Goal: Communication & Community: Share content

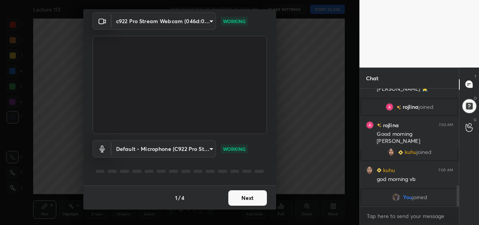
click at [251, 196] on button "Next" at bounding box center [247, 197] width 39 height 15
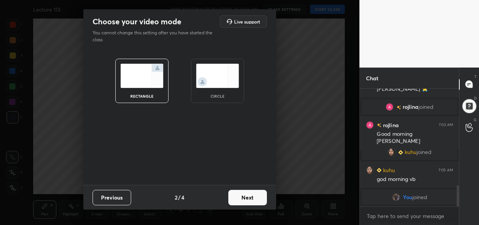
click at [251, 196] on button "Next" at bounding box center [247, 197] width 39 height 15
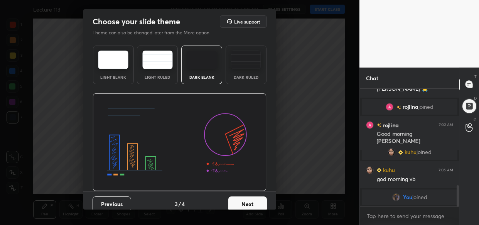
click at [251, 196] on button "Next" at bounding box center [247, 203] width 39 height 15
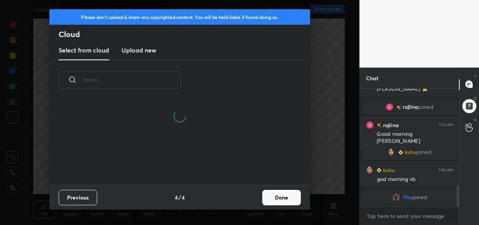
click at [284, 200] on button "Done" at bounding box center [281, 197] width 39 height 15
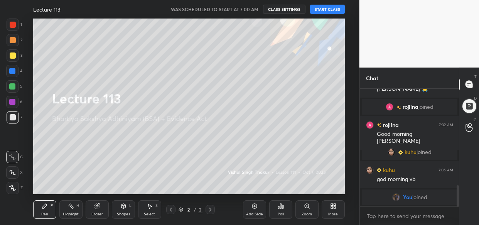
click at [331, 7] on button "START CLASS" at bounding box center [327, 9] width 35 height 9
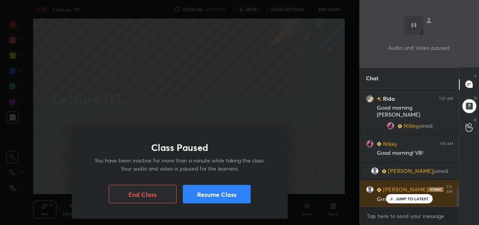
scroll to position [628, 0]
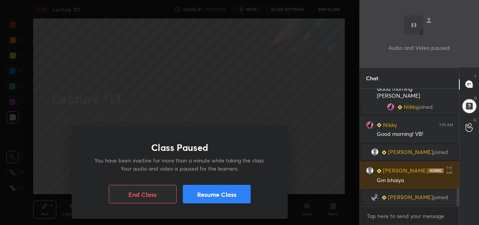
click at [214, 198] on button "Resume Class" at bounding box center [217, 194] width 68 height 19
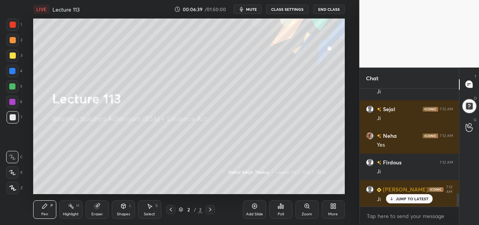
scroll to position [947, 0]
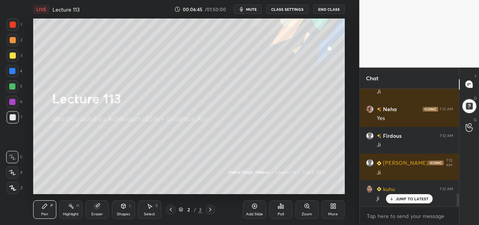
click at [330, 212] on div "More" at bounding box center [333, 214] width 10 height 4
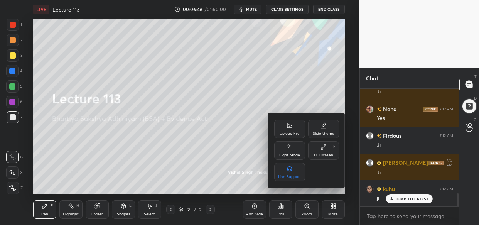
click at [289, 131] on div "Upload File" at bounding box center [290, 133] width 20 height 4
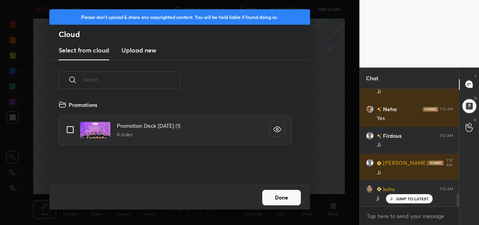
scroll to position [85, 247]
click at [134, 54] on h3 "Upload new" at bounding box center [138, 49] width 35 height 9
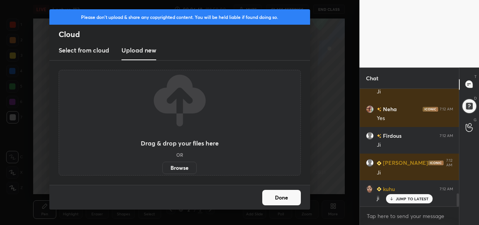
click at [179, 169] on label "Browse" at bounding box center [179, 168] width 34 height 12
click at [162, 169] on input "Browse" at bounding box center [162, 168] width 0 height 12
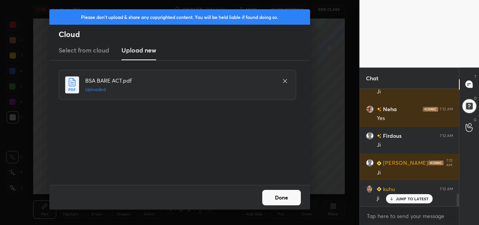
click at [282, 200] on button "Done" at bounding box center [281, 197] width 39 height 15
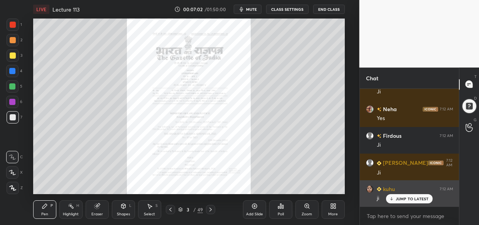
click at [399, 199] on p "JUMP TO LATEST" at bounding box center [412, 198] width 33 height 5
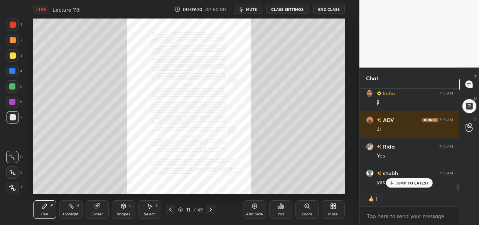
scroll to position [1415, 0]
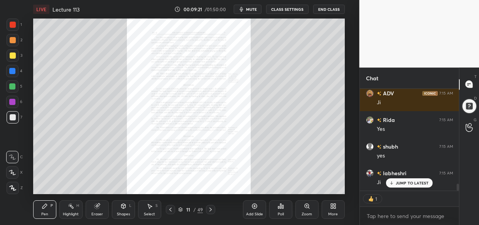
drag, startPoint x: 13, startPoint y: 57, endPoint x: 10, endPoint y: 60, distance: 4.1
click at [13, 56] on div at bounding box center [13, 55] width 6 height 6
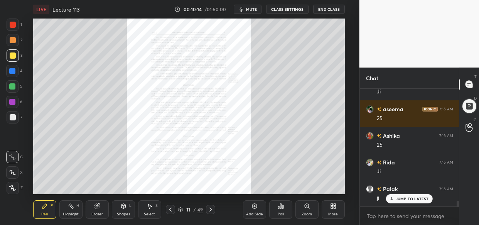
scroll to position [2323, 0]
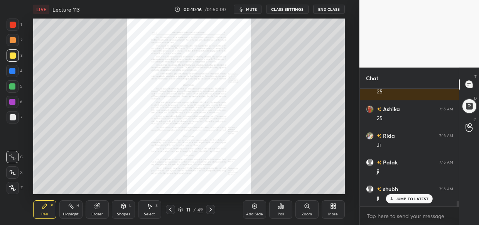
click at [15, 72] on div at bounding box center [12, 71] width 6 height 6
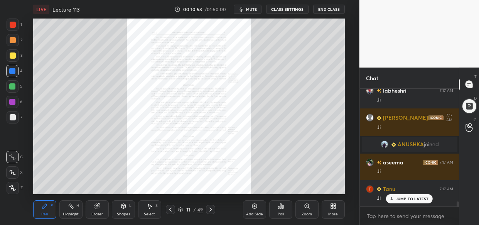
scroll to position [2740, 0]
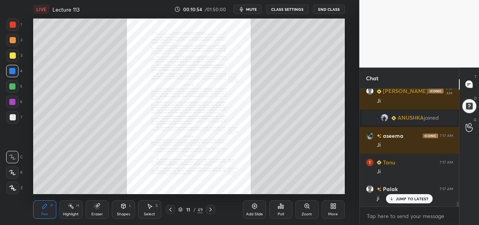
click at [15, 54] on div at bounding box center [13, 55] width 6 height 6
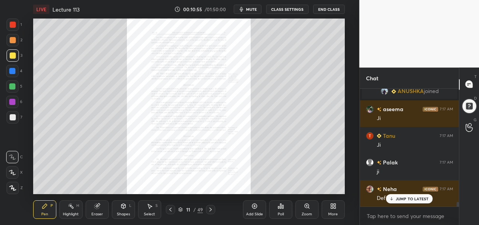
scroll to position [2793, 0]
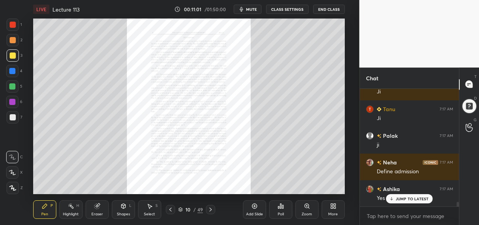
click at [256, 211] on div "Add Slide" at bounding box center [254, 209] width 23 height 19
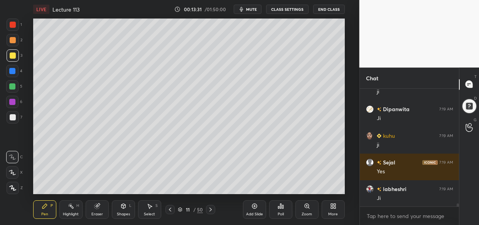
scroll to position [4435, 0]
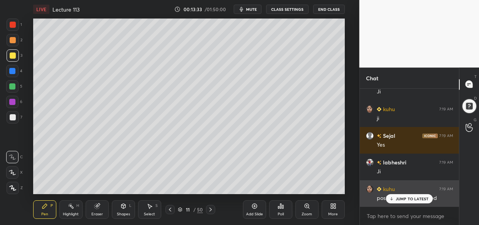
click at [398, 199] on p "JUMP TO LATEST" at bounding box center [412, 198] width 33 height 5
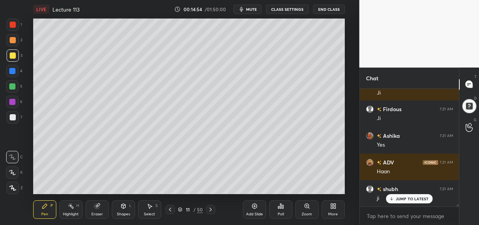
scroll to position [5506, 0]
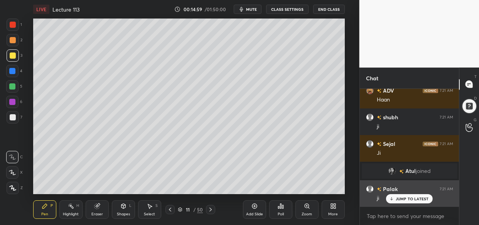
drag, startPoint x: 399, startPoint y: 197, endPoint x: 396, endPoint y: 200, distance: 4.4
click at [398, 199] on p "JUMP TO LATEST" at bounding box center [412, 198] width 33 height 5
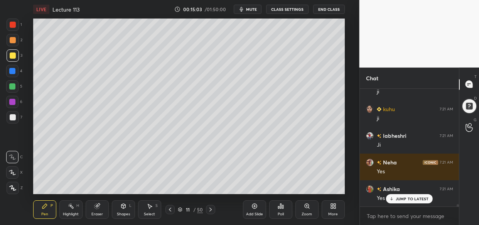
scroll to position [5684, 0]
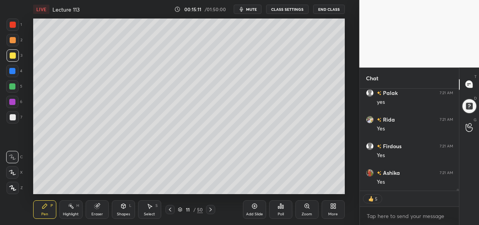
click at [256, 211] on div "Add Slide" at bounding box center [254, 209] width 23 height 19
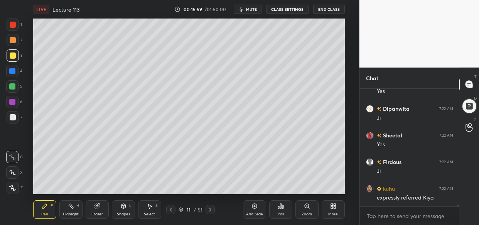
click at [339, 17] on div "LIVE Lecture 113 00:15:59 / 01:50:00 mute CLASS SETTINGS End Class Setting up y…" at bounding box center [189, 112] width 328 height 225
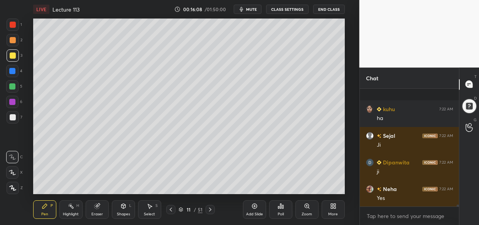
scroll to position [6736, 0]
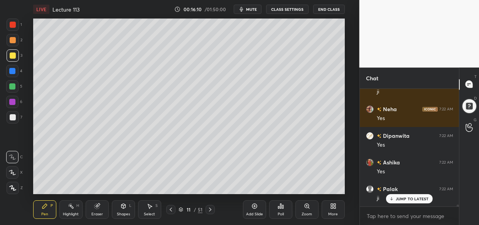
click at [345, 61] on div "Setting up your live class Poll for secs No correct answer Start poll" at bounding box center [189, 106] width 328 height 175
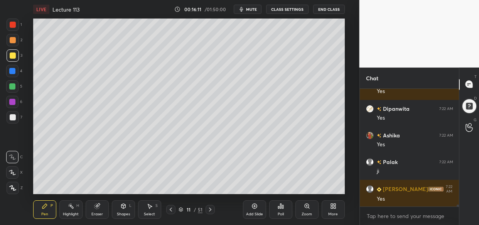
scroll to position [6816, 0]
click at [346, 41] on div "Setting up your live class Poll for secs No correct answer Start poll" at bounding box center [189, 106] width 328 height 175
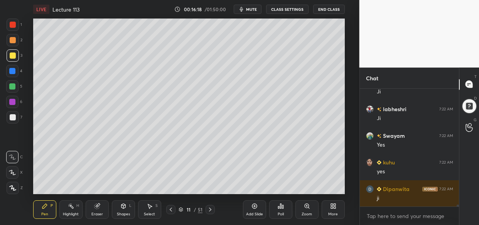
scroll to position [6949, 0]
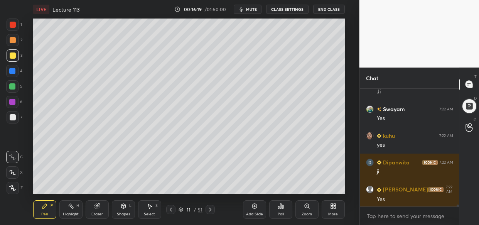
click at [345, 152] on div "Setting up your live class Poll for secs No correct answer Start poll" at bounding box center [189, 106] width 328 height 175
click at [345, 143] on div "Setting up your live class Poll for secs No correct answer Start poll" at bounding box center [189, 106] width 328 height 175
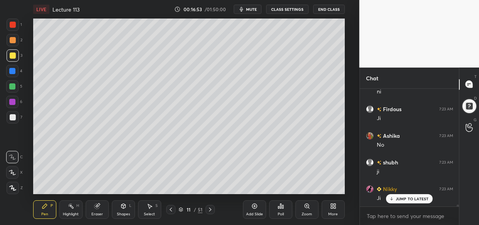
scroll to position [7515, 0]
click at [15, 171] on div at bounding box center [12, 172] width 12 height 12
click at [15, 168] on div at bounding box center [12, 172] width 12 height 12
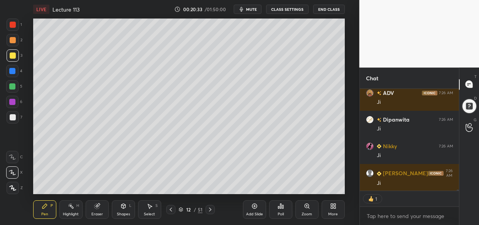
scroll to position [10012, 0]
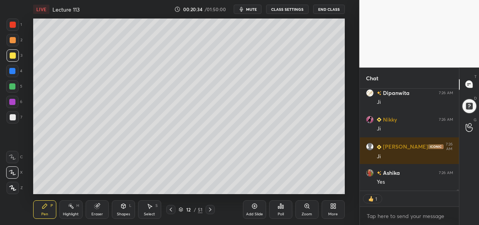
click at [97, 212] on div "Eraser" at bounding box center [97, 214] width 12 height 4
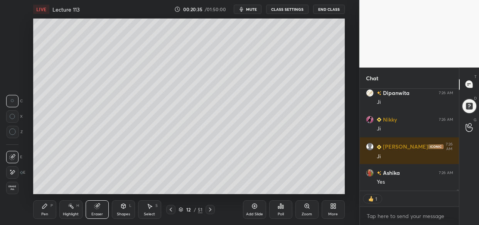
scroll to position [10039, 0]
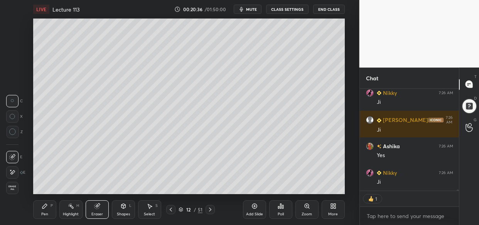
click at [44, 209] on div "Pen P" at bounding box center [44, 209] width 23 height 19
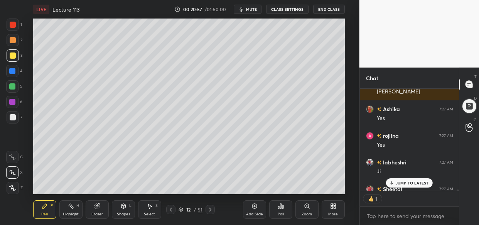
scroll to position [10289, 0]
click at [13, 43] on div at bounding box center [13, 40] width 6 height 6
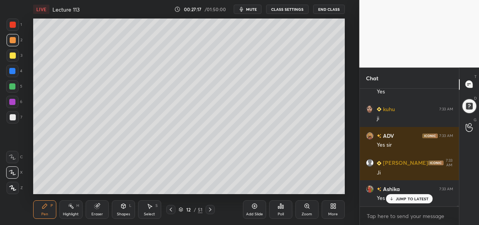
scroll to position [15145, 0]
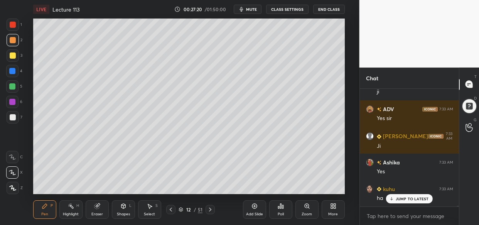
drag, startPoint x: 257, startPoint y: 212, endPoint x: 245, endPoint y: 213, distance: 12.4
click at [258, 212] on div "Add Slide" at bounding box center [254, 214] width 17 height 4
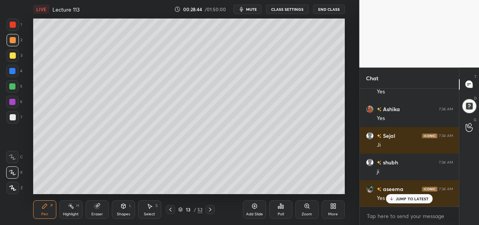
scroll to position [15943, 0]
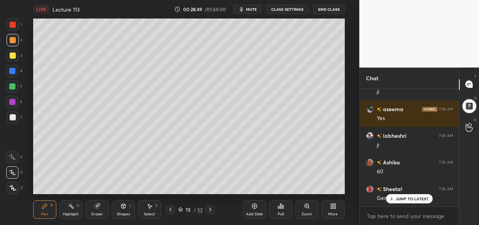
click at [416, 200] on div "Sheetal 7:34 AM Yes Aanchal 7:34 AM Ji Ashika 7:34 AM Yes Palak 7:34 AM ji kuhu…" at bounding box center [409, 148] width 99 height 118
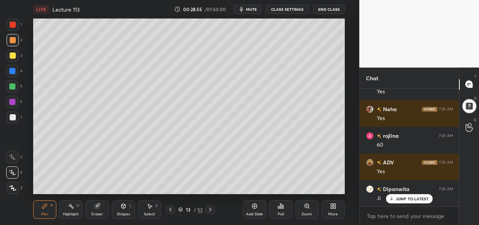
scroll to position [16155, 0]
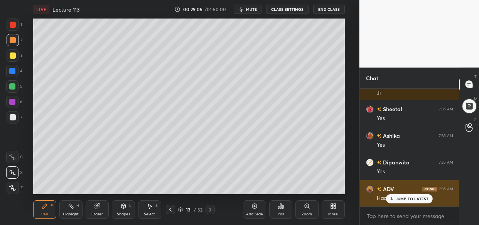
click at [402, 199] on p "JUMP TO LATEST" at bounding box center [412, 198] width 33 height 5
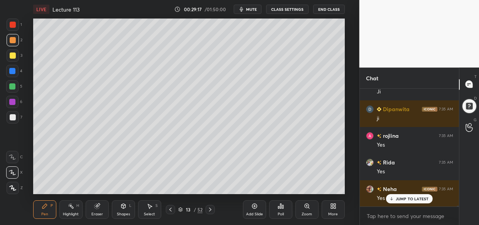
scroll to position [16660, 0]
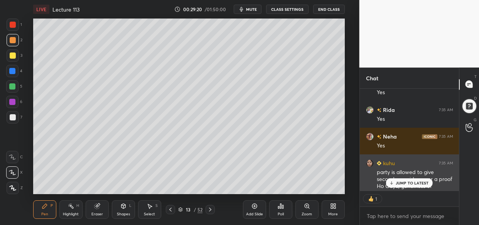
click at [418, 181] on p "JUMP TO LATEST" at bounding box center [412, 182] width 33 height 5
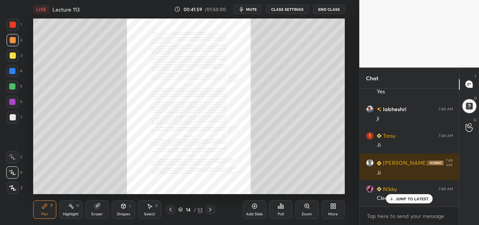
scroll to position [27378, 0]
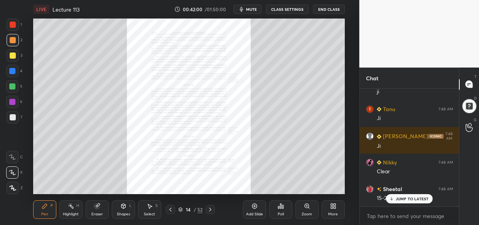
click at [312, 208] on div "Zoom" at bounding box center [306, 209] width 23 height 19
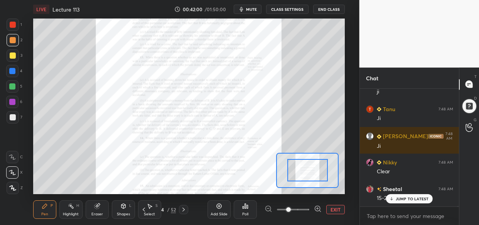
click at [313, 206] on div at bounding box center [292, 209] width 57 height 9
click at [312, 206] on div at bounding box center [292, 209] width 57 height 9
click at [317, 208] on icon at bounding box center [318, 208] width 2 height 0
click at [319, 207] on icon at bounding box center [318, 209] width 8 height 8
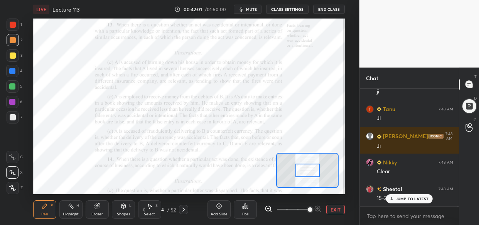
click at [312, 208] on span at bounding box center [310, 209] width 5 height 5
drag, startPoint x: 310, startPoint y: 212, endPoint x: 313, endPoint y: 209, distance: 4.4
click at [311, 211] on span at bounding box center [310, 209] width 5 height 5
click at [312, 209] on span at bounding box center [310, 209] width 5 height 5
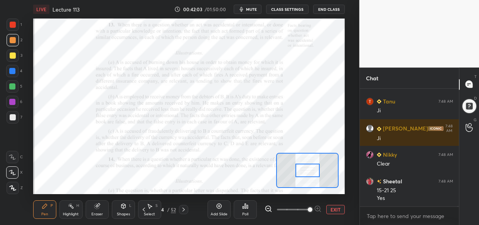
scroll to position [27413, 0]
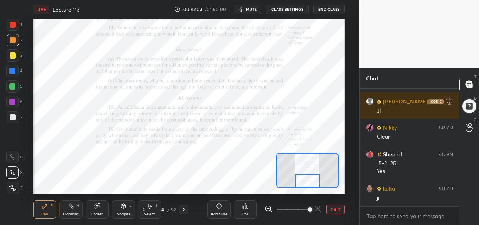
drag, startPoint x: 307, startPoint y: 170, endPoint x: 307, endPoint y: 181, distance: 10.4
click at [307, 181] on div at bounding box center [307, 180] width 24 height 13
drag, startPoint x: 3, startPoint y: 20, endPoint x: 12, endPoint y: 19, distance: 8.6
click at [7, 19] on div "1 2 3 4 5 6 7 C X Z C X Z E E Erase all H H" at bounding box center [12, 106] width 25 height 175
click at [14, 23] on div at bounding box center [13, 25] width 6 height 6
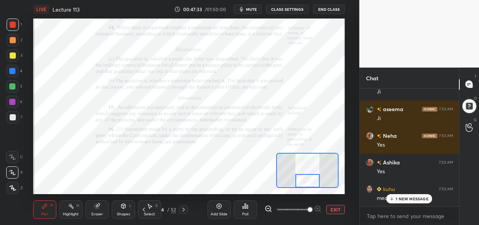
scroll to position [31759, 0]
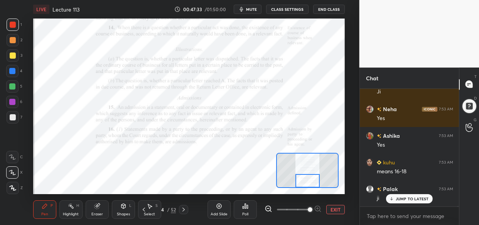
click at [418, 197] on p "JUMP TO LATEST" at bounding box center [412, 198] width 33 height 5
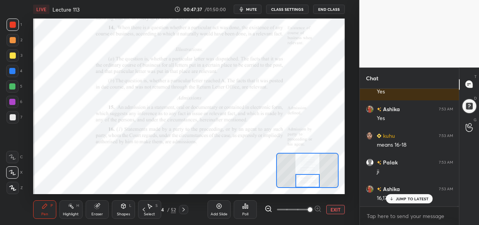
click at [14, 70] on div at bounding box center [12, 71] width 6 height 6
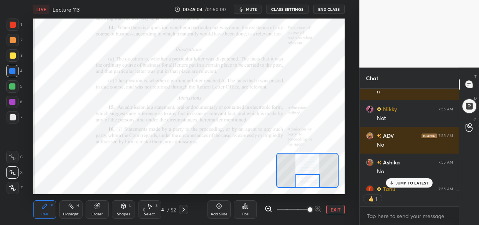
scroll to position [33327, 0]
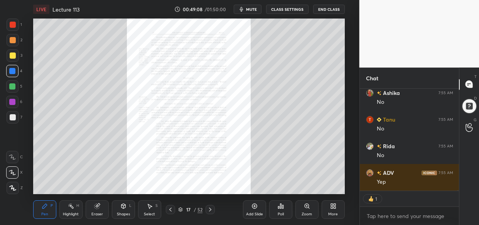
click at [307, 209] on div "Zoom" at bounding box center [306, 209] width 23 height 19
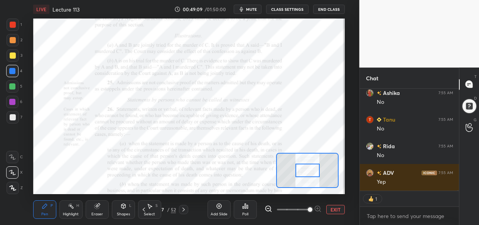
click at [310, 207] on span at bounding box center [310, 209] width 5 height 5
click at [310, 208] on span at bounding box center [310, 209] width 5 height 5
click at [311, 209] on span at bounding box center [310, 209] width 5 height 5
click at [311, 208] on span at bounding box center [310, 209] width 5 height 5
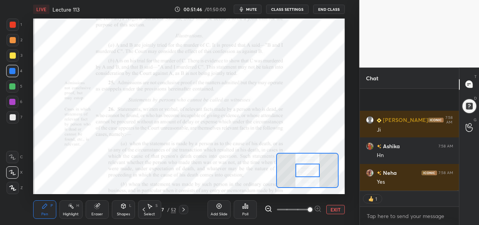
scroll to position [35536, 0]
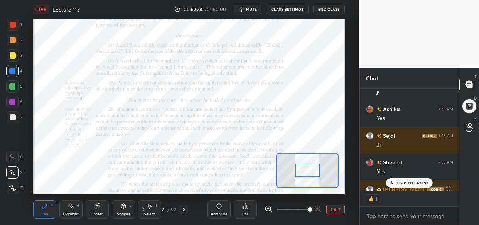
click at [402, 181] on div "Nikky 7:58 AM Ji rojlina 7:58 AM Yes Aanchal 7:58 AM Ji Neha 7:58 AM Yes ADV 7:…" at bounding box center [409, 140] width 99 height 102
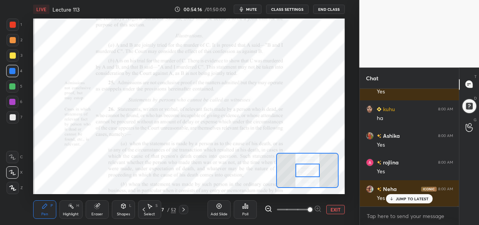
scroll to position [38114, 0]
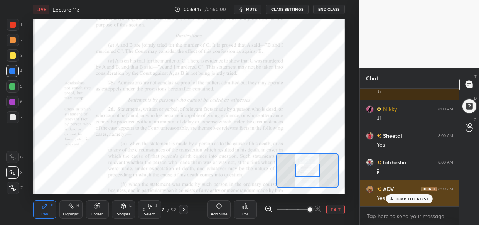
click at [417, 199] on p "JUMP TO LATEST" at bounding box center [412, 198] width 33 height 5
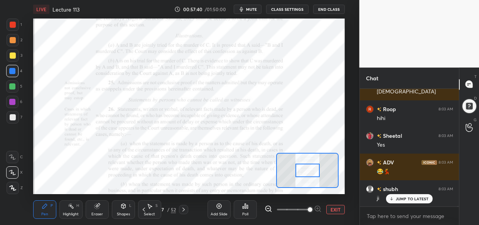
scroll to position [41394, 0]
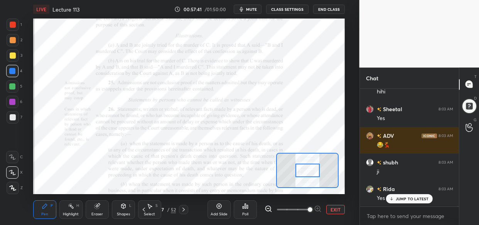
click at [416, 195] on div "Ashika 8:03 AM No labheshri 8:03 AM no ADV 8:03 AM No Sajiya 8:03 AM No kuhu 8:…" at bounding box center [409, 148] width 99 height 118
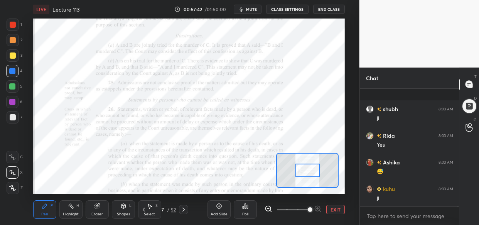
scroll to position [41501, 0]
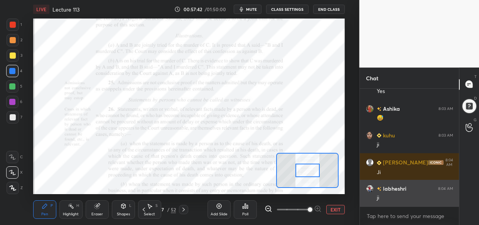
click at [406, 199] on div "ji" at bounding box center [415, 198] width 76 height 8
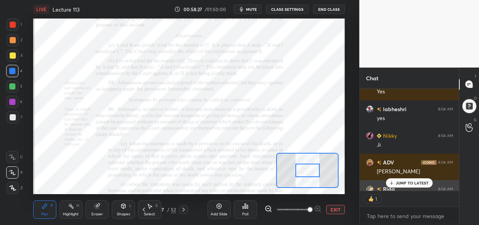
click at [415, 185] on div "JUMP TO LATEST" at bounding box center [409, 182] width 46 height 9
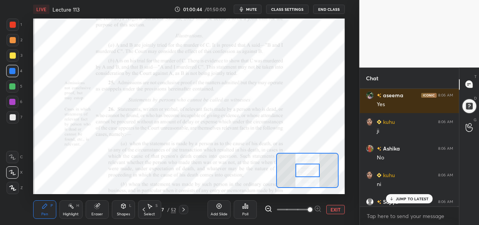
scroll to position [44621, 0]
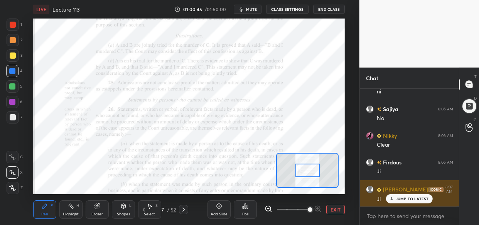
drag, startPoint x: 419, startPoint y: 203, endPoint x: 411, endPoint y: 202, distance: 8.9
click at [418, 202] on div "JUMP TO LATEST" at bounding box center [409, 198] width 46 height 9
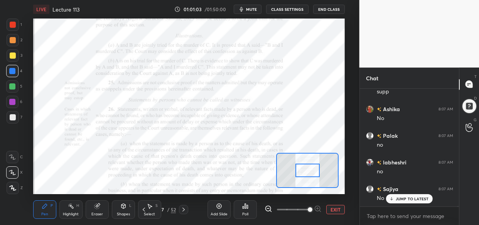
scroll to position [45053, 0]
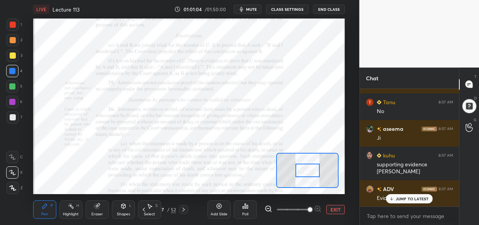
click at [398, 195] on div "JUMP TO LATEST" at bounding box center [409, 198] width 46 height 9
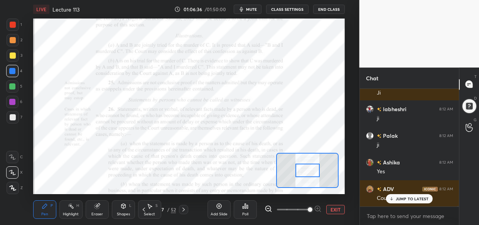
scroll to position [49416, 0]
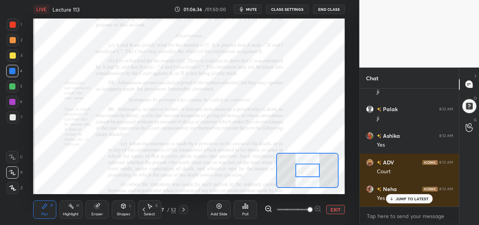
drag, startPoint x: 408, startPoint y: 198, endPoint x: 377, endPoint y: 207, distance: 32.9
click at [408, 197] on p "JUMP TO LATEST" at bounding box center [412, 198] width 33 height 5
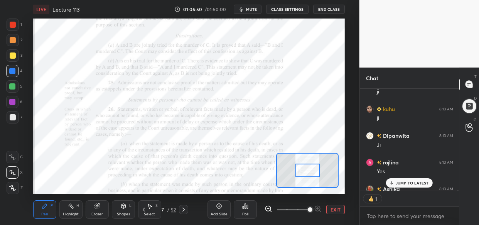
scroll to position [99, 97]
drag, startPoint x: 418, startPoint y: 185, endPoint x: 414, endPoint y: 184, distance: 3.9
click at [417, 184] on div "JUMP TO LATEST" at bounding box center [409, 182] width 46 height 9
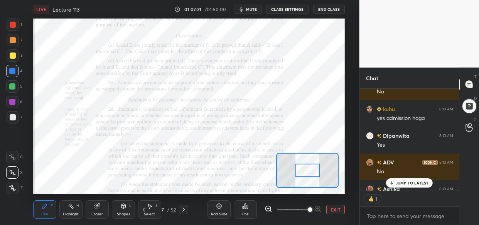
scroll to position [2, 3]
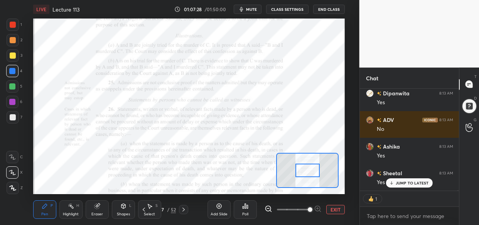
click at [411, 184] on p "JUMP TO LATEST" at bounding box center [412, 182] width 33 height 5
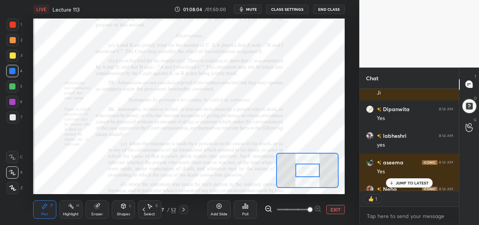
click at [414, 185] on p "JUMP TO LATEST" at bounding box center [412, 182] width 33 height 5
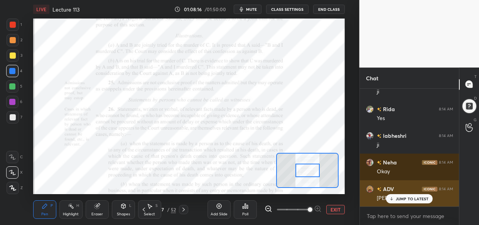
click at [407, 201] on div "JUMP TO LATEST" at bounding box center [409, 198] width 46 height 9
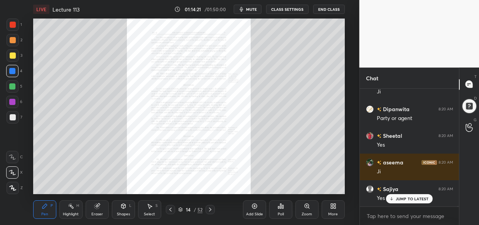
scroll to position [55975, 0]
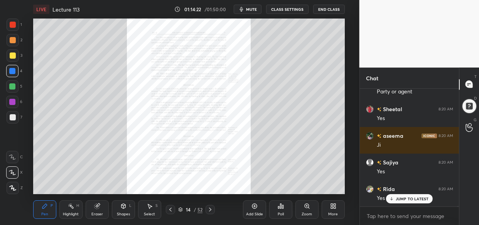
click at [306, 207] on icon at bounding box center [307, 206] width 4 height 4
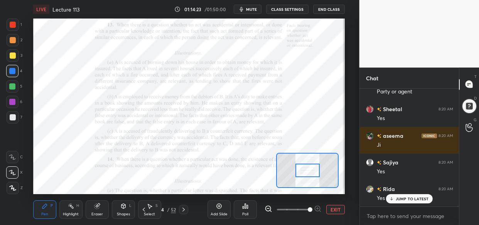
click at [308, 210] on span at bounding box center [310, 209] width 5 height 5
click at [312, 209] on span at bounding box center [310, 209] width 5 height 5
click at [312, 208] on span at bounding box center [310, 209] width 5 height 5
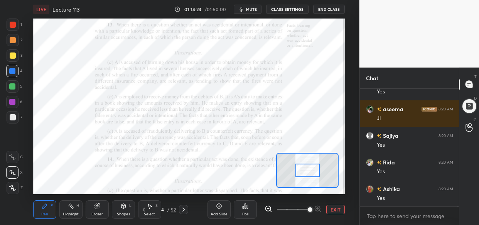
click at [312, 207] on span at bounding box center [310, 209] width 5 height 5
click at [312, 208] on span at bounding box center [310, 209] width 5 height 5
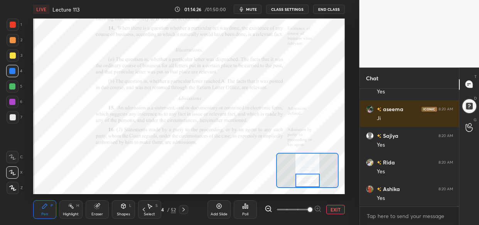
drag, startPoint x: 307, startPoint y: 170, endPoint x: 307, endPoint y: 181, distance: 10.4
click at [307, 181] on div at bounding box center [307, 179] width 24 height 13
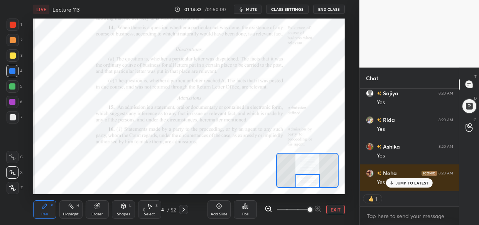
drag, startPoint x: 12, startPoint y: 100, endPoint x: 24, endPoint y: 146, distance: 47.4
click at [12, 100] on div at bounding box center [12, 102] width 6 height 6
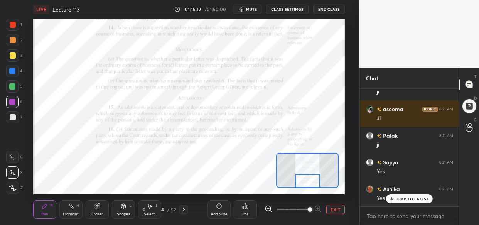
scroll to position [56374, 0]
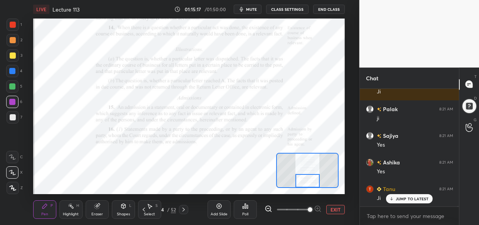
drag, startPoint x: 10, startPoint y: 23, endPoint x: 7, endPoint y: 33, distance: 10.7
click at [9, 24] on div at bounding box center [13, 25] width 12 height 12
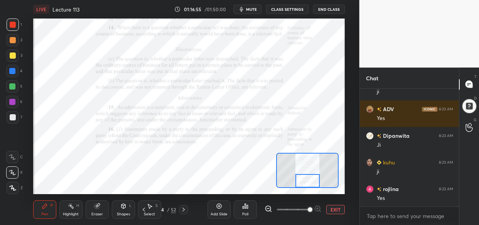
scroll to position [57386, 0]
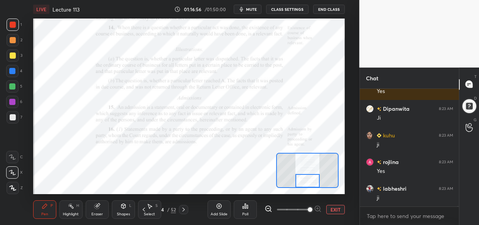
click at [214, 212] on div "Add Slide" at bounding box center [218, 209] width 23 height 19
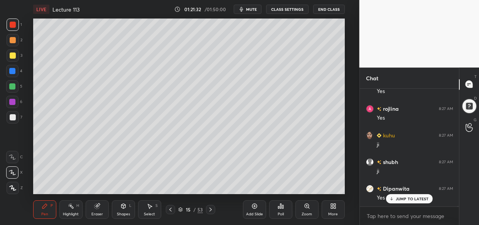
scroll to position [60620, 0]
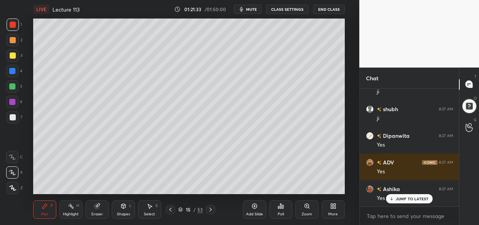
click at [394, 199] on div "ADV 8:27 AM Yep Swayam 8:27 AM Yes Palak 8:27 AM ji aseema 8:27 AM Yes Dipanwit…" at bounding box center [409, 148] width 99 height 118
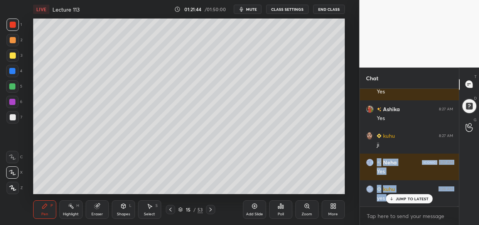
scroll to position [60753, 0]
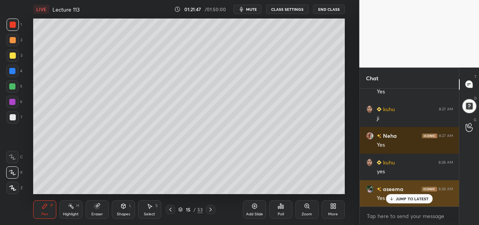
click at [414, 197] on p "JUMP TO LATEST" at bounding box center [412, 198] width 33 height 5
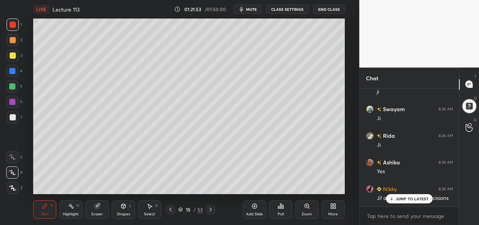
scroll to position [60966, 0]
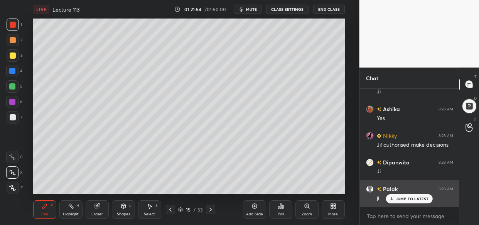
drag, startPoint x: 416, startPoint y: 196, endPoint x: 400, endPoint y: 204, distance: 18.3
click at [416, 196] on p "JUMP TO LATEST" at bounding box center [412, 198] width 33 height 5
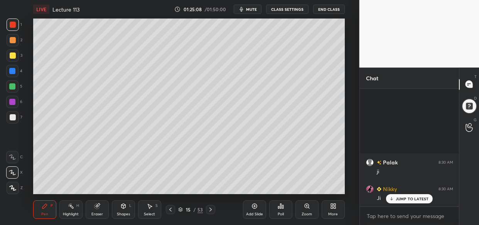
scroll to position [63463, 0]
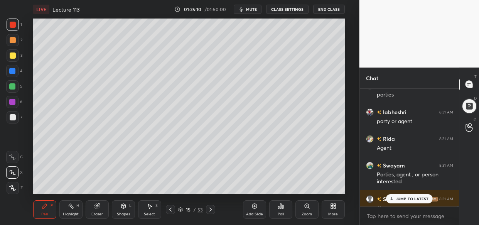
drag, startPoint x: 411, startPoint y: 196, endPoint x: 406, endPoint y: 197, distance: 4.8
click at [410, 195] on div "JUMP TO LATEST" at bounding box center [409, 198] width 46 height 9
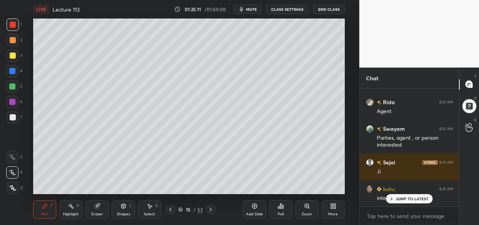
scroll to position [63526, 0]
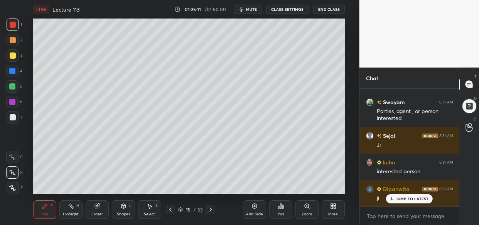
click at [249, 207] on div "Add Slide" at bounding box center [254, 209] width 23 height 19
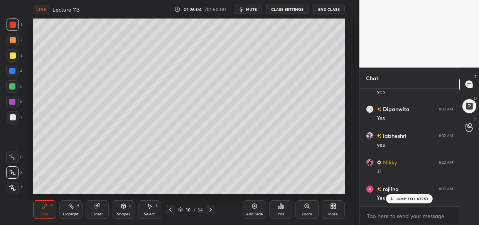
scroll to position [63925, 0]
click at [96, 208] on icon at bounding box center [96, 206] width 5 height 5
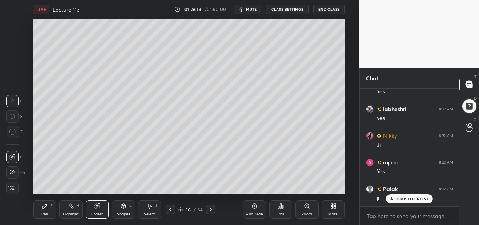
scroll to position [63952, 0]
drag, startPoint x: 45, startPoint y: 208, endPoint x: 52, endPoint y: 205, distance: 7.4
click at [46, 208] on div "Pen P" at bounding box center [44, 209] width 23 height 19
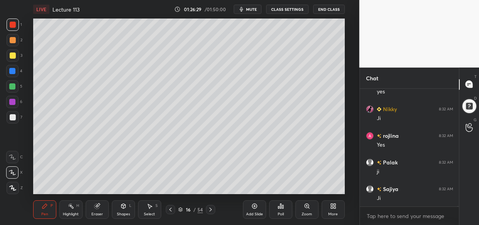
scroll to position [63979, 0]
click at [95, 207] on icon at bounding box center [96, 206] width 5 height 5
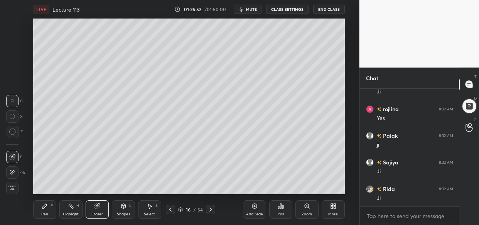
drag, startPoint x: 50, startPoint y: 204, endPoint x: 58, endPoint y: 208, distance: 8.5
click at [51, 206] on div "P" at bounding box center [52, 206] width 2 height 4
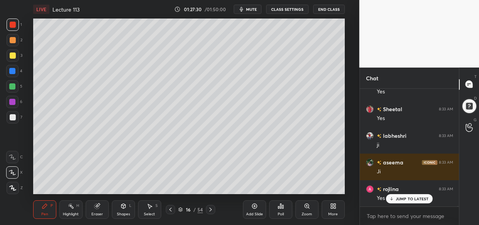
scroll to position [64245, 0]
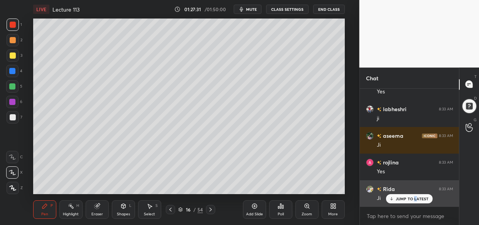
drag, startPoint x: 416, startPoint y: 197, endPoint x: 412, endPoint y: 201, distance: 4.9
click at [413, 201] on div "JUMP TO LATEST" at bounding box center [409, 198] width 46 height 9
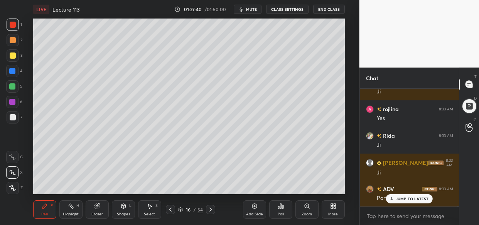
scroll to position [64325, 0]
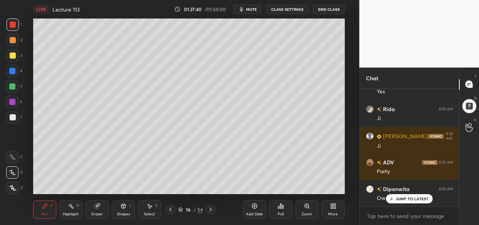
click at [404, 199] on p "JUMP TO LATEST" at bounding box center [412, 198] width 33 height 5
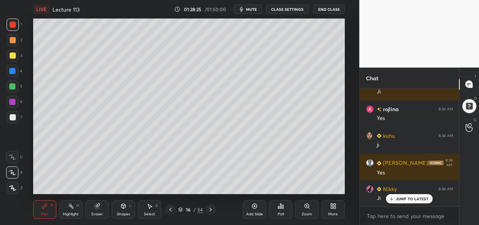
scroll to position [64857, 0]
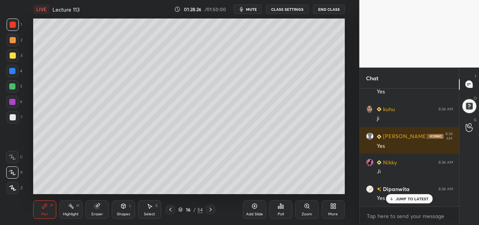
drag, startPoint x: 254, startPoint y: 208, endPoint x: 249, endPoint y: 207, distance: 4.8
click at [254, 208] on icon at bounding box center [254, 206] width 6 height 6
drag, startPoint x: 14, startPoint y: 54, endPoint x: 30, endPoint y: 63, distance: 18.8
click at [14, 55] on div at bounding box center [13, 55] width 6 height 6
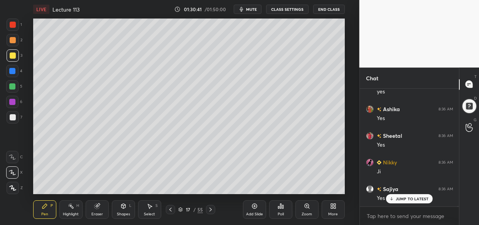
scroll to position [66001, 0]
click at [413, 202] on div "Palak 8:36 AM ji Neha 8:36 AM Yes aseema 8:36 AM Yes Sejal 8:36 AM Ji kuhu 8:36…" at bounding box center [409, 148] width 99 height 118
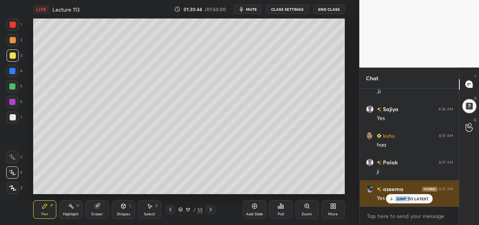
drag, startPoint x: 411, startPoint y: 193, endPoint x: 409, endPoint y: 196, distance: 4.1
click at [411, 195] on div "JUMP TO LATEST" at bounding box center [409, 198] width 46 height 9
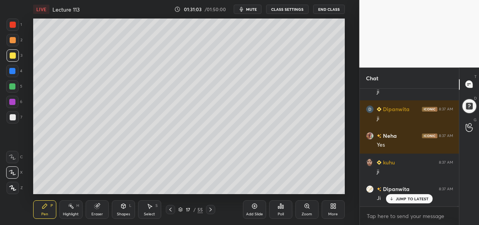
scroll to position [66479, 0]
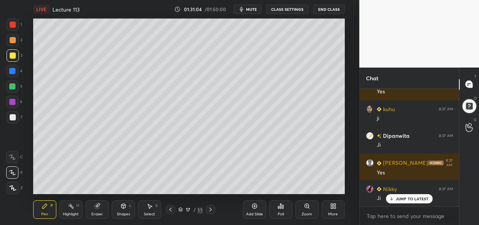
drag, startPoint x: 255, startPoint y: 207, endPoint x: 241, endPoint y: 220, distance: 19.6
click at [254, 207] on icon at bounding box center [254, 206] width 6 height 6
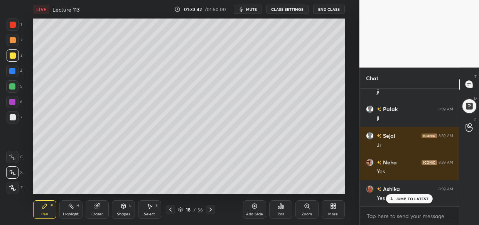
scroll to position [66905, 0]
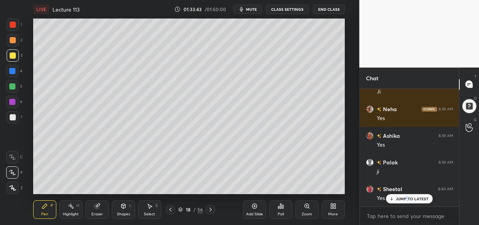
click at [407, 198] on p "JUMP TO LATEST" at bounding box center [412, 198] width 33 height 5
click at [12, 35] on div at bounding box center [13, 40] width 12 height 12
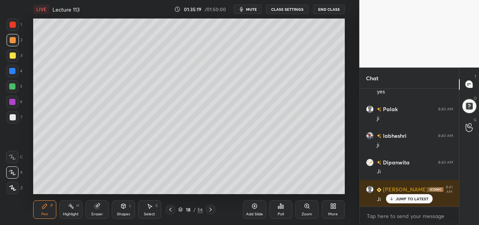
scroll to position [67057, 0]
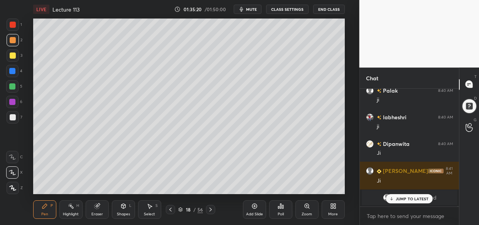
click at [418, 195] on div "JUMP TO LATEST" at bounding box center [409, 198] width 46 height 9
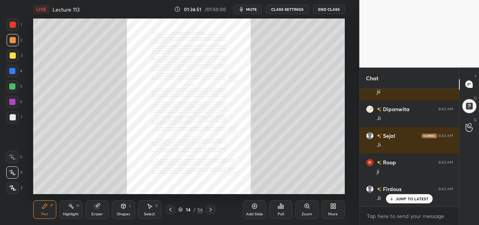
scroll to position [67969, 0]
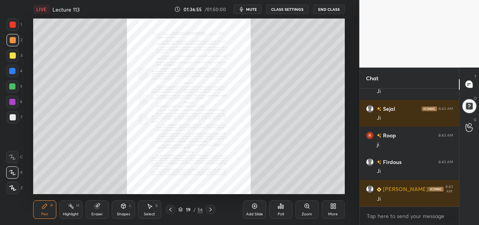
click at [307, 209] on div "Zoom" at bounding box center [306, 209] width 23 height 19
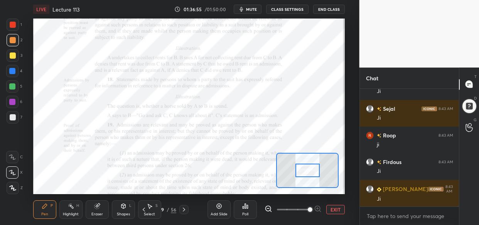
click at [312, 208] on span at bounding box center [310, 209] width 5 height 5
click at [312, 209] on span at bounding box center [310, 209] width 5 height 5
click at [312, 207] on span at bounding box center [310, 209] width 5 height 5
click at [318, 206] on div at bounding box center [292, 209] width 57 height 9
click at [318, 207] on div at bounding box center [292, 209] width 57 height 9
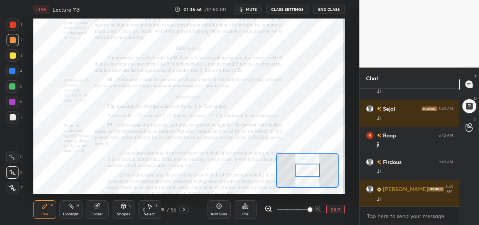
click at [318, 206] on div at bounding box center [292, 209] width 57 height 9
click at [318, 207] on div at bounding box center [292, 209] width 57 height 9
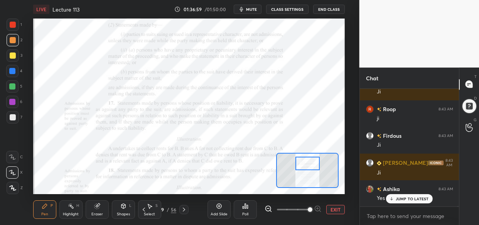
drag, startPoint x: 303, startPoint y: 172, endPoint x: 303, endPoint y: 165, distance: 6.9
click at [303, 165] on div at bounding box center [307, 163] width 24 height 13
click at [11, 104] on div at bounding box center [12, 102] width 6 height 6
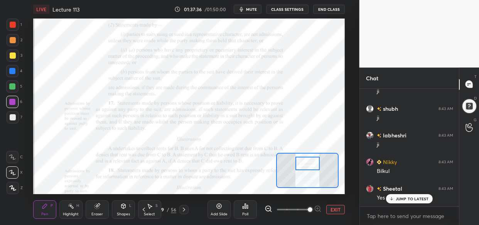
scroll to position [68261, 0]
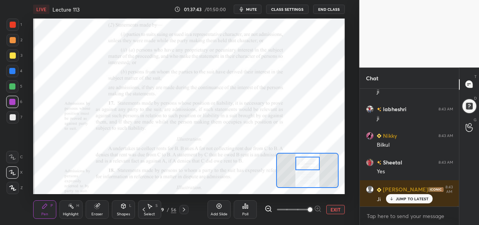
drag, startPoint x: 16, startPoint y: 17, endPoint x: 20, endPoint y: 34, distance: 17.9
click at [17, 19] on div "1 2 3 4 5 6 7 C X Z C X Z E E Erase all H H LIVE Lecture 113 01:37:43 / 01:50:0…" at bounding box center [176, 112] width 353 height 225
click at [10, 22] on div at bounding box center [13, 25] width 6 height 6
click at [308, 165] on div at bounding box center [307, 165] width 24 height 13
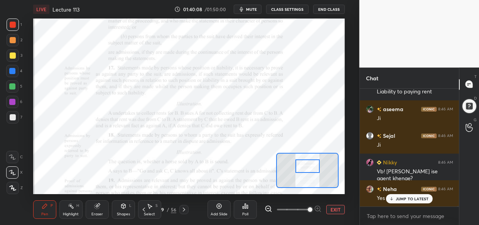
scroll to position [69804, 0]
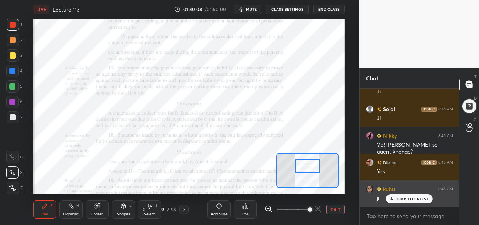
drag, startPoint x: 404, startPoint y: 201, endPoint x: 377, endPoint y: 201, distance: 26.2
click at [403, 201] on div "JUMP TO LATEST" at bounding box center [409, 198] width 46 height 9
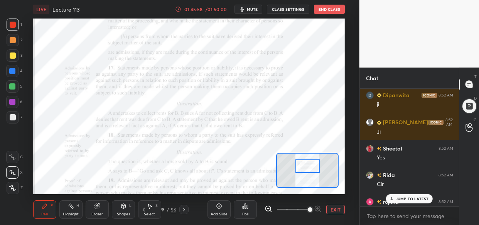
scroll to position [73922, 0]
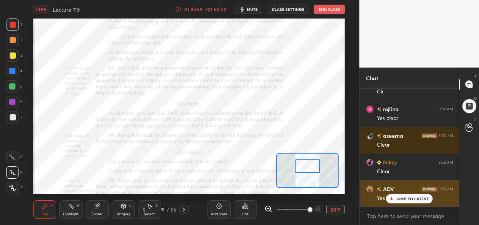
click at [416, 199] on p "JUMP TO LATEST" at bounding box center [412, 198] width 33 height 5
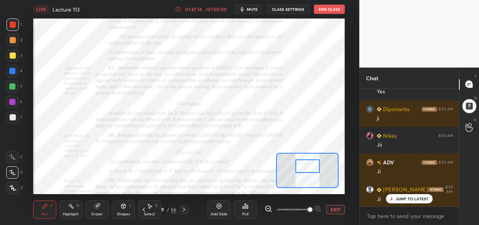
scroll to position [75253, 0]
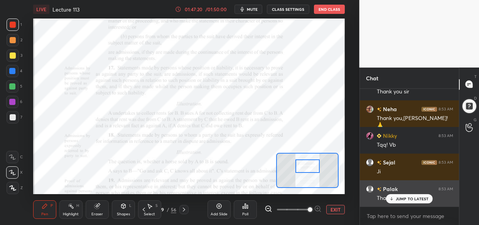
click at [415, 197] on p "JUMP TO LATEST" at bounding box center [412, 198] width 33 height 5
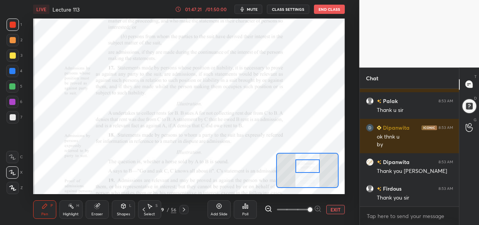
click at [327, 10] on button "End Class" at bounding box center [329, 9] width 31 height 9
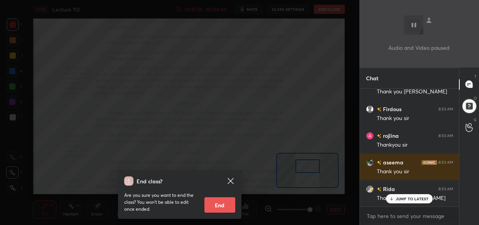
click at [218, 204] on button "End" at bounding box center [219, 204] width 31 height 15
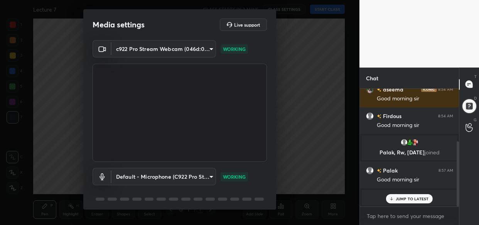
scroll to position [28, 0]
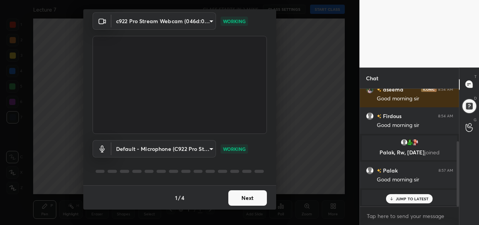
click at [246, 197] on button "Next" at bounding box center [247, 197] width 39 height 15
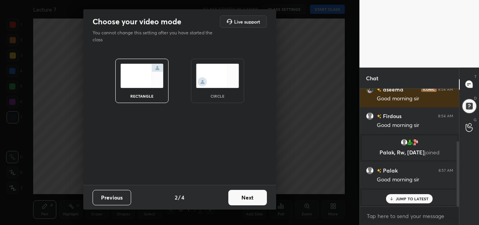
scroll to position [0, 0]
click at [246, 197] on button "Next" at bounding box center [247, 197] width 39 height 15
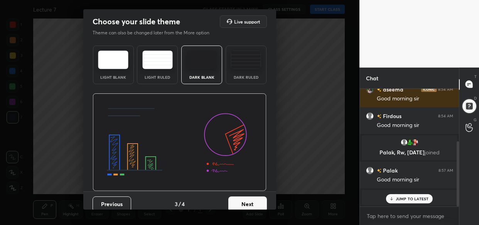
click at [246, 197] on button "Next" at bounding box center [247, 203] width 39 height 15
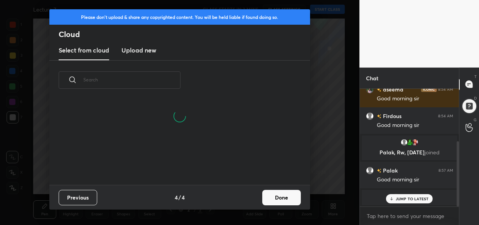
click at [137, 50] on h3 "Upload new" at bounding box center [138, 49] width 35 height 9
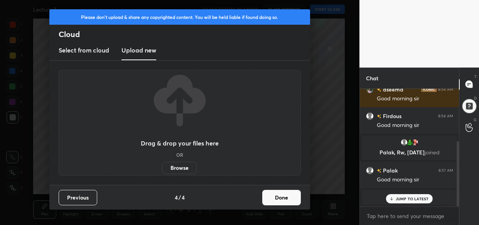
click at [173, 165] on label "Browse" at bounding box center [179, 168] width 34 height 12
click at [162, 165] on input "Browse" at bounding box center [162, 168] width 0 height 12
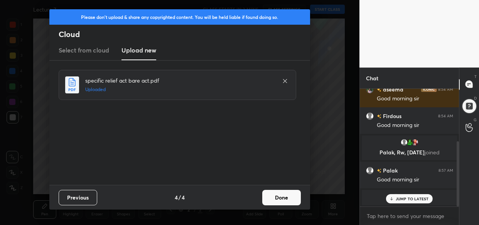
click at [284, 199] on button "Done" at bounding box center [281, 197] width 39 height 15
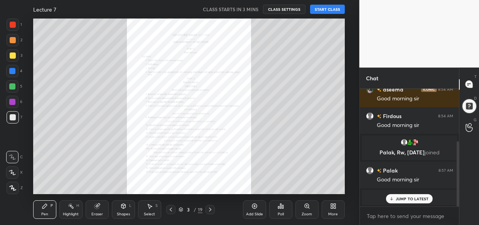
click at [415, 199] on p "JUMP TO LATEST" at bounding box center [412, 198] width 33 height 5
type textarea "x"
click at [391, 216] on textarea at bounding box center [409, 216] width 87 height 12
paste textarea "Protection of Women from Domestic Violence Act, 2005."
type textarea "Protection of Women from Domestic Violence Act, 2005."
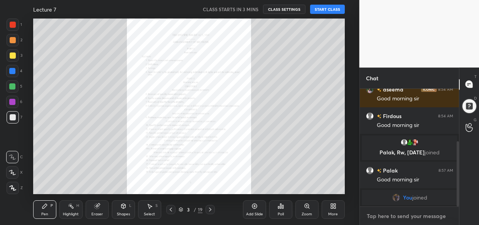
type textarea "x"
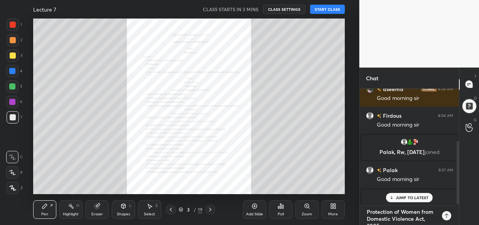
scroll to position [51, 97]
drag, startPoint x: 366, startPoint y: 211, endPoint x: 403, endPoint y: 238, distance: 46.3
click at [403, 0] on html "1 2 3 4 5 6 7 C X Z C X Z E E Erase all H H Lecture 7 CLASS STARTS IN 3 MINS CL…" at bounding box center [239, 0] width 479 height 0
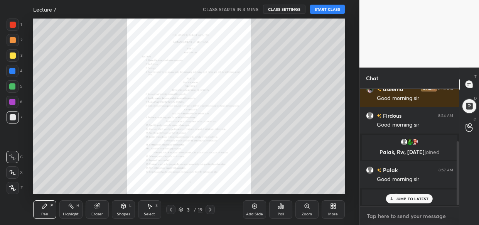
scroll to position [95, 0]
type textarea "x"
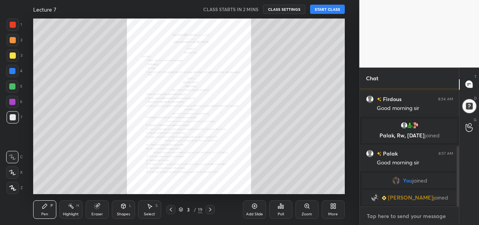
click at [387, 217] on textarea at bounding box center [409, 216] width 87 height 12
paste textarea "[URL][DOMAIN_NAME]"
type textarea "[URL][DOMAIN_NAME]"
type textarea "x"
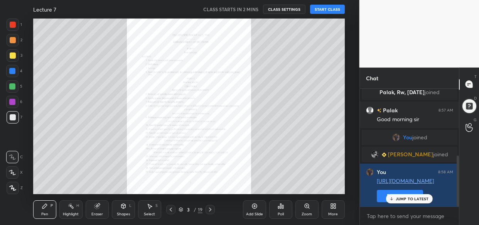
click at [398, 198] on p "JUMP TO LATEST" at bounding box center [412, 198] width 33 height 5
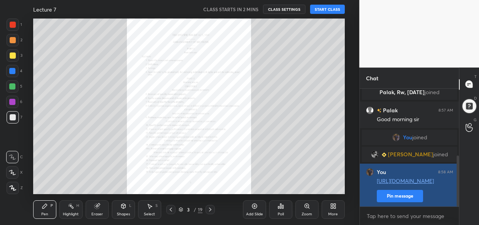
click at [388, 193] on button "Pin message" at bounding box center [400, 196] width 46 height 12
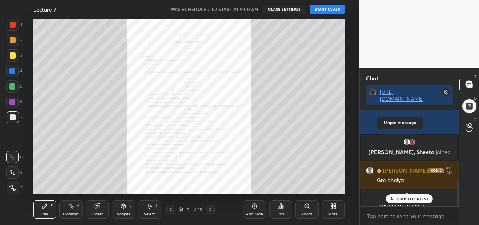
scroll to position [259, 0]
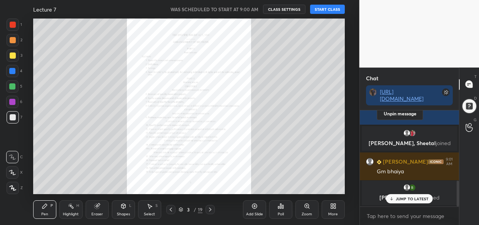
click at [330, 10] on button "START CLASS" at bounding box center [327, 9] width 35 height 9
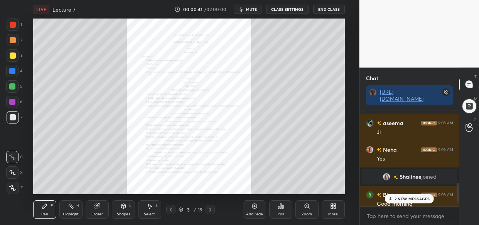
scroll to position [384, 0]
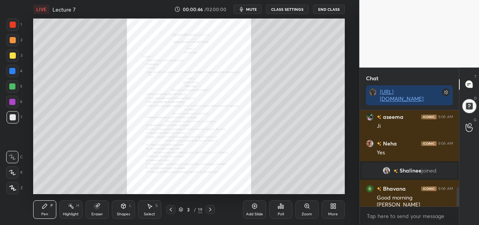
click at [13, 55] on div at bounding box center [13, 55] width 6 height 6
drag, startPoint x: 12, startPoint y: 187, endPoint x: 8, endPoint y: 189, distance: 4.2
click at [11, 188] on icon at bounding box center [12, 187] width 7 height 5
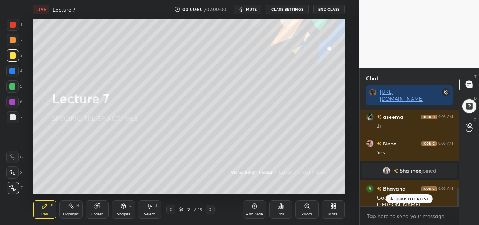
scroll to position [403, 0]
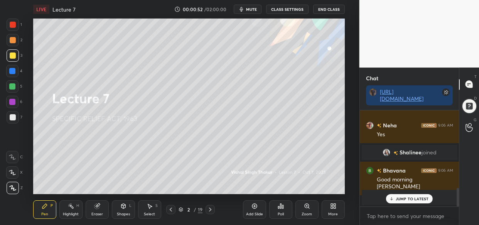
click at [409, 200] on p "JUMP TO LATEST" at bounding box center [412, 198] width 33 height 5
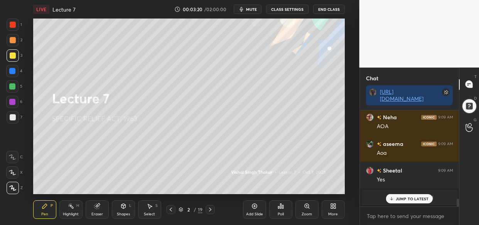
scroll to position [1083, 0]
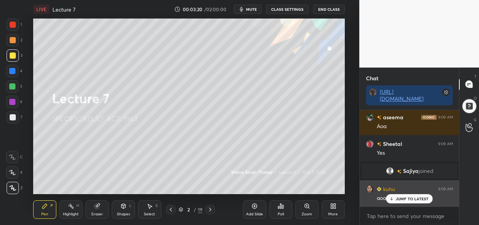
click at [405, 197] on p "JUMP TO LATEST" at bounding box center [412, 198] width 33 height 5
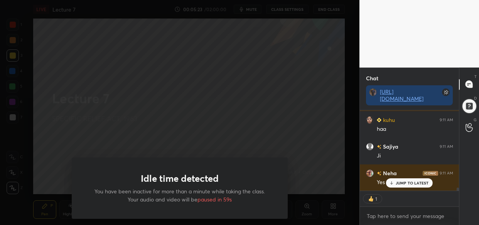
scroll to position [2137, 0]
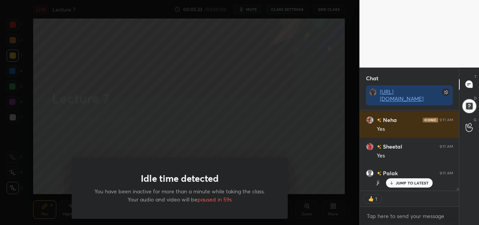
click at [264, 92] on div "Idle time detected You have been inactive for more than a minute while taking t…" at bounding box center [179, 112] width 359 height 225
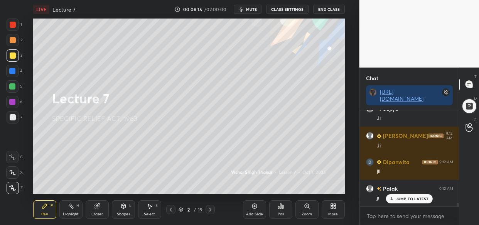
scroll to position [2565, 0]
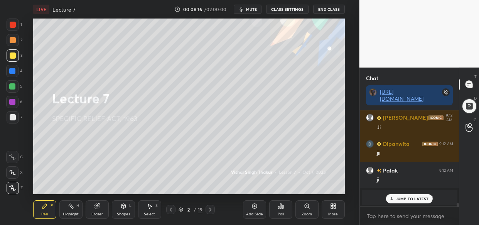
click at [414, 198] on p "JUMP TO LATEST" at bounding box center [412, 198] width 33 height 5
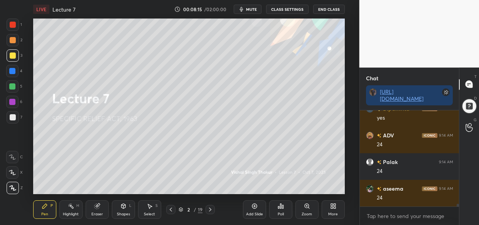
scroll to position [3346, 0]
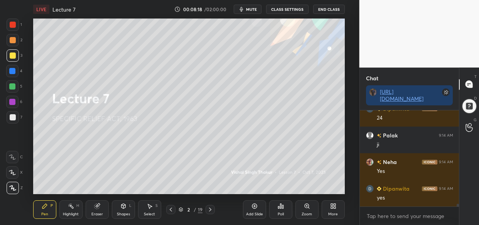
click at [244, 136] on div at bounding box center [179, 112] width 359 height 225
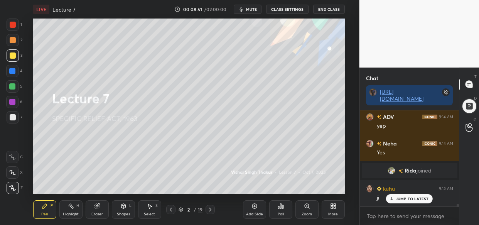
scroll to position [3263, 0]
click at [400, 202] on div "JUMP TO LATEST" at bounding box center [409, 198] width 46 height 9
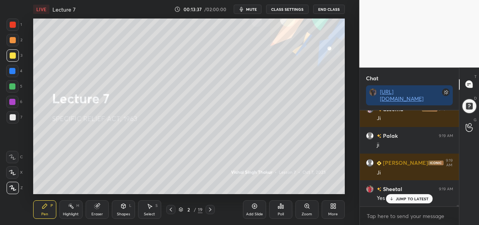
scroll to position [6212, 0]
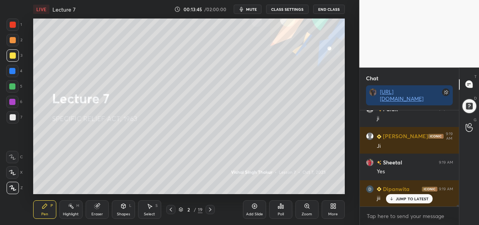
click at [252, 78] on div at bounding box center [179, 112] width 359 height 225
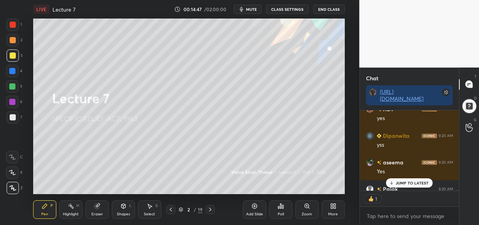
scroll to position [6786, 0]
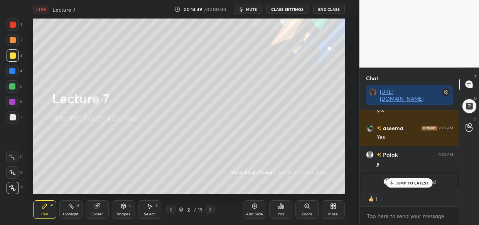
click at [400, 183] on p "JUMP TO LATEST" at bounding box center [412, 182] width 33 height 5
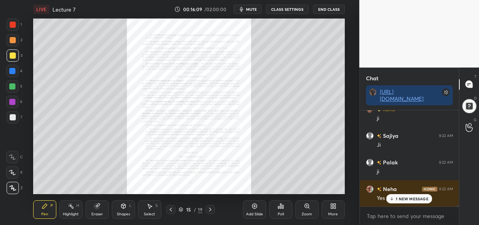
scroll to position [7223, 0]
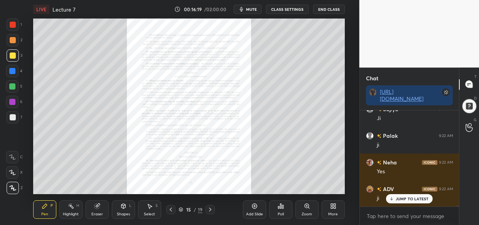
drag, startPoint x: 304, startPoint y: 209, endPoint x: 314, endPoint y: 204, distance: 11.0
click at [303, 207] on div "Zoom" at bounding box center [306, 209] width 23 height 19
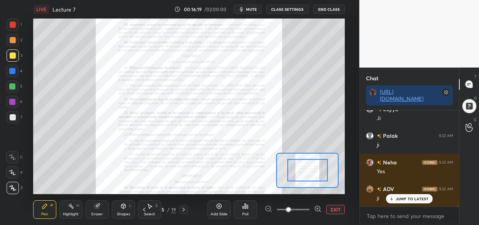
click at [315, 206] on icon at bounding box center [318, 209] width 8 height 8
click at [308, 207] on span at bounding box center [293, 210] width 32 height 12
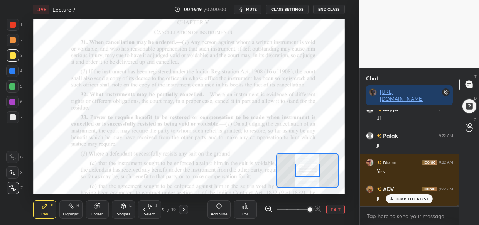
click at [308, 211] on span at bounding box center [310, 209] width 5 height 5
click at [312, 211] on span at bounding box center [310, 209] width 5 height 5
click at [312, 210] on span at bounding box center [310, 209] width 5 height 5
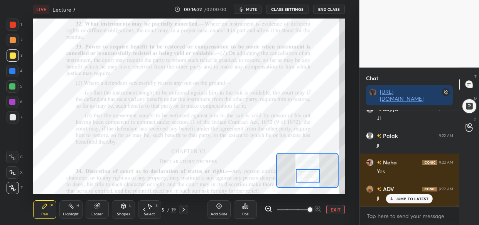
drag, startPoint x: 307, startPoint y: 169, endPoint x: 307, endPoint y: 175, distance: 5.8
click at [307, 175] on div at bounding box center [308, 175] width 24 height 13
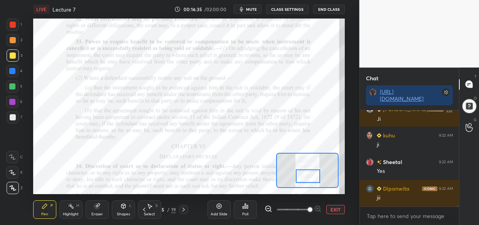
scroll to position [7356, 0]
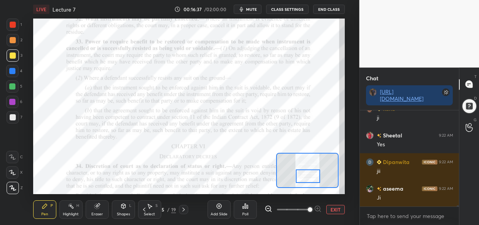
click at [14, 68] on div at bounding box center [12, 71] width 6 height 6
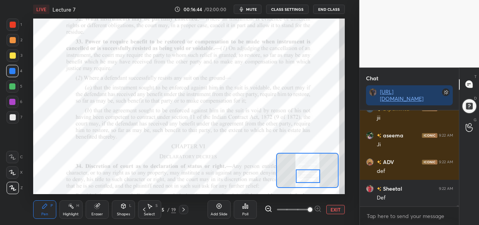
scroll to position [7436, 0]
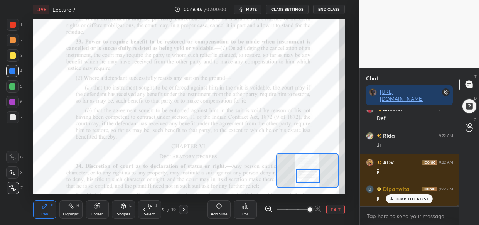
click at [224, 208] on div "Add Slide" at bounding box center [218, 209] width 23 height 19
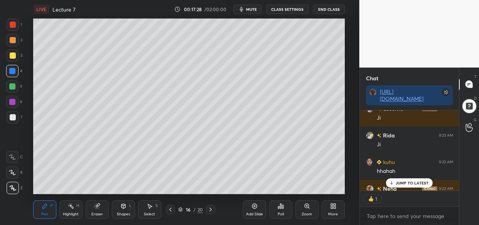
scroll to position [8036, 0]
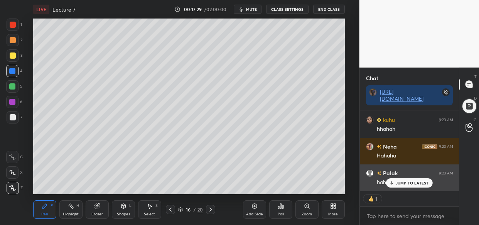
click at [412, 182] on p "JUMP TO LATEST" at bounding box center [412, 182] width 33 height 5
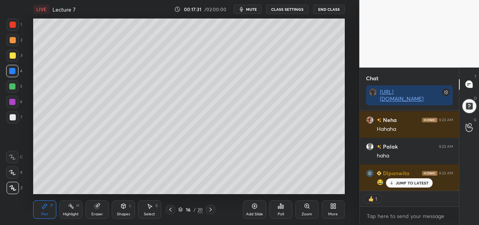
scroll to position [8090, 0]
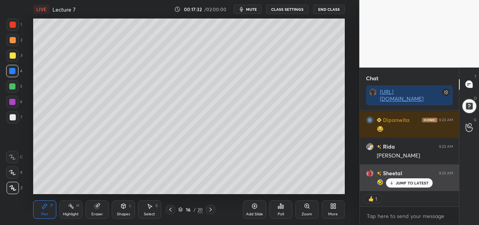
click at [406, 184] on p "JUMP TO LATEST" at bounding box center [412, 182] width 33 height 5
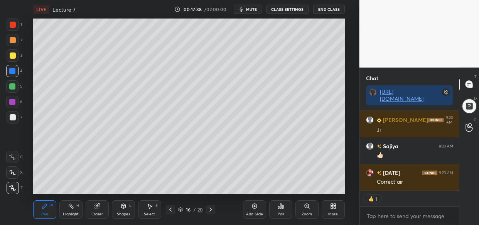
scroll to position [8207, 0]
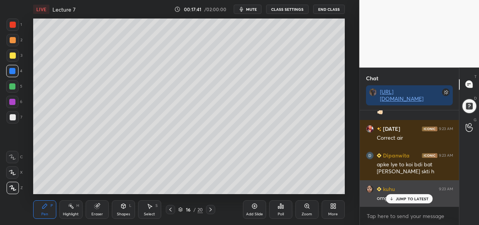
click at [406, 203] on div "[PERSON_NAME] 9:23 AM Ji Rida 9:23 AM Ji kuhu 9:23 AM hhahah Neha 9:23 AM Hahah…" at bounding box center [409, 158] width 99 height 96
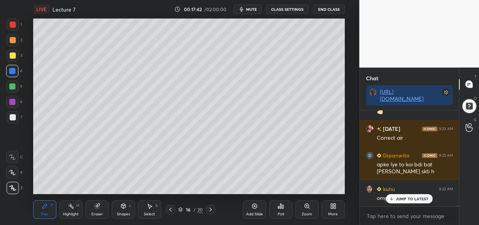
drag, startPoint x: 417, startPoint y: 200, endPoint x: 403, endPoint y: 208, distance: 16.2
click at [416, 200] on p "JUMP TO LATEST" at bounding box center [412, 198] width 33 height 5
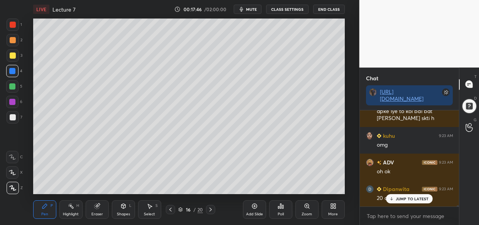
drag, startPoint x: 406, startPoint y: 198, endPoint x: 376, endPoint y: 209, distance: 32.6
click at [405, 198] on p "JUMP TO LATEST" at bounding box center [412, 198] width 33 height 5
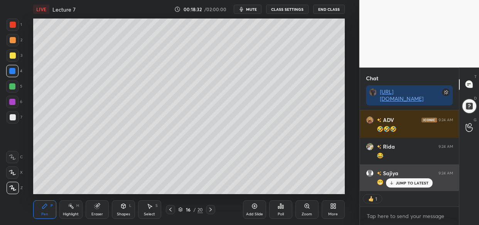
click at [403, 184] on p "JUMP TO LATEST" at bounding box center [412, 182] width 33 height 5
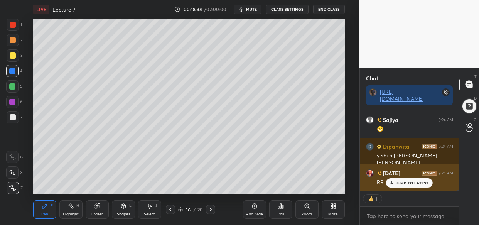
click at [409, 183] on p "JUMP TO LATEST" at bounding box center [412, 182] width 33 height 5
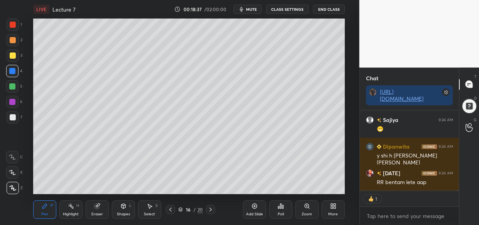
scroll to position [86, 97]
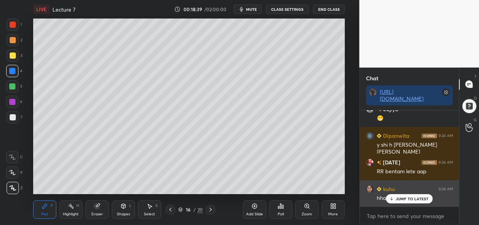
click at [403, 201] on div "JUMP TO LATEST" at bounding box center [409, 198] width 46 height 9
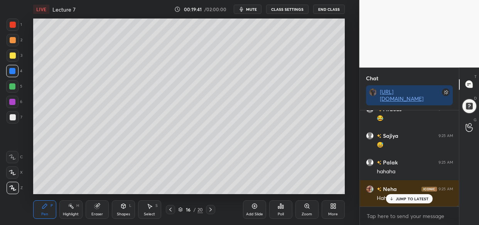
scroll to position [9604, 0]
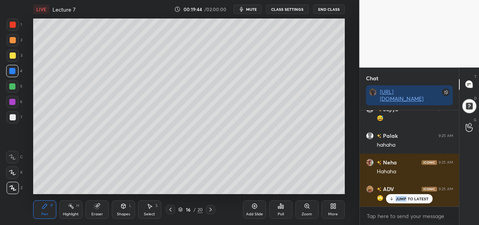
click at [406, 199] on div "Rida 9:25 AM Ha Sajiya 9:25 AM 😁 [DATE] 9:25 AM 😂 [PERSON_NAME] 9:25 AM 😂 Sajiy…" at bounding box center [409, 158] width 99 height 96
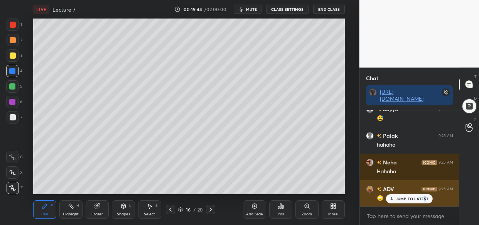
drag, startPoint x: 425, startPoint y: 199, endPoint x: 416, endPoint y: 201, distance: 9.9
click at [423, 199] on p "JUMP TO LATEST" at bounding box center [412, 198] width 33 height 5
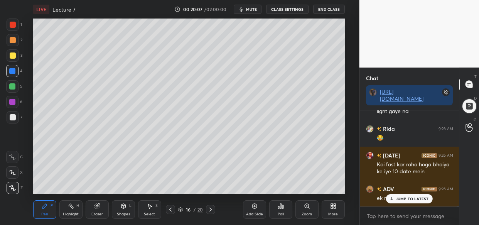
scroll to position [9744, 0]
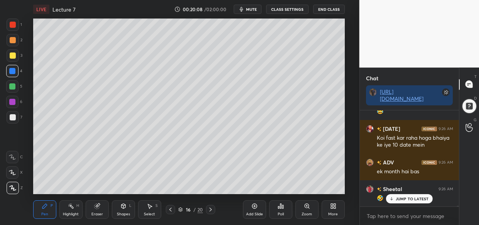
drag, startPoint x: 412, startPoint y: 197, endPoint x: 405, endPoint y: 199, distance: 7.5
click at [411, 197] on p "JUMP TO LATEST" at bounding box center [412, 198] width 33 height 5
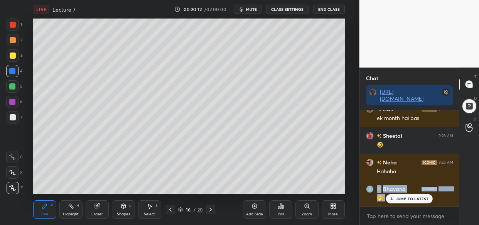
scroll to position [9824, 0]
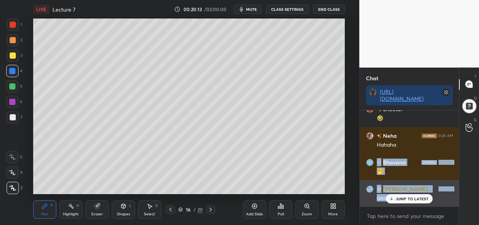
drag, startPoint x: 396, startPoint y: 199, endPoint x: 392, endPoint y: 200, distance: 4.3
click at [396, 200] on p "JUMP TO LATEST" at bounding box center [412, 198] width 33 height 5
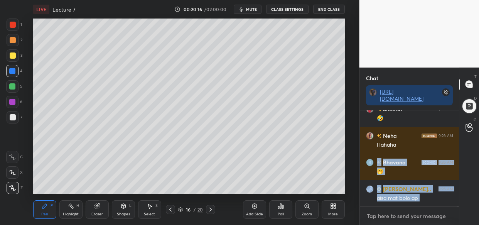
click at [379, 216] on textarea at bounding box center [409, 216] width 87 height 12
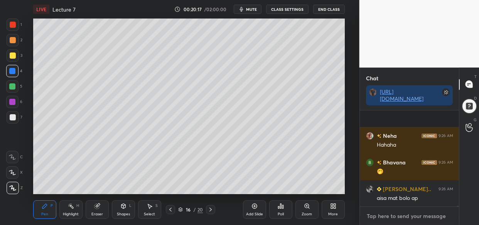
scroll to position [9871, 0]
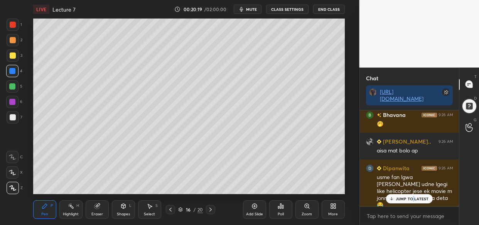
drag, startPoint x: 413, startPoint y: 200, endPoint x: 361, endPoint y: 209, distance: 52.3
click at [412, 200] on p "JUMP TO LATEST" at bounding box center [412, 198] width 33 height 5
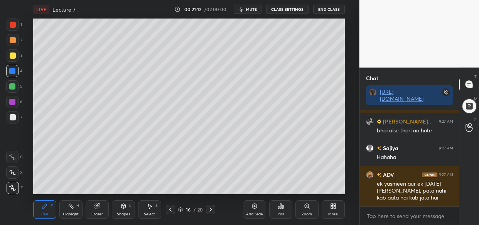
scroll to position [78, 97]
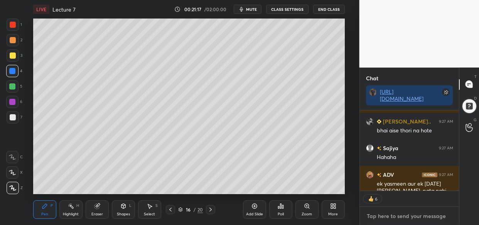
click at [381, 213] on textarea at bounding box center [409, 216] width 87 height 12
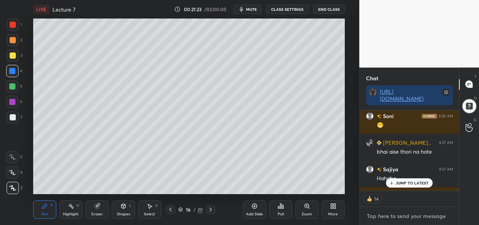
scroll to position [10130, 0]
click at [408, 183] on p "JUMP TO LATEST" at bounding box center [412, 182] width 33 height 5
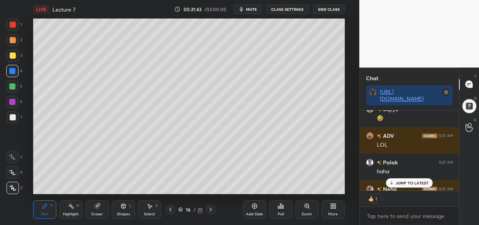
scroll to position [10361, 0]
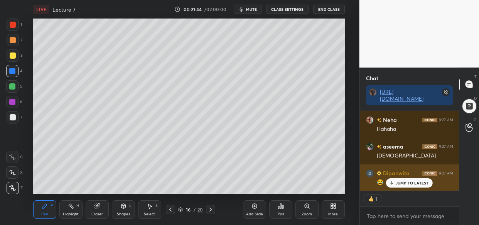
drag, startPoint x: 394, startPoint y: 188, endPoint x: 389, endPoint y: 188, distance: 4.6
click at [393, 188] on div "[PERSON_NAME] 9:27 AM 😂" at bounding box center [409, 177] width 99 height 27
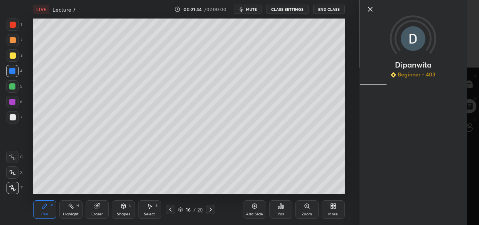
scroll to position [10388, 0]
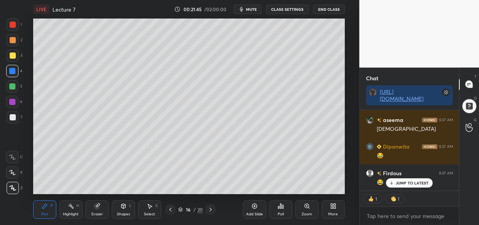
click at [418, 177] on div "[PERSON_NAME] 9:26 AM 😂 Firdous 9:26 AM 😂 Soni 9:26 AM 😁 [PERSON_NAME].. 9:27 A…" at bounding box center [409, 150] width 99 height 80
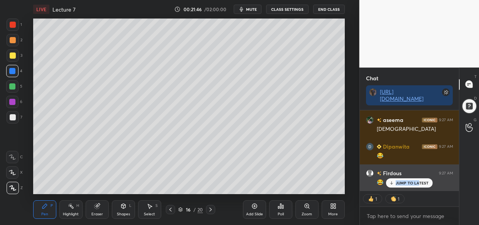
click at [419, 180] on p "JUMP TO LATEST" at bounding box center [412, 182] width 33 height 5
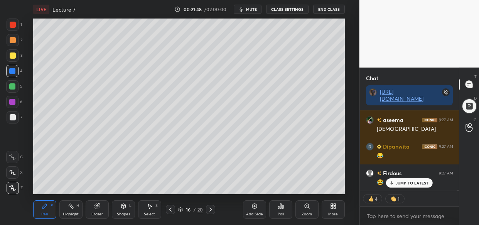
scroll to position [10414, 0]
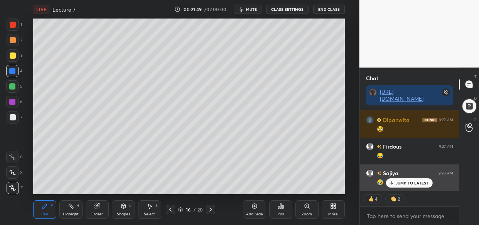
click at [416, 183] on p "JUMP TO LATEST" at bounding box center [412, 182] width 33 height 5
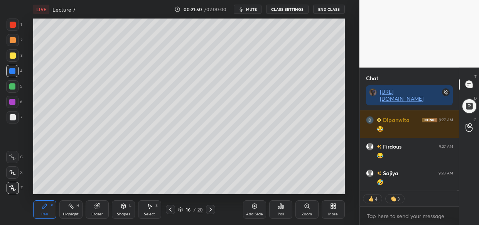
scroll to position [10441, 0]
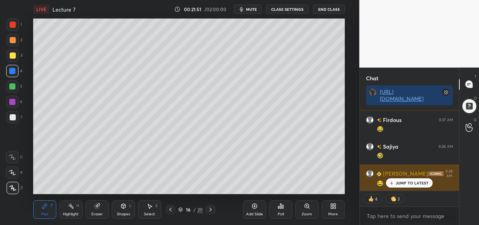
click at [416, 183] on p "JUMP TO LATEST" at bounding box center [412, 182] width 33 height 5
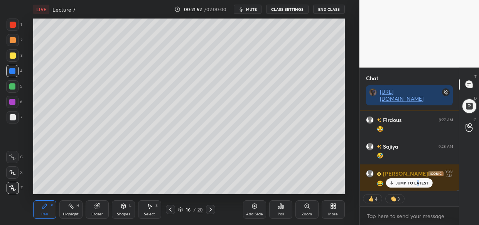
scroll to position [10481, 0]
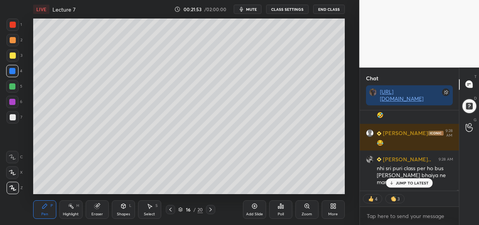
drag, startPoint x: 416, startPoint y: 184, endPoint x: 392, endPoint y: 194, distance: 25.9
click at [415, 184] on p "JUMP TO LATEST" at bounding box center [412, 182] width 33 height 5
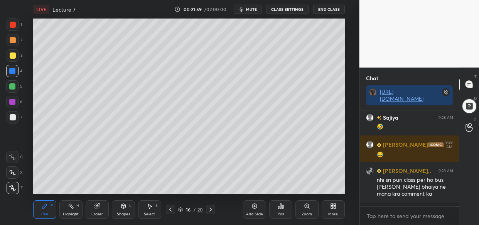
scroll to position [10465, 0]
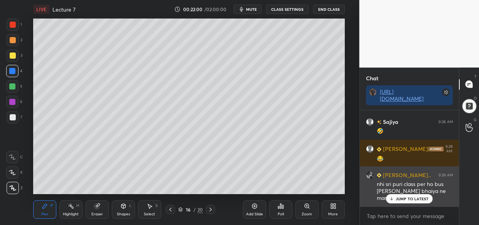
click at [401, 196] on p "JUMP TO LATEST" at bounding box center [412, 198] width 33 height 5
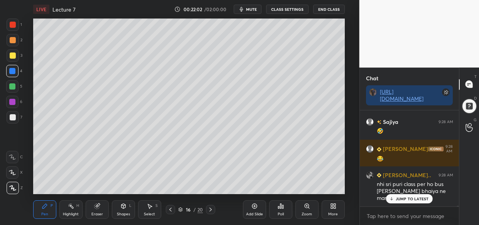
scroll to position [10492, 0]
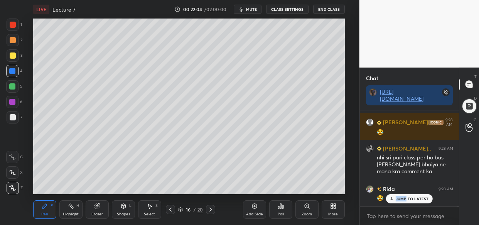
drag, startPoint x: 406, startPoint y: 194, endPoint x: 405, endPoint y: 199, distance: 4.3
click at [405, 197] on div "Sajiya 9:27 AM Hahaha ADV 9:27 AM ek yasmeen aur ek [DATE][PERSON_NAME], pata n…" at bounding box center [409, 158] width 99 height 96
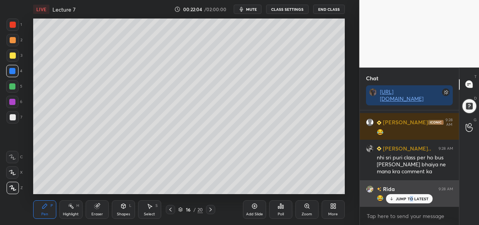
drag, startPoint x: 411, startPoint y: 199, endPoint x: 399, endPoint y: 203, distance: 12.9
click at [410, 199] on p "JUMP TO LATEST" at bounding box center [412, 198] width 33 height 5
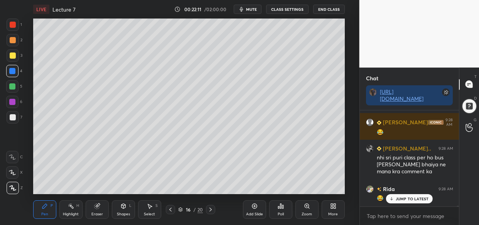
scroll to position [10526, 0]
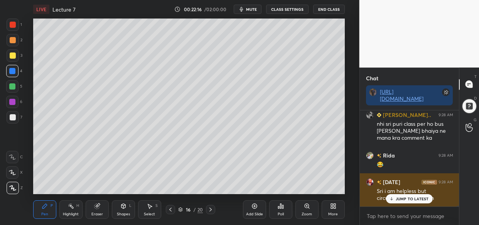
click at [404, 200] on p "JUMP TO LATEST" at bounding box center [412, 198] width 33 height 5
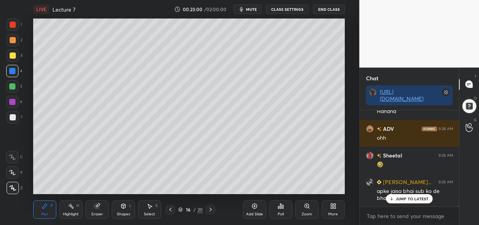
scroll to position [10719, 0]
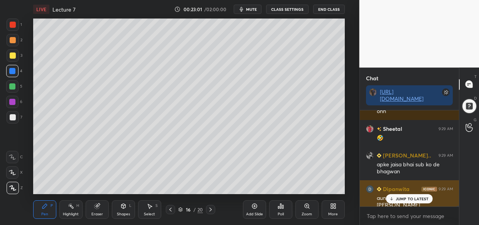
click at [413, 200] on p "JUMP TO LATEST" at bounding box center [412, 198] width 33 height 5
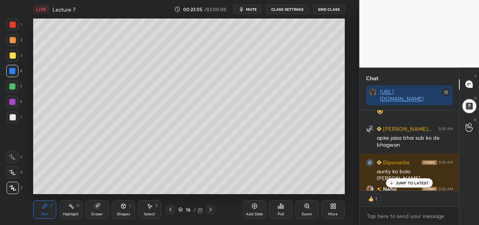
scroll to position [10788, 0]
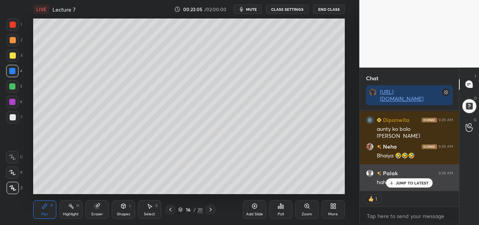
click at [409, 184] on p "JUMP TO LATEST" at bounding box center [412, 182] width 33 height 5
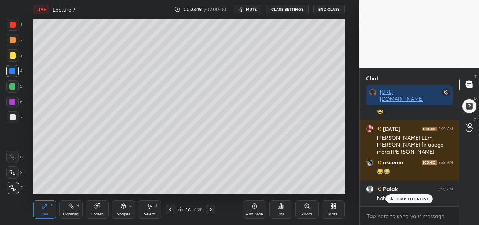
scroll to position [10939, 0]
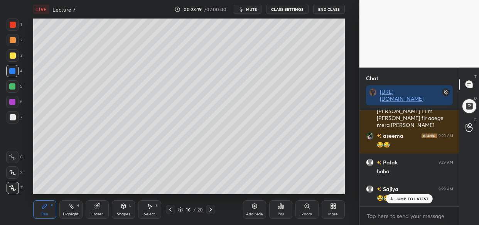
click at [396, 196] on p "JUMP TO LATEST" at bounding box center [412, 198] width 33 height 5
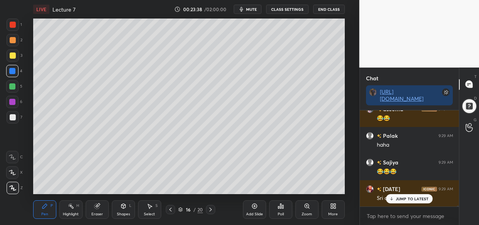
scroll to position [10992, 0]
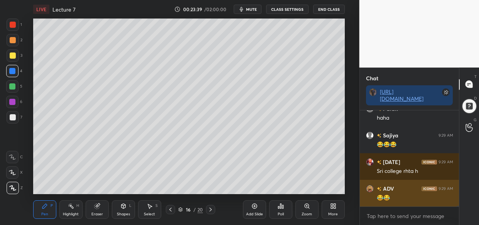
click at [406, 200] on div "😂😂" at bounding box center [415, 198] width 76 height 8
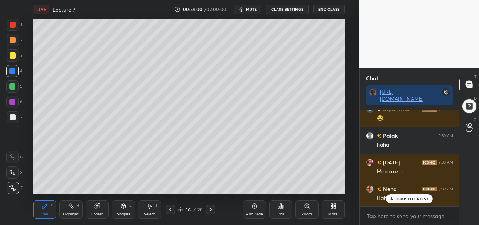
scroll to position [11151, 0]
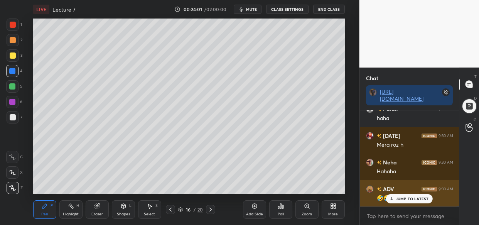
click at [408, 197] on p "JUMP TO LATEST" at bounding box center [412, 198] width 33 height 5
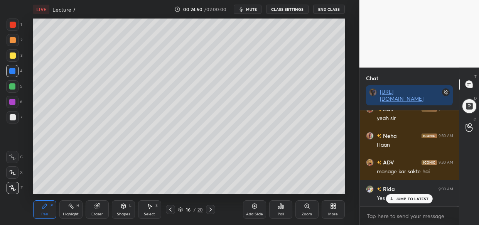
scroll to position [11340, 0]
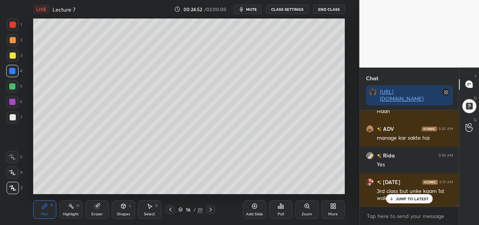
click at [404, 194] on div "JUMP TO LATEST" at bounding box center [409, 198] width 46 height 9
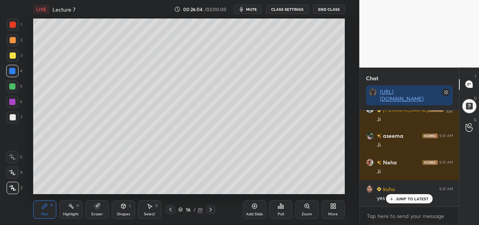
scroll to position [11632, 0]
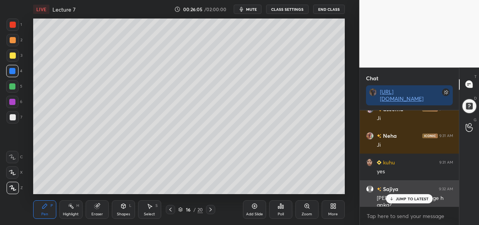
click at [399, 197] on p "JUMP TO LATEST" at bounding box center [412, 198] width 33 height 5
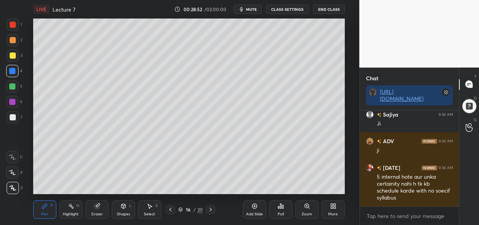
scroll to position [9876, 0]
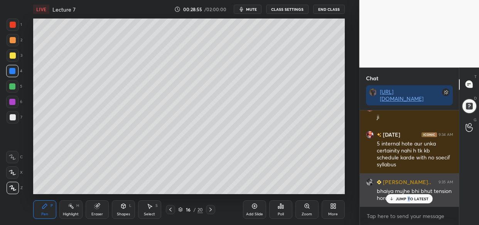
click at [408, 202] on div "JUMP TO LATEST" at bounding box center [409, 198] width 46 height 9
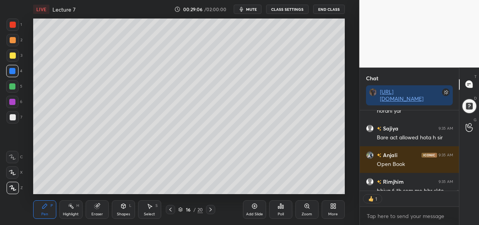
scroll to position [2, 3]
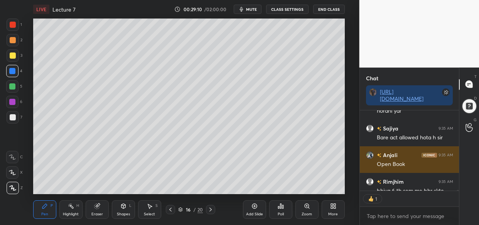
click at [369, 153] on img "grid" at bounding box center [370, 155] width 8 height 8
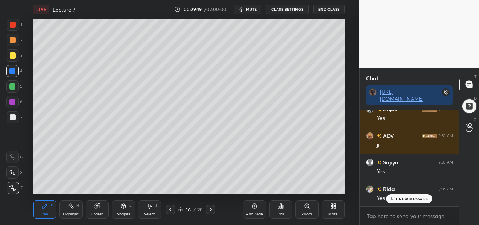
scroll to position [10122, 0]
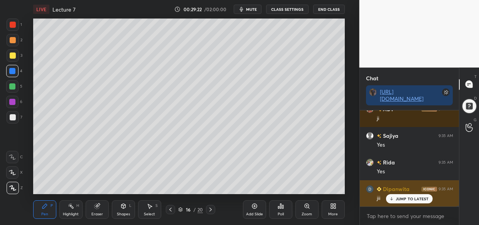
drag, startPoint x: 411, startPoint y: 201, endPoint x: 370, endPoint y: 205, distance: 41.8
click at [412, 201] on div "JUMP TO LATEST" at bounding box center [409, 198] width 46 height 9
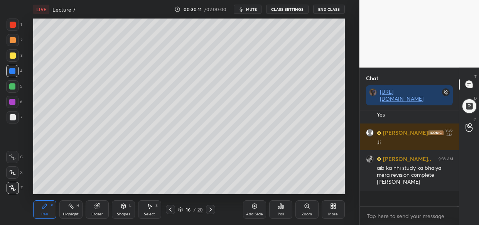
scroll to position [10429, 0]
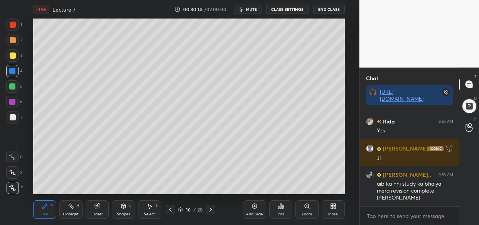
click at [7, 51] on div at bounding box center [13, 55] width 12 height 12
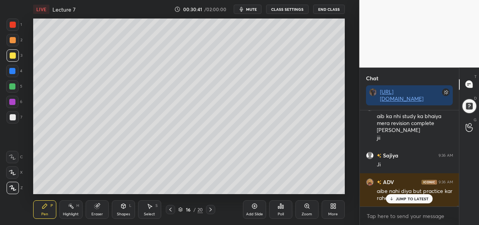
scroll to position [10523, 0]
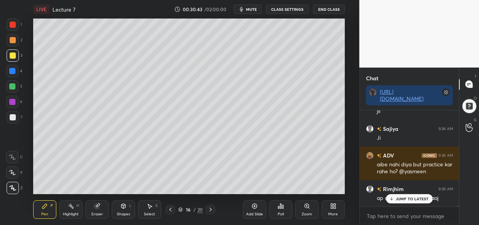
click at [410, 199] on p "JUMP TO LATEST" at bounding box center [412, 198] width 33 height 5
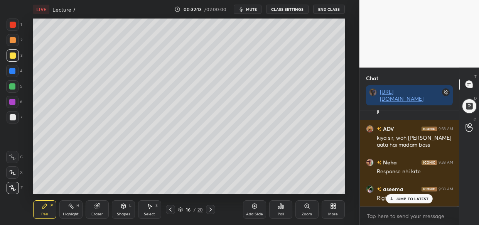
scroll to position [11209, 0]
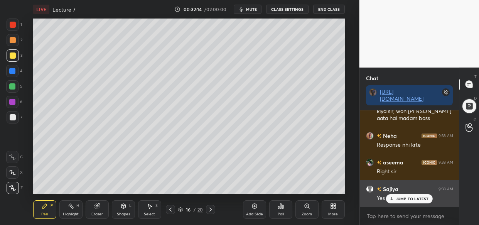
click at [415, 200] on p "JUMP TO LATEST" at bounding box center [412, 198] width 33 height 5
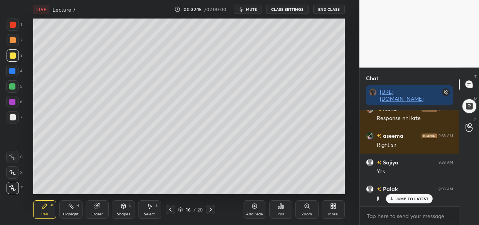
scroll to position [11262, 0]
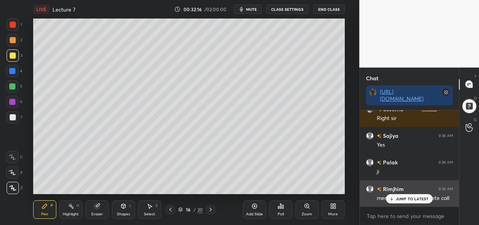
click at [404, 198] on p "JUMP TO LATEST" at bounding box center [412, 198] width 33 height 5
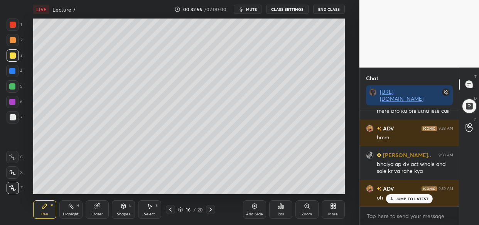
scroll to position [11375, 0]
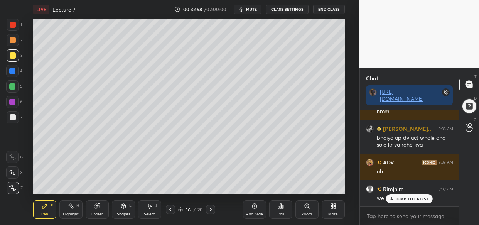
drag, startPoint x: 414, startPoint y: 198, endPoint x: 365, endPoint y: 210, distance: 50.0
click at [412, 199] on p "JUMP TO LATEST" at bounding box center [412, 198] width 33 height 5
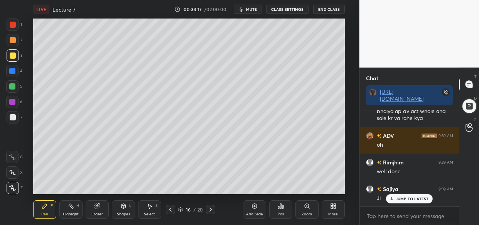
scroll to position [11436, 0]
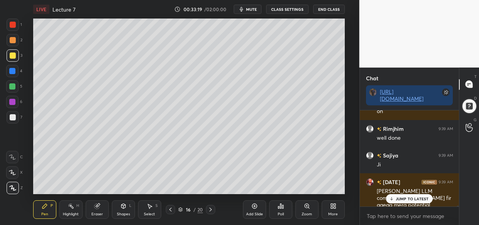
click at [420, 200] on p "JUMP TO LATEST" at bounding box center [412, 198] width 33 height 5
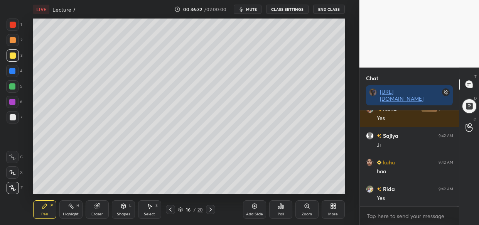
scroll to position [12674, 0]
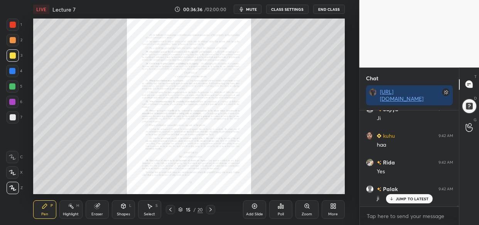
click at [305, 212] on div "Zoom" at bounding box center [307, 214] width 10 height 4
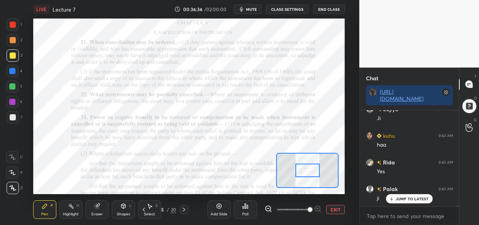
click at [305, 212] on span at bounding box center [293, 210] width 32 height 12
click at [308, 212] on span at bounding box center [310, 209] width 5 height 5
click at [310, 212] on span at bounding box center [310, 209] width 5 height 5
click at [312, 212] on span at bounding box center [310, 209] width 5 height 5
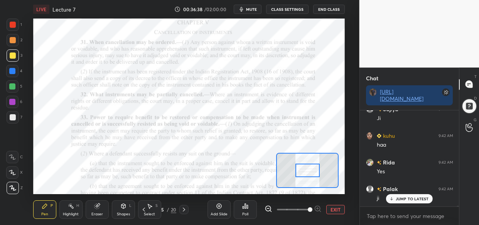
scroll to position [12701, 0]
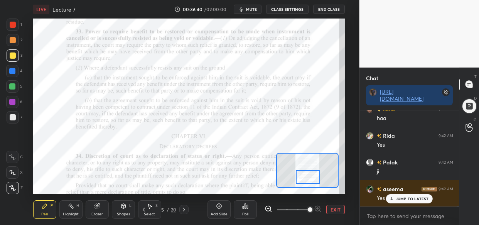
drag, startPoint x: 316, startPoint y: 176, endPoint x: 316, endPoint y: 183, distance: 6.6
click at [316, 183] on div at bounding box center [308, 176] width 24 height 13
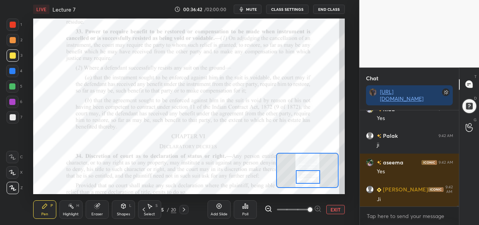
scroll to position [12754, 0]
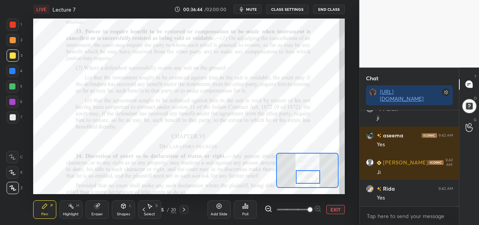
click at [13, 70] on div at bounding box center [12, 71] width 6 height 6
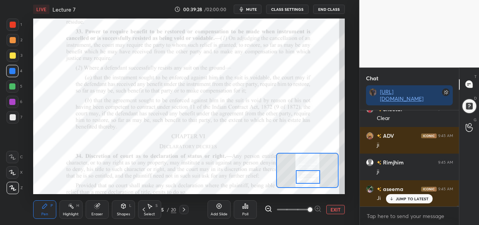
scroll to position [13711, 0]
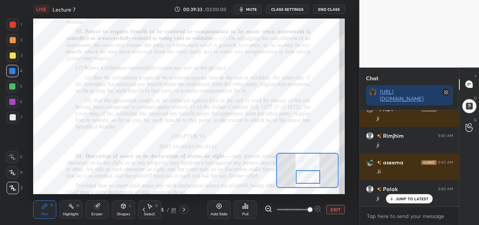
click at [219, 211] on div "Add Slide" at bounding box center [218, 209] width 23 height 19
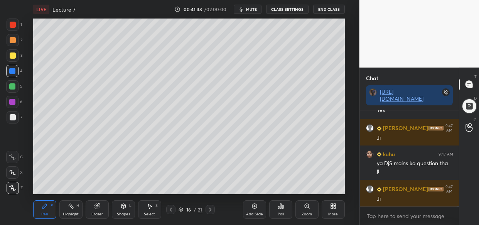
scroll to position [14498, 0]
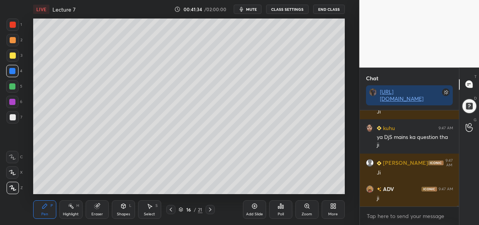
click at [29, 75] on div "Setting up your live class Poll for secs No correct answer Start poll" at bounding box center [189, 106] width 328 height 175
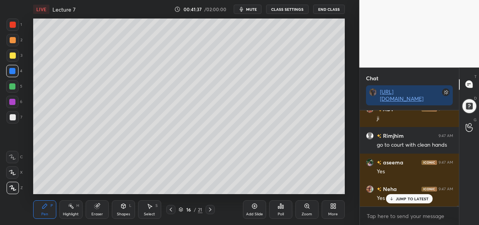
scroll to position [14605, 0]
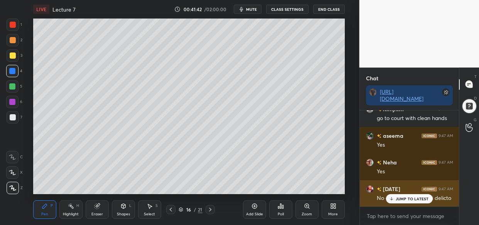
click at [416, 200] on p "JUMP TO LATEST" at bounding box center [412, 198] width 33 height 5
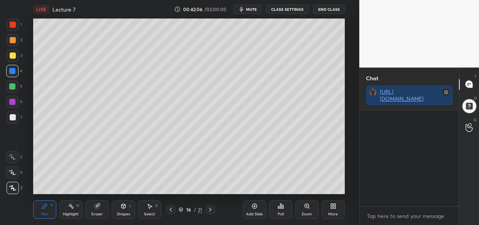
scroll to position [14898, 0]
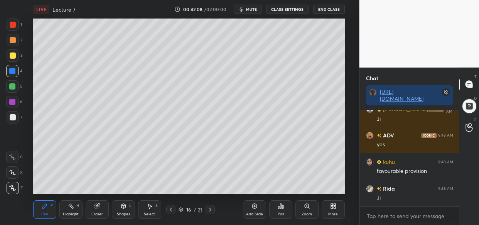
drag, startPoint x: 244, startPoint y: 214, endPoint x: 230, endPoint y: 205, distance: 17.0
click at [245, 214] on div "Add Slide" at bounding box center [254, 209] width 23 height 19
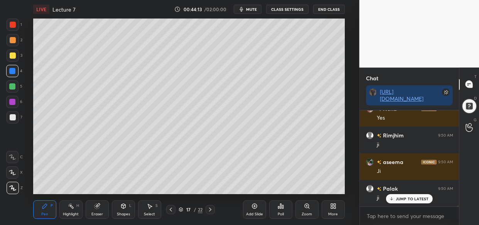
scroll to position [15357, 0]
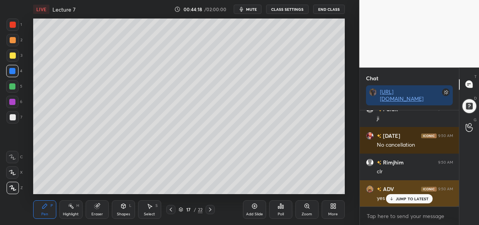
click at [410, 198] on p "JUMP TO LATEST" at bounding box center [412, 198] width 33 height 5
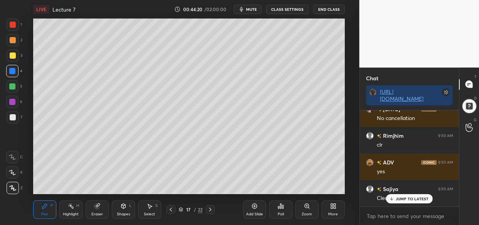
scroll to position [15411, 0]
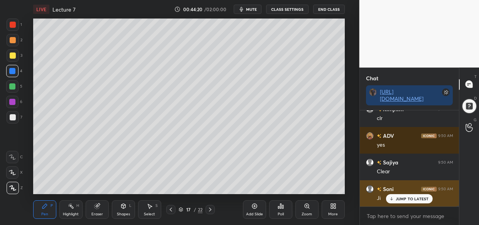
click at [405, 199] on p "JUMP TO LATEST" at bounding box center [412, 198] width 33 height 5
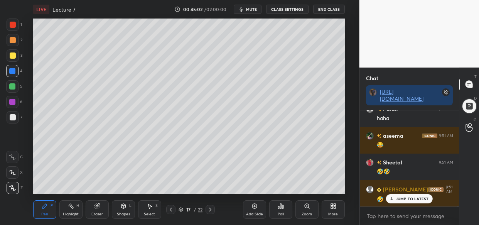
scroll to position [15889, 0]
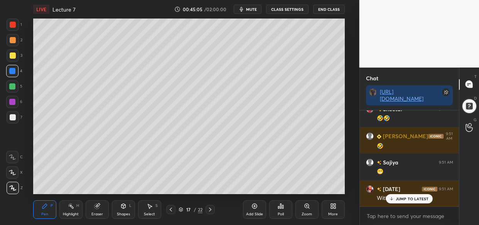
click at [416, 199] on p "JUMP TO LATEST" at bounding box center [412, 198] width 33 height 5
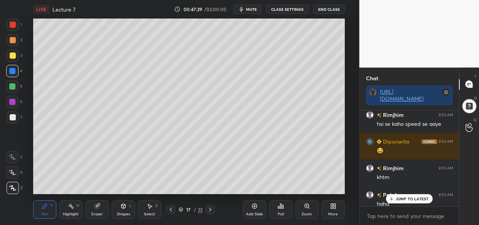
scroll to position [16981, 0]
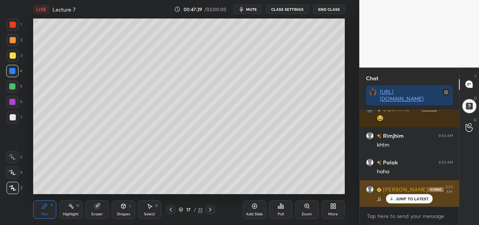
click at [416, 200] on p "JUMP TO LATEST" at bounding box center [412, 198] width 33 height 5
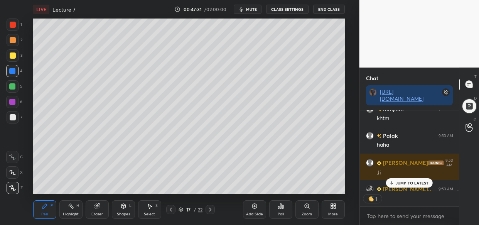
scroll to position [2, 3]
drag, startPoint x: 421, startPoint y: 182, endPoint x: 418, endPoint y: 187, distance: 6.0
click at [421, 184] on p "JUMP TO LATEST" at bounding box center [412, 182] width 33 height 5
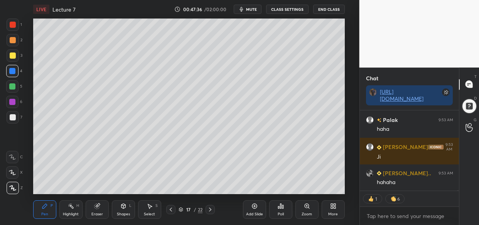
scroll to position [17050, 0]
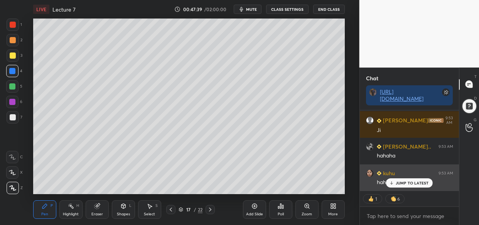
drag, startPoint x: 420, startPoint y: 182, endPoint x: 386, endPoint y: 181, distance: 33.9
click at [418, 181] on p "JUMP TO LATEST" at bounding box center [412, 182] width 33 height 5
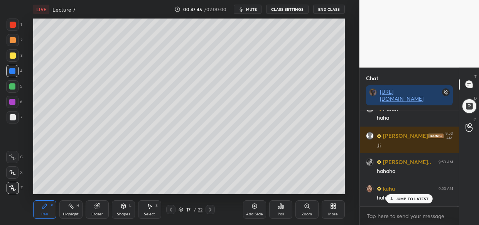
scroll to position [2, 3]
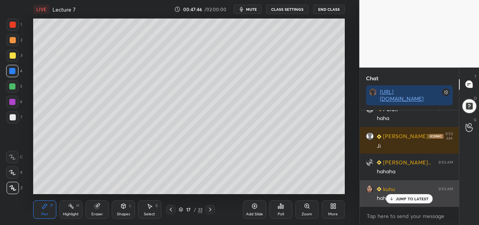
drag, startPoint x: 409, startPoint y: 196, endPoint x: 366, endPoint y: 202, distance: 44.0
click at [408, 197] on p "JUMP TO LATEST" at bounding box center [412, 198] width 33 height 5
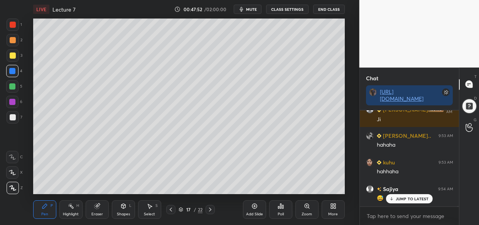
scroll to position [17088, 0]
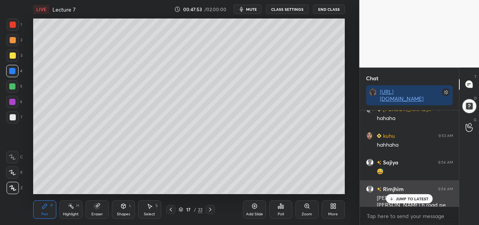
click at [405, 184] on div "[PERSON_NAME] 9:54 AM [PERSON_NAME] to [PERSON_NAME] h road pe" at bounding box center [409, 197] width 99 height 34
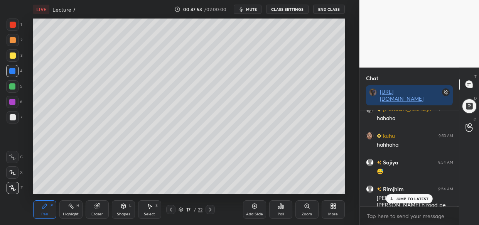
click at [400, 197] on div "Rimjhim" at bounding box center [419, 112] width 120 height 225
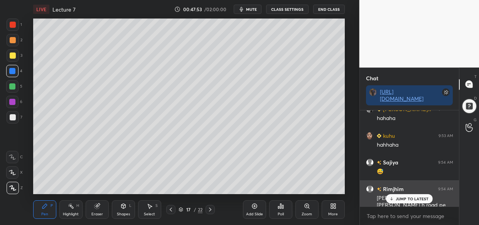
click at [395, 197] on div "JUMP TO LATEST" at bounding box center [409, 198] width 46 height 9
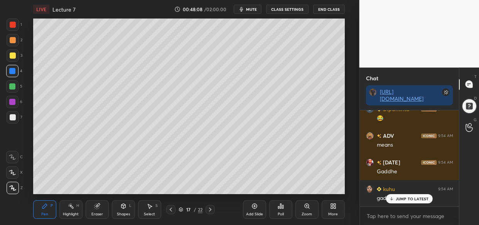
scroll to position [17301, 0]
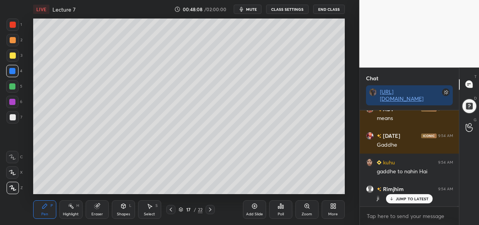
click at [412, 199] on p "JUMP TO LATEST" at bounding box center [412, 198] width 33 height 5
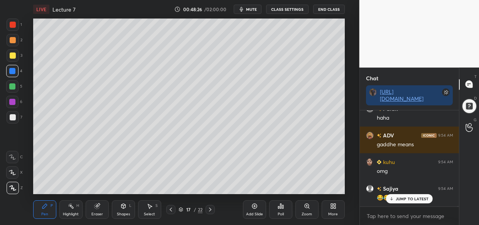
scroll to position [17494, 0]
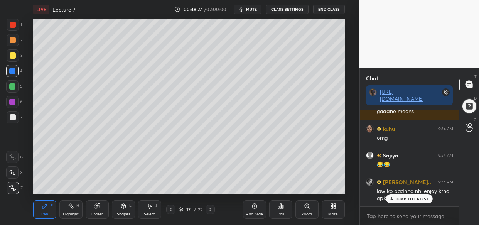
drag, startPoint x: 414, startPoint y: 199, endPoint x: 396, endPoint y: 206, distance: 19.2
click at [414, 200] on p "JUMP TO LATEST" at bounding box center [412, 198] width 33 height 5
click at [253, 205] on icon at bounding box center [254, 206] width 6 height 6
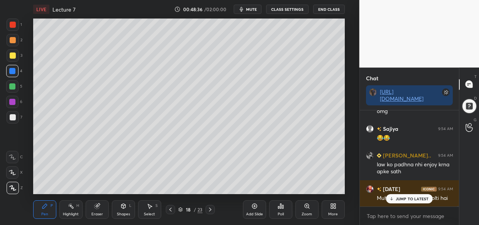
scroll to position [17547, 0]
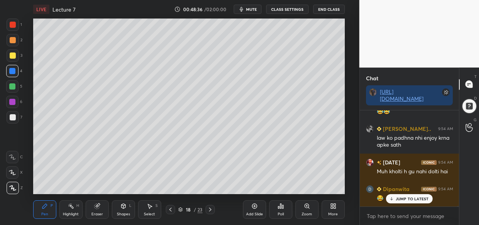
click at [398, 199] on p "JUMP TO LATEST" at bounding box center [412, 198] width 33 height 5
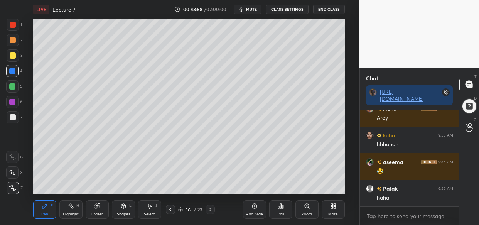
scroll to position [17733, 0]
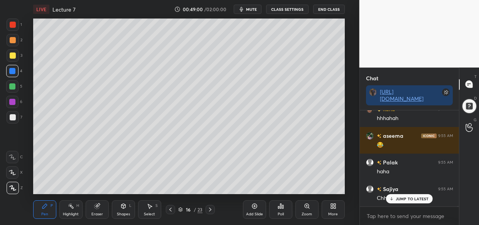
click at [396, 198] on p "JUMP TO LATEST" at bounding box center [412, 198] width 33 height 5
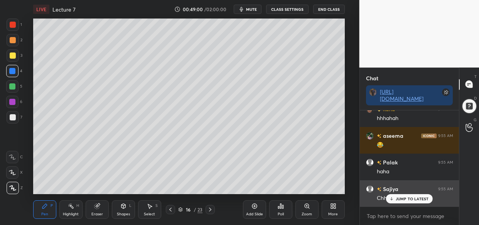
click at [397, 197] on div "Chhiii" at bounding box center [415, 198] width 76 height 8
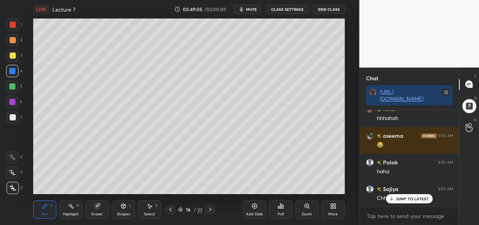
scroll to position [17760, 0]
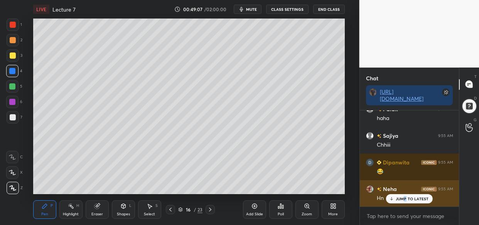
click at [403, 197] on p "JUMP TO LATEST" at bounding box center [412, 198] width 33 height 5
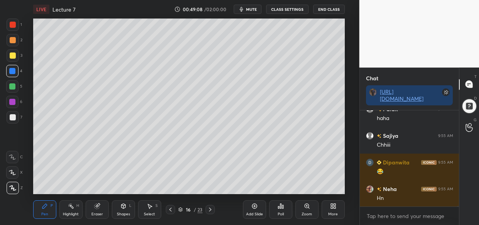
scroll to position [17813, 0]
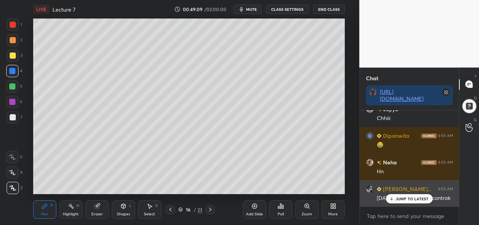
click at [402, 201] on div "JUMP TO LATEST" at bounding box center [409, 198] width 46 height 9
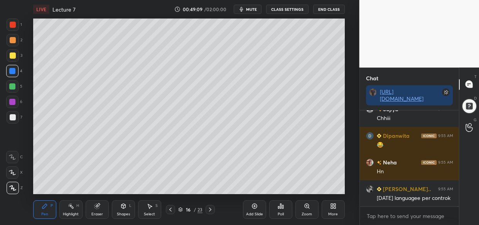
scroll to position [17840, 0]
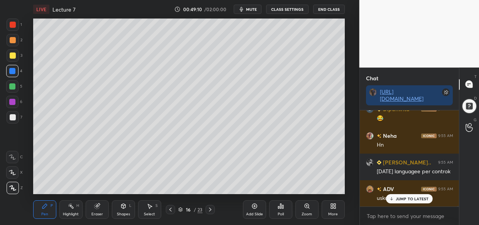
drag, startPoint x: 423, startPoint y: 200, endPoint x: 418, endPoint y: 207, distance: 8.1
click at [422, 199] on p "JUMP TO LATEST" at bounding box center [412, 198] width 33 height 5
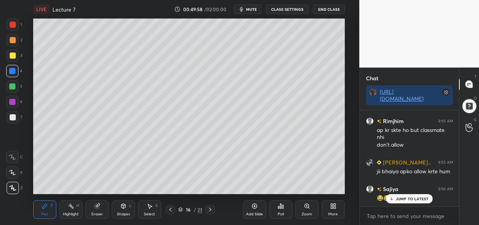
scroll to position [17987, 0]
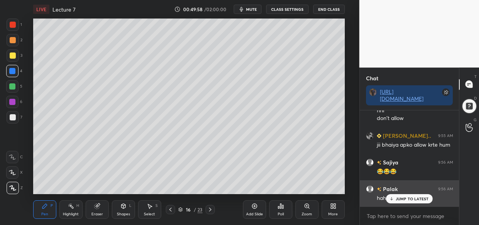
drag, startPoint x: 408, startPoint y: 201, endPoint x: 384, endPoint y: 204, distance: 24.5
click at [406, 200] on div "JUMP TO LATEST" at bounding box center [409, 198] width 46 height 9
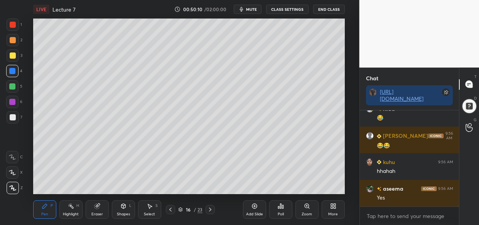
scroll to position [18147, 0]
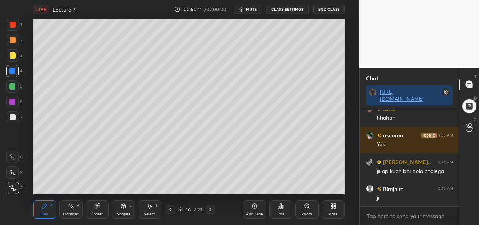
drag, startPoint x: 11, startPoint y: 57, endPoint x: 16, endPoint y: 65, distance: 9.5
click at [12, 57] on div at bounding box center [13, 55] width 6 height 6
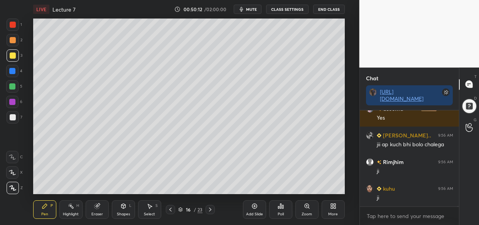
click at [120, 205] on div "Shapes L" at bounding box center [123, 209] width 23 height 19
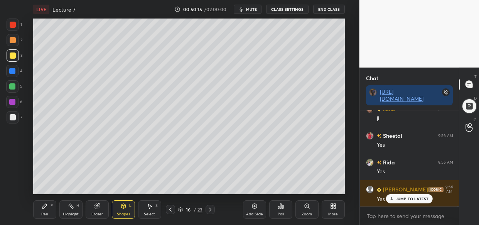
scroll to position [18306, 0]
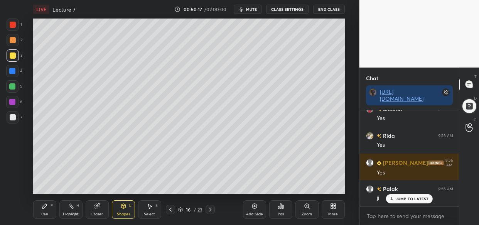
click at [150, 207] on icon at bounding box center [150, 206] width 4 height 5
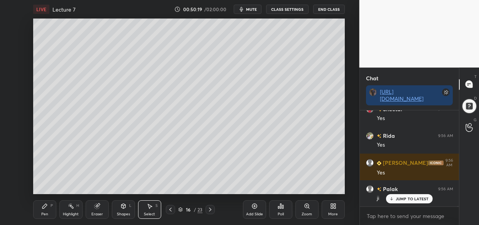
click at [96, 208] on icon at bounding box center [96, 206] width 5 height 5
click at [124, 207] on icon at bounding box center [123, 206] width 4 height 5
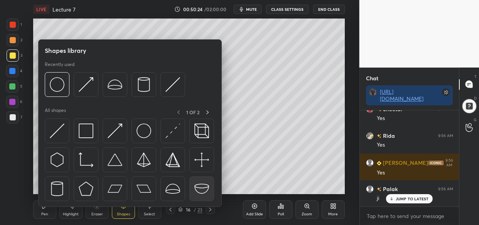
click at [201, 189] on img at bounding box center [201, 188] width 15 height 15
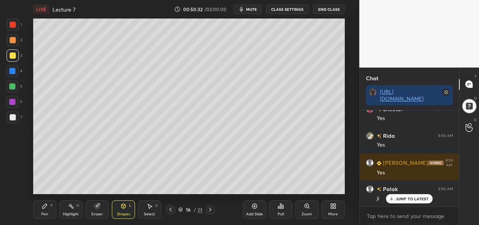
click at [42, 211] on div "Pen P" at bounding box center [44, 209] width 23 height 19
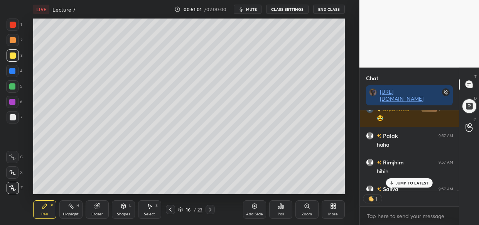
scroll to position [78, 97]
drag, startPoint x: 407, startPoint y: 182, endPoint x: 393, endPoint y: 185, distance: 14.3
click at [406, 182] on p "JUMP TO LATEST" at bounding box center [412, 182] width 33 height 5
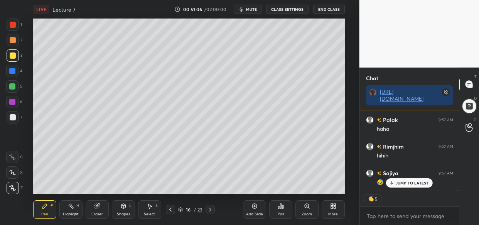
scroll to position [18569, 0]
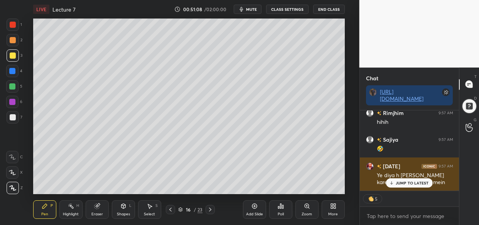
click at [406, 181] on p "JUMP TO LATEST" at bounding box center [412, 182] width 33 height 5
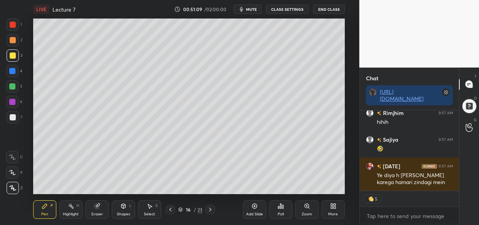
scroll to position [18595, 0]
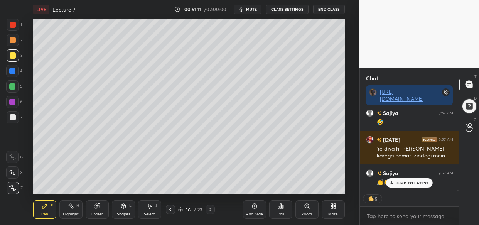
click at [418, 179] on div "JUMP TO LATEST" at bounding box center [409, 182] width 46 height 9
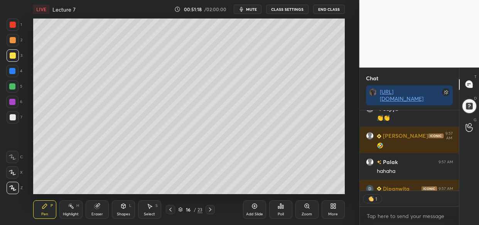
scroll to position [78, 97]
drag, startPoint x: 255, startPoint y: 207, endPoint x: 249, endPoint y: 216, distance: 10.5
click at [253, 208] on icon at bounding box center [254, 206] width 6 height 6
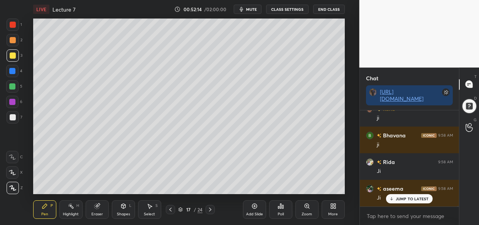
scroll to position [19233, 0]
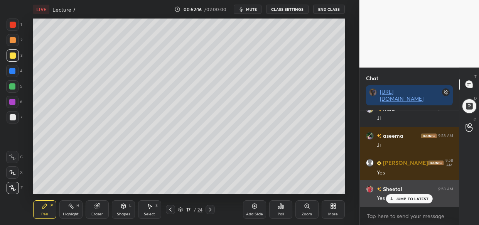
click at [403, 196] on p "JUMP TO LATEST" at bounding box center [412, 198] width 33 height 5
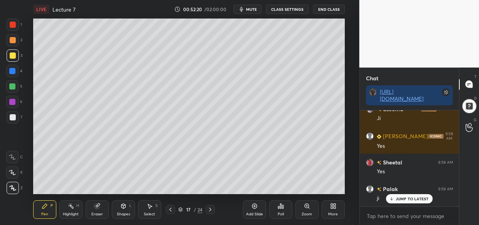
scroll to position [19286, 0]
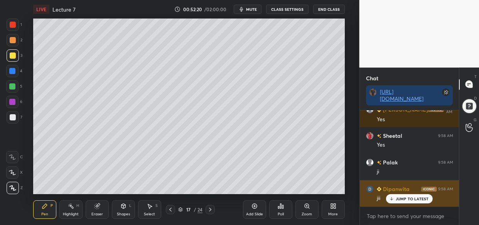
click at [409, 197] on p "JUMP TO LATEST" at bounding box center [412, 198] width 33 height 5
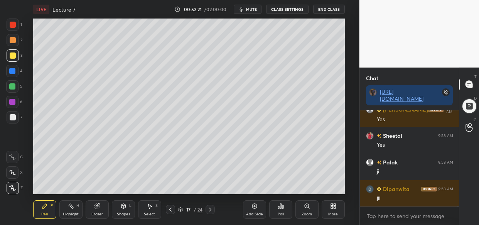
click at [250, 207] on div "Add Slide" at bounding box center [254, 209] width 23 height 19
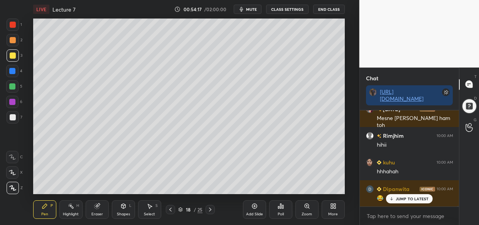
scroll to position [20339, 0]
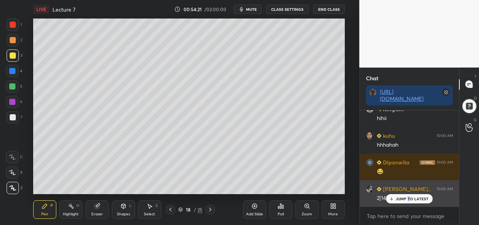
drag, startPoint x: 409, startPoint y: 195, endPoint x: 396, endPoint y: 201, distance: 13.8
click at [407, 197] on div "JUMP TO LATEST" at bounding box center [409, 198] width 46 height 9
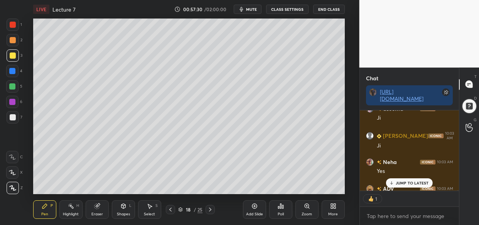
scroll to position [22333, 0]
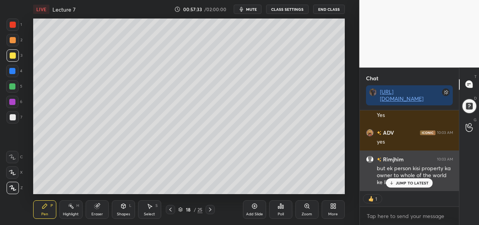
click at [419, 182] on p "JUMP TO LATEST" at bounding box center [412, 182] width 33 height 5
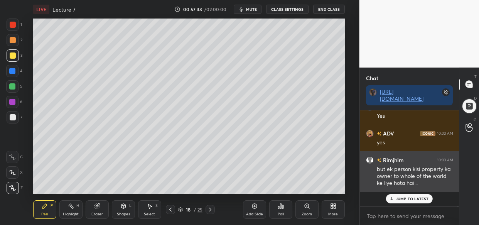
scroll to position [2, 3]
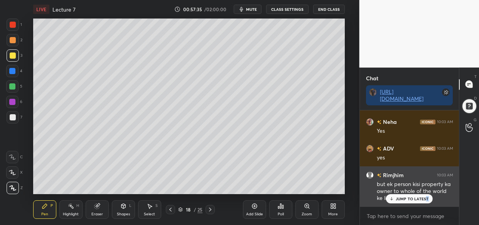
click at [425, 197] on div "JUMP TO LATEST" at bounding box center [409, 198] width 46 height 9
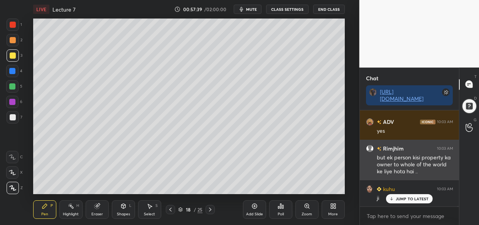
scroll to position [78, 97]
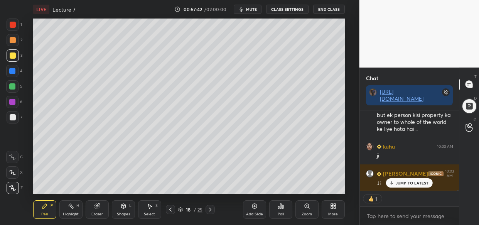
click at [411, 186] on div "JUMP TO LATEST" at bounding box center [409, 182] width 46 height 9
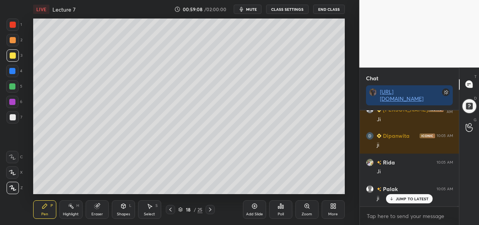
scroll to position [23149, 0]
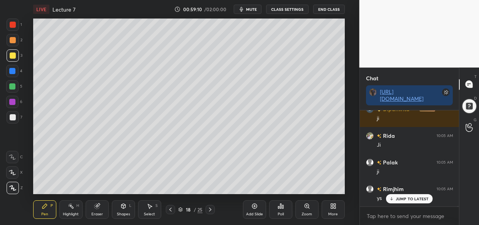
click at [254, 209] on div "Add Slide" at bounding box center [254, 209] width 23 height 19
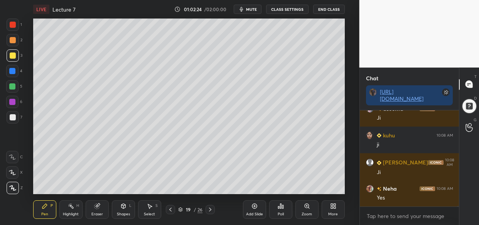
scroll to position [24859, 0]
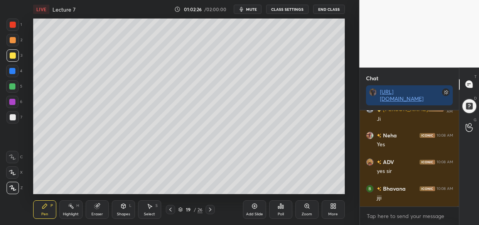
drag, startPoint x: 255, startPoint y: 212, endPoint x: 248, endPoint y: 214, distance: 7.1
click at [254, 212] on div "Add Slide" at bounding box center [254, 214] width 17 height 4
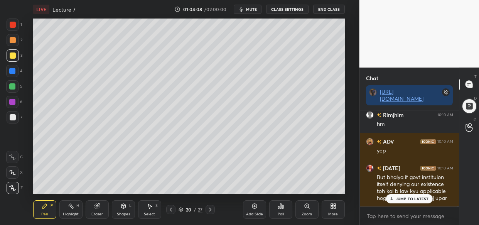
scroll to position [25864, 0]
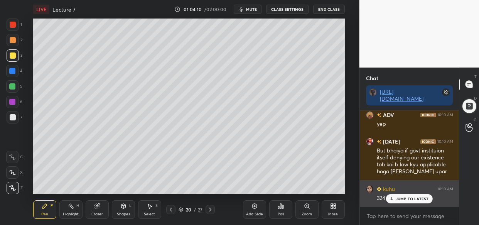
click at [413, 192] on div "kuhu 10:10 AM" at bounding box center [409, 189] width 87 height 8
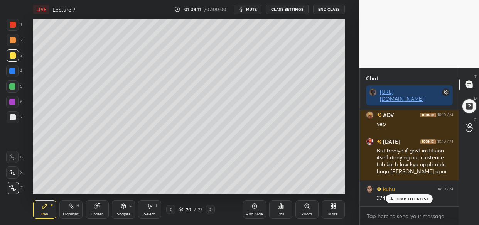
drag, startPoint x: 414, startPoint y: 200, endPoint x: 400, endPoint y: 200, distance: 13.9
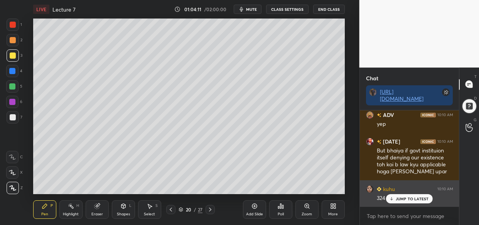
click at [413, 200] on p "JUMP TO LATEST" at bounding box center [412, 198] width 33 height 5
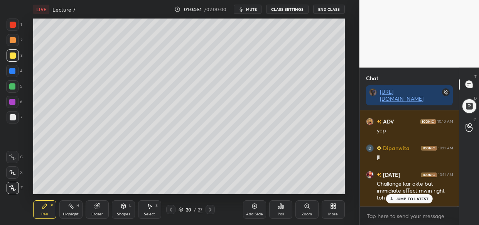
scroll to position [26019, 0]
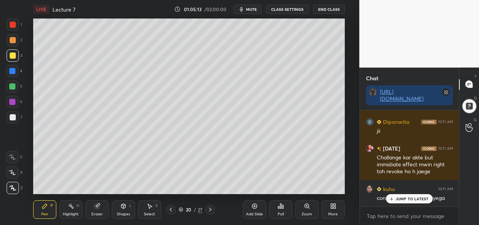
click at [423, 200] on p "JUMP TO LATEST" at bounding box center [412, 198] width 33 height 5
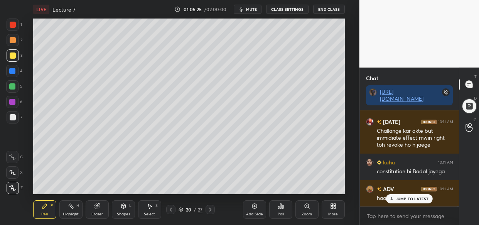
scroll to position [26072, 0]
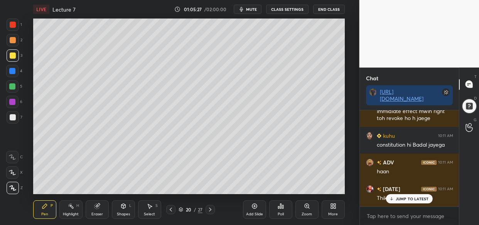
click at [421, 199] on p "JUMP TO LATEST" at bounding box center [412, 198] width 33 height 5
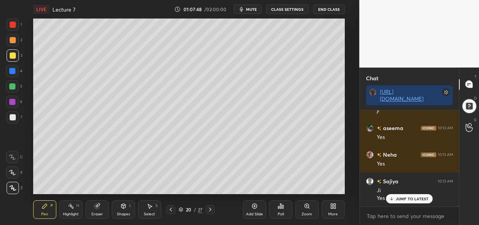
scroll to position [27132, 0]
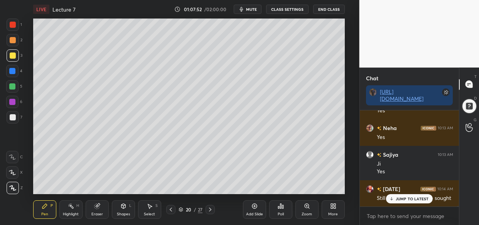
drag, startPoint x: 421, startPoint y: 197, endPoint x: 408, endPoint y: 212, distance: 20.5
click at [421, 200] on p "JUMP TO LATEST" at bounding box center [412, 198] width 33 height 5
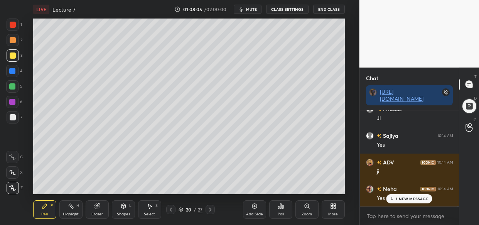
scroll to position [27371, 0]
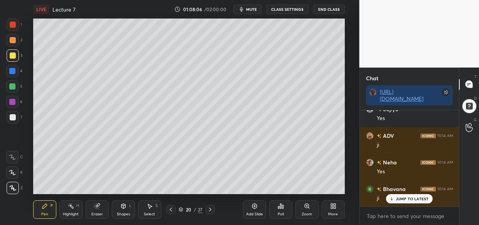
drag, startPoint x: 263, startPoint y: 205, endPoint x: 251, endPoint y: 212, distance: 13.5
click at [261, 207] on div "Add Slide" at bounding box center [254, 209] width 23 height 19
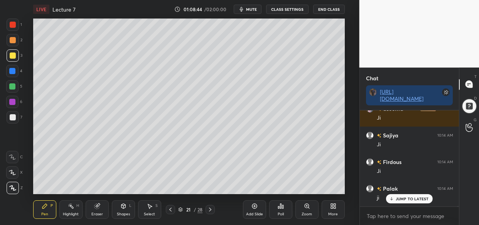
scroll to position [27758, 0]
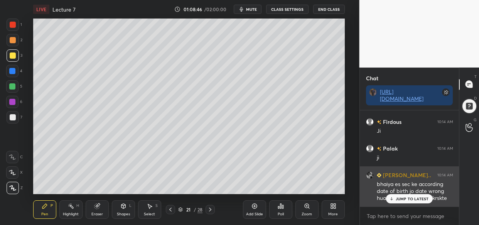
click at [413, 199] on p "JUMP TO LATEST" at bounding box center [412, 198] width 33 height 5
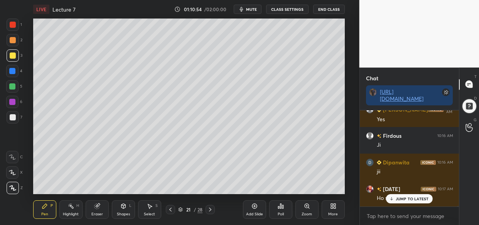
scroll to position [28883, 0]
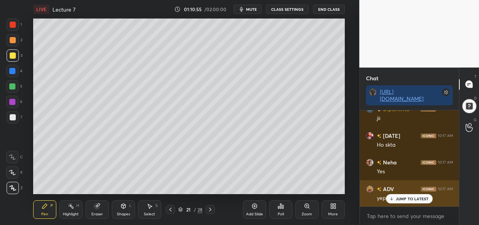
click at [415, 203] on div "ADV 10:17 AM yep" at bounding box center [409, 193] width 99 height 27
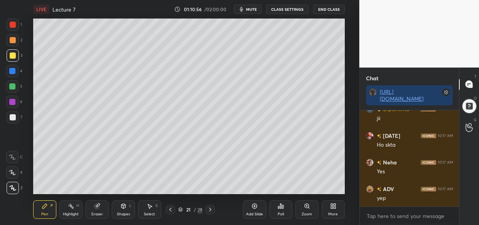
scroll to position [28909, 0]
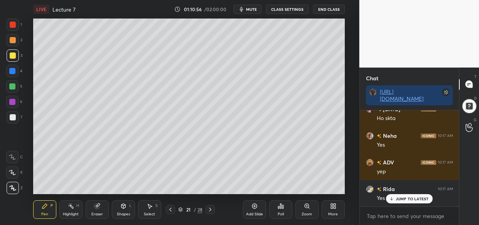
click at [412, 199] on p "JUMP TO LATEST" at bounding box center [412, 198] width 33 height 5
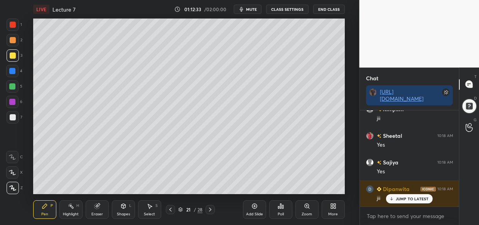
scroll to position [29388, 0]
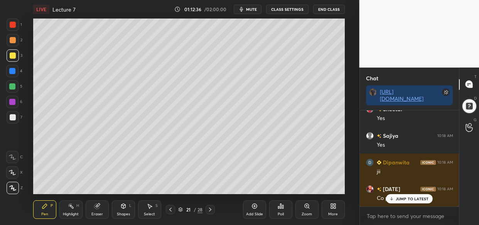
drag, startPoint x: 404, startPoint y: 199, endPoint x: 392, endPoint y: 208, distance: 15.2
click at [403, 201] on div "JUMP TO LATEST" at bounding box center [409, 198] width 46 height 9
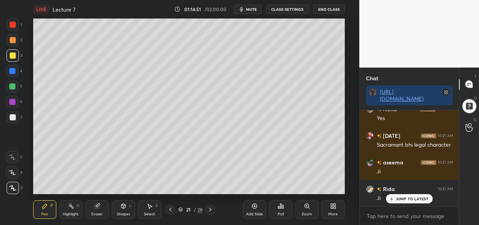
click at [404, 202] on div "[PERSON_NAME] 10:20 AM yes ADV 10:20 AM yes [PERSON_NAME] 10:20 AM Yes Sheetal …" at bounding box center [409, 158] width 99 height 96
drag, startPoint x: 416, startPoint y: 199, endPoint x: 408, endPoint y: 207, distance: 12.0
click at [414, 200] on p "JUMP TO LATEST" at bounding box center [412, 198] width 33 height 5
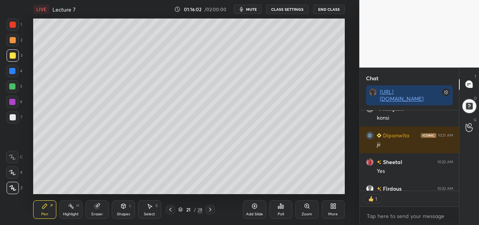
scroll to position [2, 3]
click at [384, 220] on textarea at bounding box center [409, 216] width 87 height 12
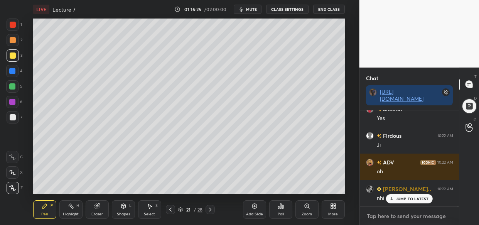
scroll to position [30984, 0]
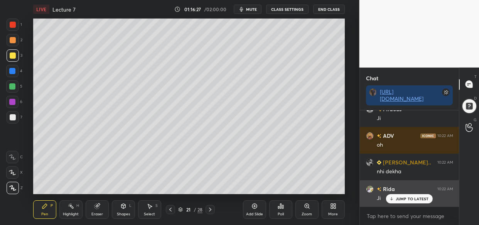
click at [401, 199] on p "JUMP TO LATEST" at bounding box center [412, 198] width 33 height 5
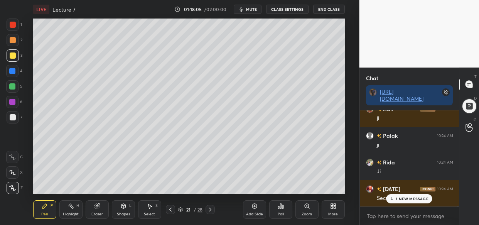
scroll to position [31862, 0]
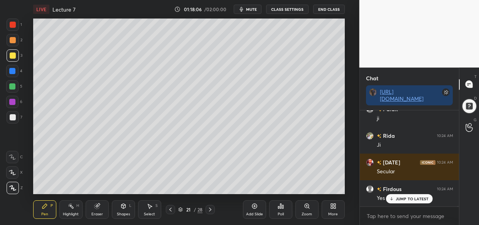
drag, startPoint x: 413, startPoint y: 200, endPoint x: 391, endPoint y: 212, distance: 24.5
click at [413, 200] on p "JUMP TO LATEST" at bounding box center [412, 198] width 33 height 5
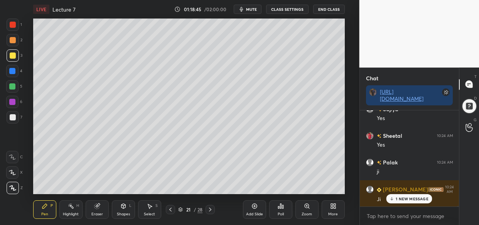
scroll to position [32075, 0]
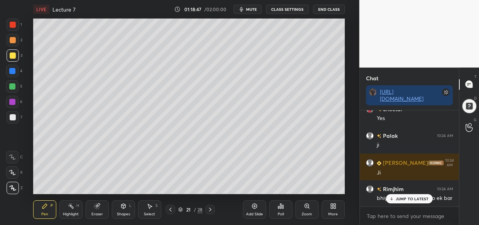
click at [414, 201] on div "JUMP TO LATEST" at bounding box center [409, 198] width 46 height 9
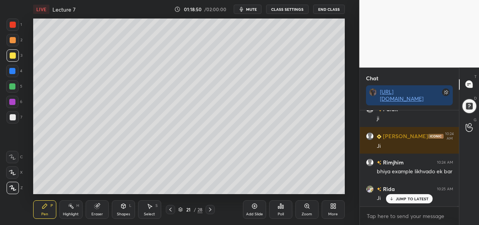
click at [262, 208] on div "Add Slide" at bounding box center [254, 209] width 23 height 19
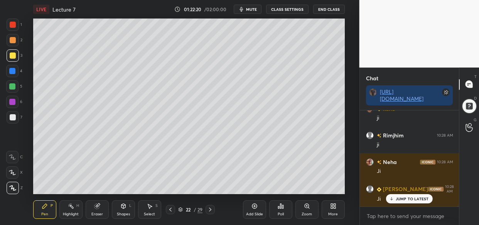
scroll to position [33352, 0]
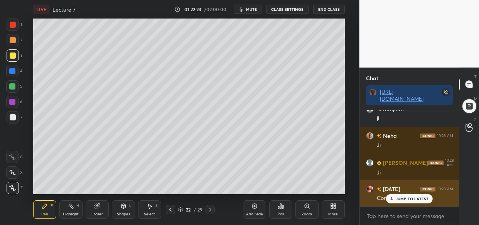
click at [424, 195] on div "JUMP TO LATEST" at bounding box center [409, 198] width 46 height 9
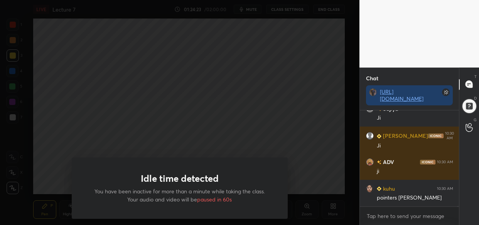
scroll to position [34051, 0]
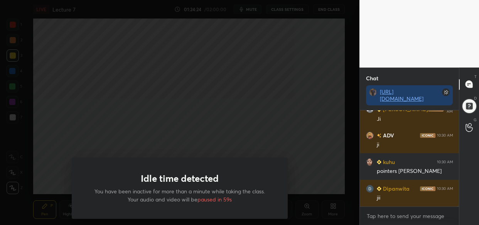
click at [219, 98] on div "Idle time detected You have been inactive for more than a minute while taking t…" at bounding box center [179, 112] width 359 height 225
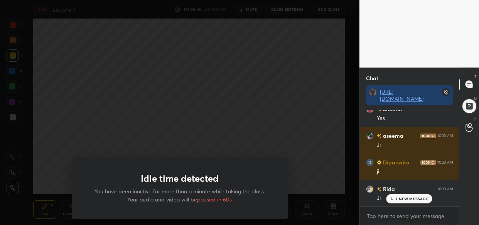
scroll to position [34963, 0]
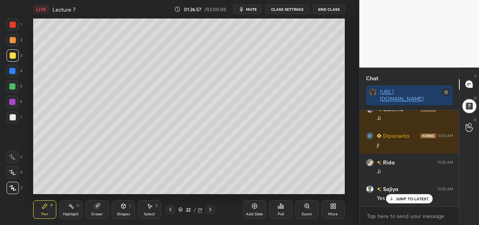
click at [195, 95] on div "Idle time detected You have been inactive for more than a minute while taking t…" at bounding box center [179, 112] width 359 height 225
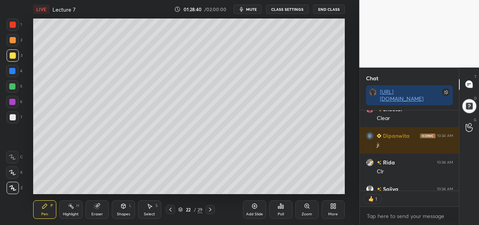
scroll to position [78, 97]
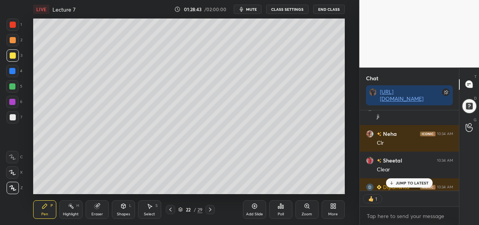
drag, startPoint x: 248, startPoint y: 208, endPoint x: 248, endPoint y: 214, distance: 5.4
click at [247, 208] on div "Add Slide" at bounding box center [254, 209] width 23 height 19
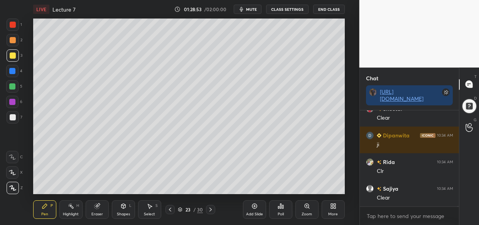
scroll to position [36101, 0]
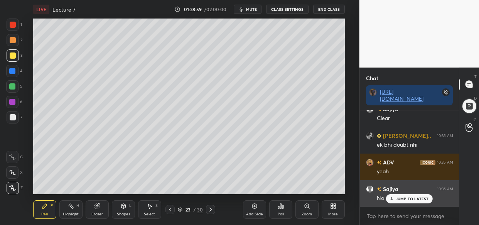
click at [395, 196] on div "JUMP TO LATEST" at bounding box center [409, 198] width 46 height 9
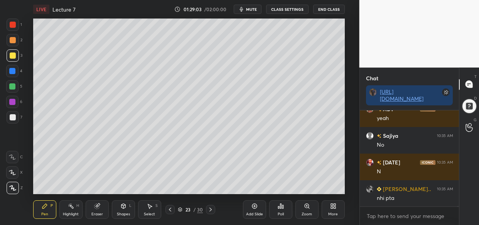
scroll to position [36234, 0]
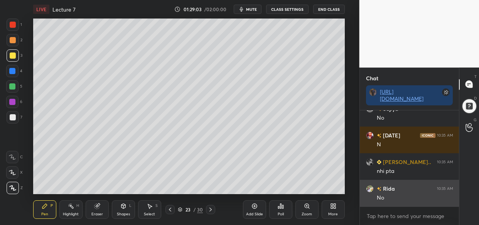
click at [395, 199] on div "No" at bounding box center [415, 198] width 76 height 8
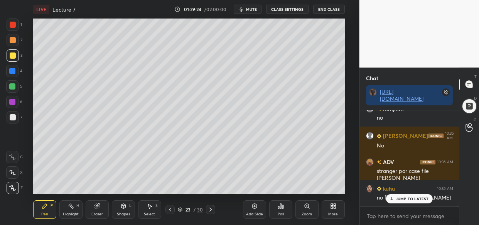
scroll to position [36367, 0]
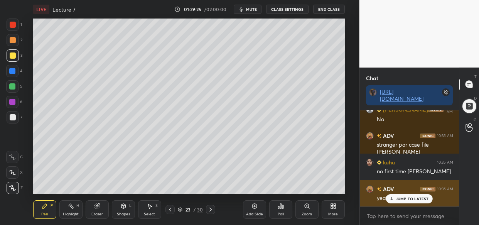
click at [396, 199] on p "JUMP TO LATEST" at bounding box center [412, 198] width 33 height 5
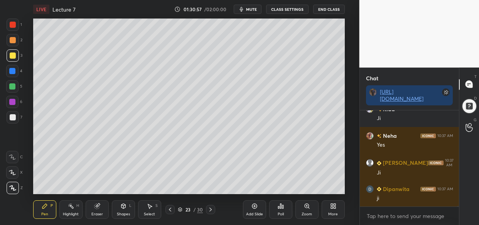
scroll to position [36979, 0]
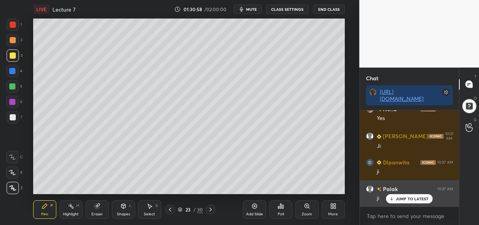
click at [403, 198] on p "JUMP TO LATEST" at bounding box center [412, 198] width 33 height 5
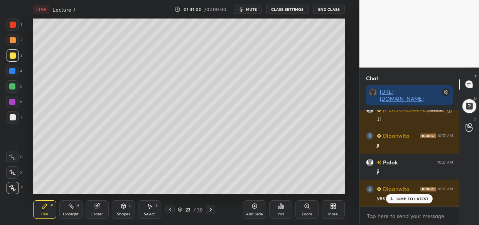
scroll to position [37059, 0]
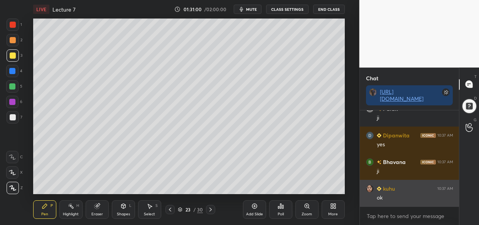
click at [400, 201] on div "ok" at bounding box center [415, 198] width 76 height 8
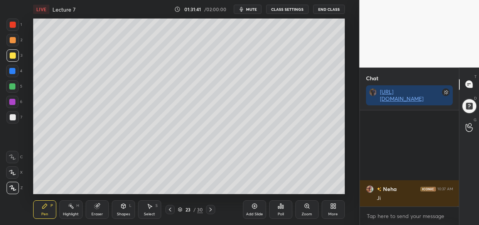
scroll to position [37298, 0]
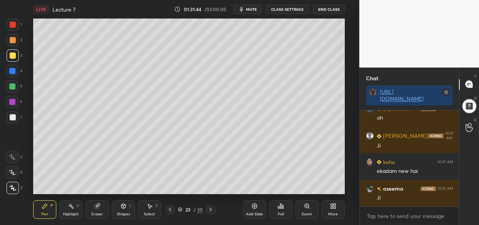
click at [211, 196] on div "LIVE Lecture 7 01:31:44 / 02:00:00 mute CLASS SETTINGS End Class Setting up you…" at bounding box center [189, 112] width 328 height 225
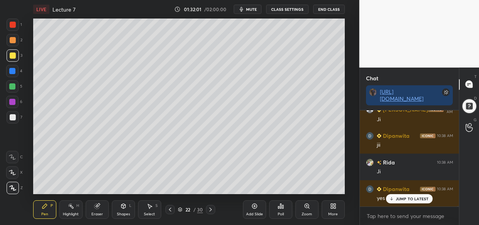
scroll to position [37458, 0]
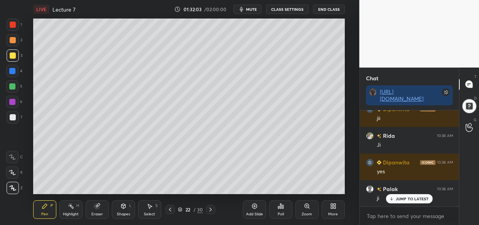
click at [98, 209] on div "Eraser" at bounding box center [97, 209] width 23 height 19
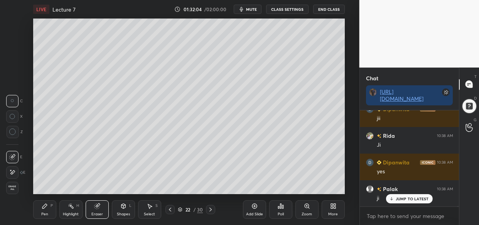
click at [12, 186] on span "Erase all" at bounding box center [13, 187] width 12 height 5
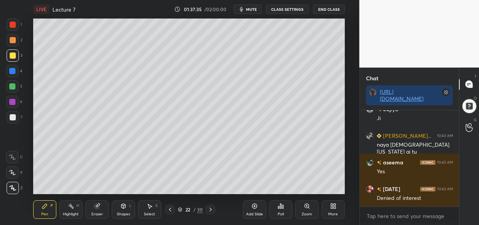
scroll to position [40227, 0]
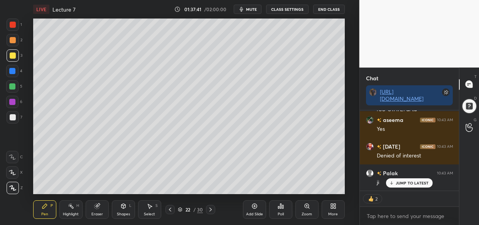
click at [415, 184] on p "JUMP TO LATEST" at bounding box center [412, 182] width 33 height 5
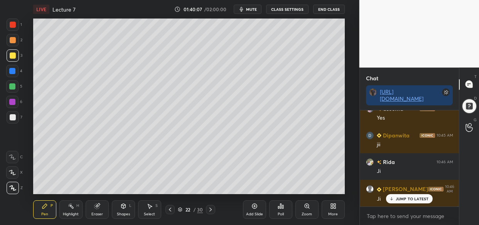
scroll to position [41583, 0]
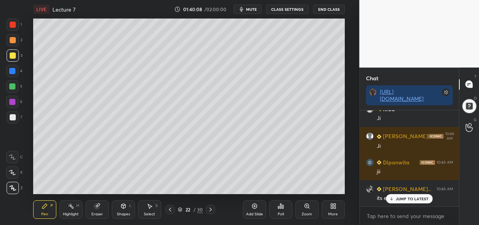
click at [227, 28] on div "LIVE Lecture 7 01:40:08 / 02:00:00 mute CLASS SETTINGS End Class Setting up you…" at bounding box center [189, 112] width 328 height 225
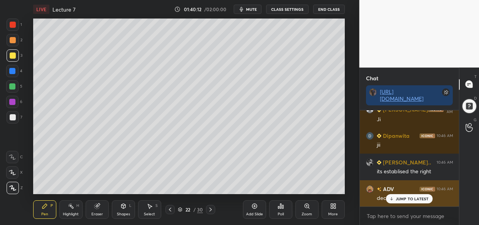
click at [414, 202] on div "JUMP TO LATEST" at bounding box center [409, 198] width 46 height 9
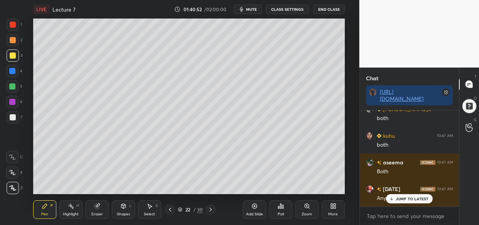
scroll to position [42168, 0]
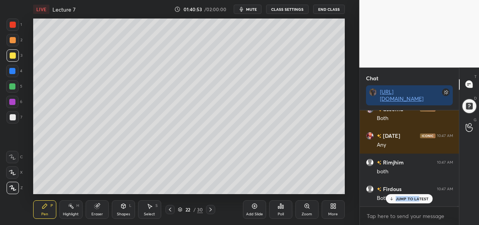
click at [419, 196] on div "ADV 10:46 AM ji Bhavana 10:46 AM yes [PERSON_NAME] 10:46 AM Yes [PERSON_NAME]..…" at bounding box center [409, 158] width 99 height 96
click at [424, 197] on p "JUMP TO LATEST" at bounding box center [412, 198] width 33 height 5
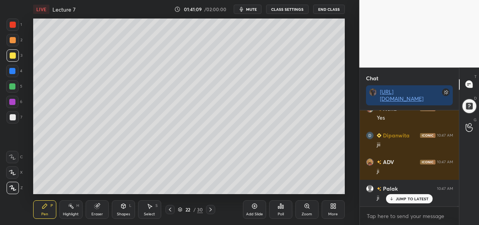
scroll to position [42355, 0]
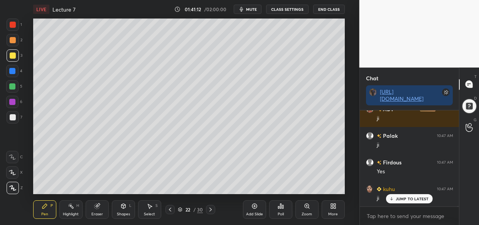
click at [256, 206] on icon at bounding box center [254, 206] width 6 height 6
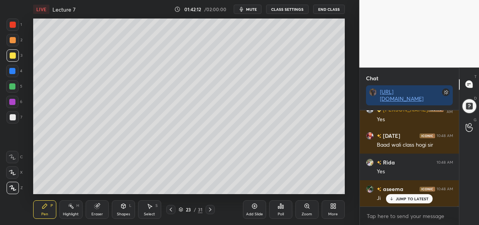
scroll to position [42913, 0]
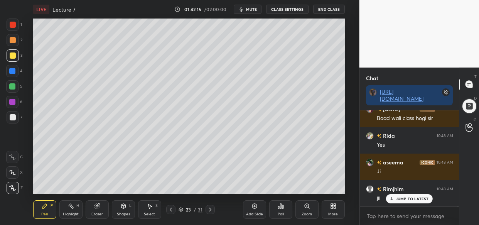
click at [358, 135] on div "1 2 3 4 5 6 7 C X Z C X Z E E Erase all H H LIVE Lecture 7 01:42:15 / 02:00:00 …" at bounding box center [179, 112] width 359 height 225
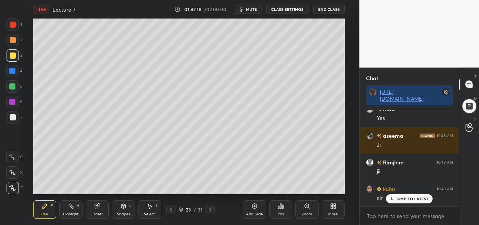
drag, startPoint x: 409, startPoint y: 200, endPoint x: 397, endPoint y: 206, distance: 14.1
click at [408, 200] on p "JUMP TO LATEST" at bounding box center [412, 198] width 33 height 5
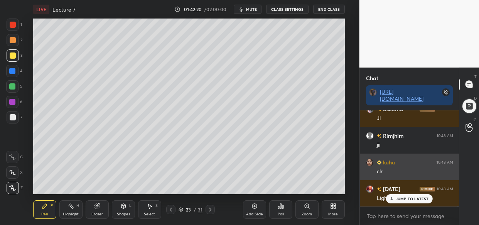
scroll to position [42993, 0]
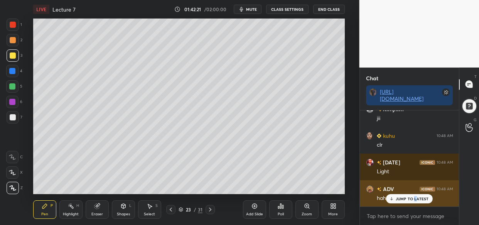
click at [413, 198] on p "JUMP TO LATEST" at bounding box center [412, 198] width 33 height 5
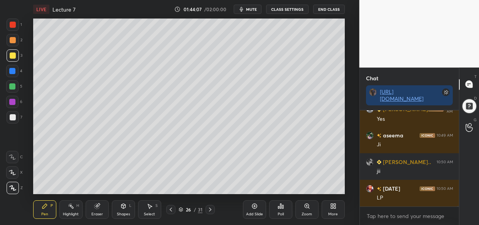
scroll to position [43706, 0]
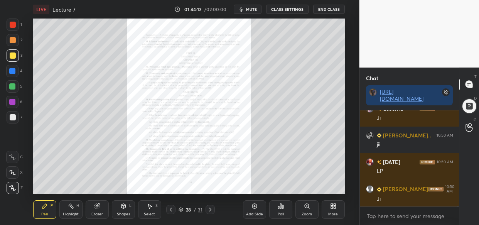
click at [307, 207] on icon at bounding box center [307, 206] width 4 height 4
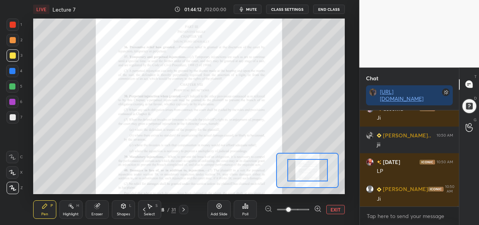
click at [312, 208] on div at bounding box center [292, 209] width 57 height 9
drag, startPoint x: 313, startPoint y: 207, endPoint x: 316, endPoint y: 204, distance: 4.9
click at [314, 206] on div at bounding box center [292, 209] width 57 height 9
click at [315, 205] on icon at bounding box center [318, 209] width 8 height 8
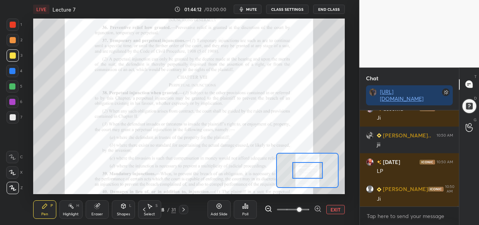
click at [320, 205] on icon at bounding box center [318, 209] width 8 height 8
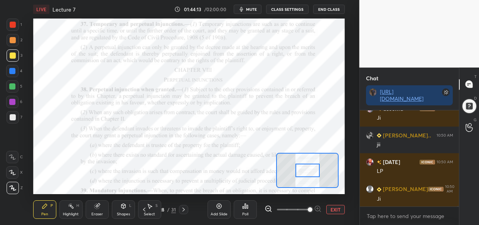
click at [318, 206] on div at bounding box center [292, 209] width 57 height 9
click at [318, 207] on div at bounding box center [292, 209] width 57 height 9
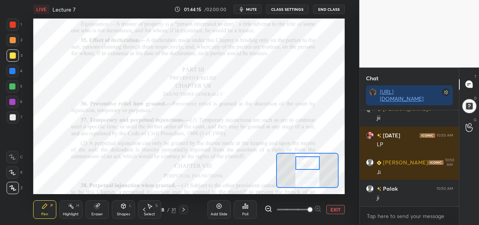
scroll to position [43766, 0]
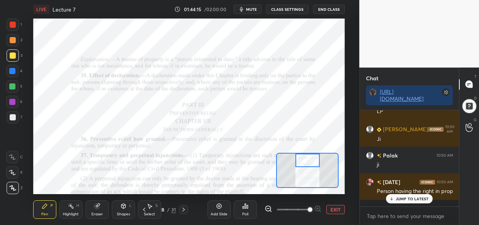
drag, startPoint x: 304, startPoint y: 171, endPoint x: 304, endPoint y: 160, distance: 10.8
click at [304, 160] on div at bounding box center [307, 159] width 24 height 13
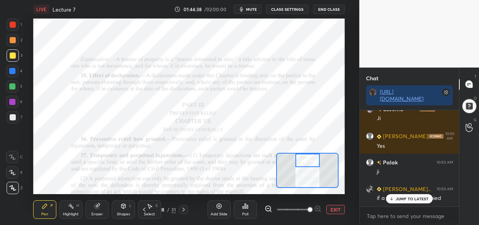
scroll to position [43899, 0]
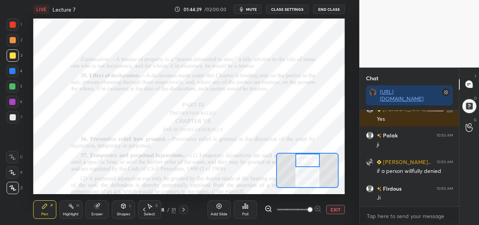
click at [8, 70] on div at bounding box center [12, 71] width 12 height 12
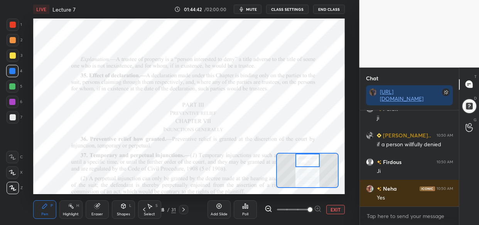
scroll to position [43952, 0]
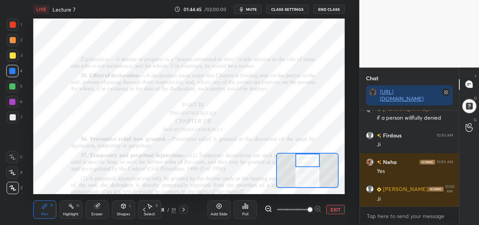
drag, startPoint x: 94, startPoint y: 15, endPoint x: 108, endPoint y: 15, distance: 13.5
click at [108, 15] on div "LIVE Lecture 7" at bounding box center [102, 9] width 138 height 19
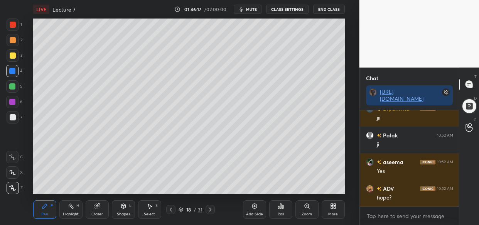
scroll to position [44438, 0]
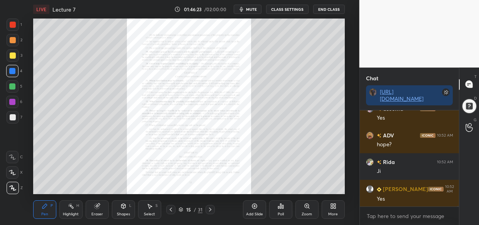
click at [309, 205] on icon at bounding box center [307, 206] width 6 height 6
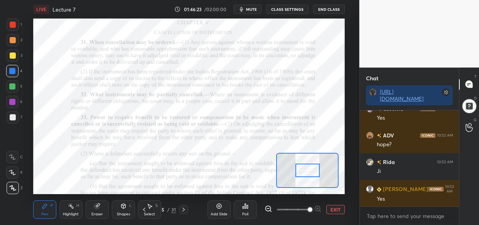
click at [308, 209] on span at bounding box center [310, 209] width 5 height 5
click at [308, 208] on span at bounding box center [310, 209] width 5 height 5
click at [310, 210] on span at bounding box center [310, 209] width 5 height 5
click at [310, 208] on span at bounding box center [310, 209] width 5 height 5
click at [312, 207] on span at bounding box center [310, 209] width 5 height 5
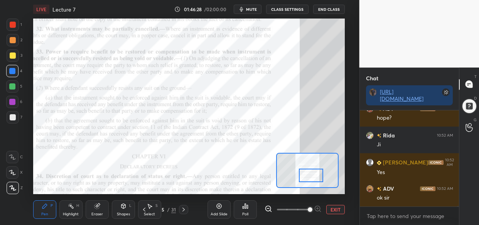
scroll to position [44491, 0]
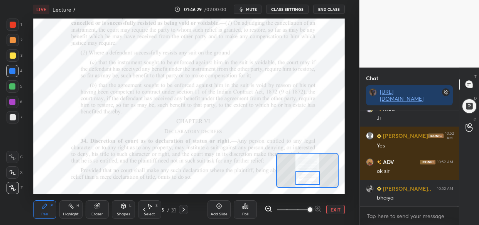
drag, startPoint x: 312, startPoint y: 166, endPoint x: 312, endPoint y: 174, distance: 7.7
click at [312, 174] on div at bounding box center [307, 177] width 24 height 13
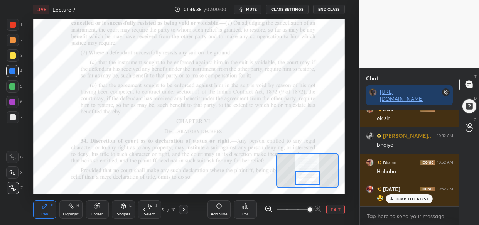
scroll to position [44571, 0]
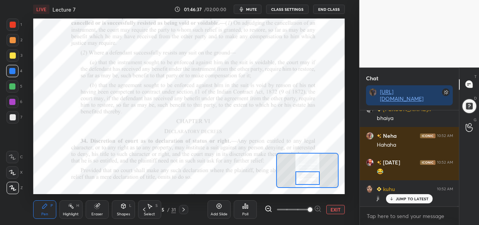
click at [420, 199] on p "JUMP TO LATEST" at bounding box center [412, 198] width 33 height 5
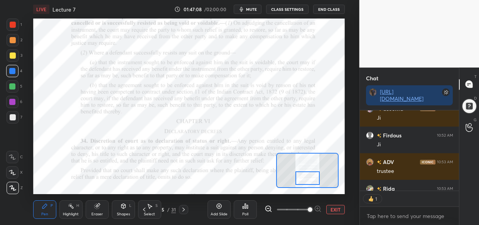
scroll to position [2, 3]
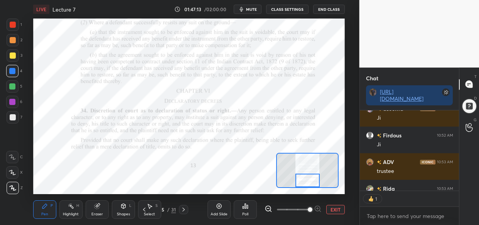
click at [308, 185] on div at bounding box center [307, 179] width 24 height 13
drag, startPoint x: 9, startPoint y: 24, endPoint x: 10, endPoint y: 29, distance: 5.1
click at [9, 25] on div at bounding box center [13, 25] width 12 height 12
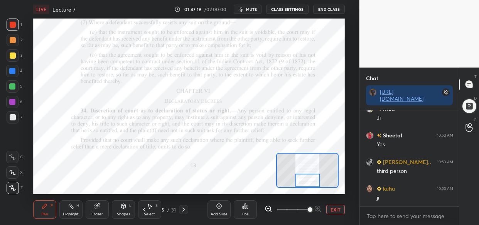
click at [12, 100] on div at bounding box center [12, 102] width 6 height 6
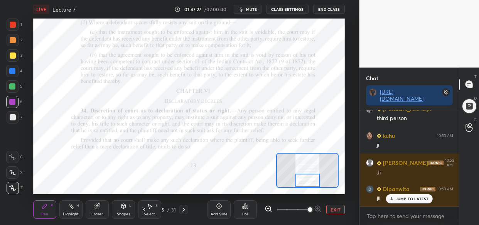
scroll to position [44837, 0]
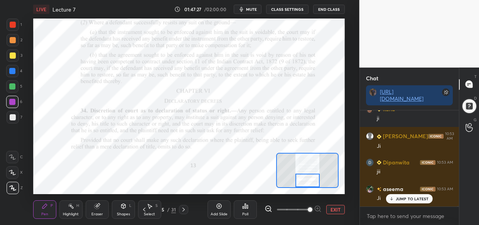
drag, startPoint x: 13, startPoint y: 24, endPoint x: 9, endPoint y: 28, distance: 6.0
click at [13, 26] on div at bounding box center [13, 25] width 6 height 6
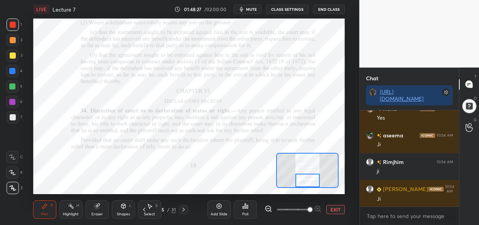
scroll to position [45210, 0]
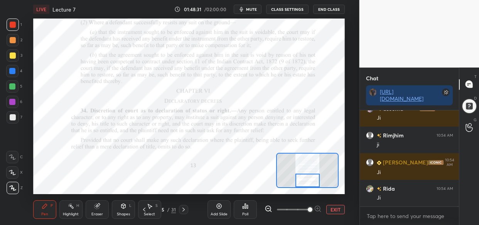
drag, startPoint x: 12, startPoint y: 104, endPoint x: 29, endPoint y: 123, distance: 25.4
click at [11, 103] on div at bounding box center [12, 102] width 6 height 6
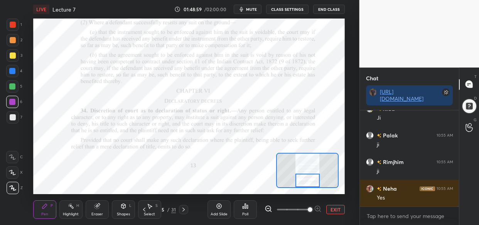
scroll to position [45316, 0]
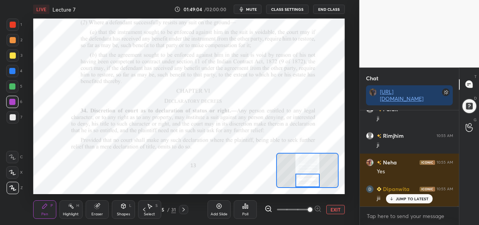
click at [217, 189] on div "LIVE Lecture 7 01:49:04 / 02:00:00 mute CLASS SETTINGS End Class Setting up you…" at bounding box center [189, 112] width 328 height 225
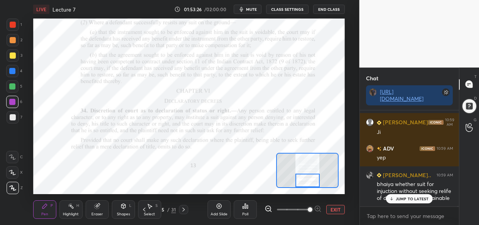
scroll to position [47559, 0]
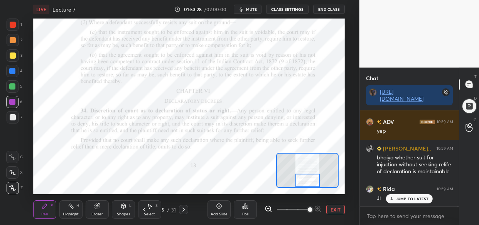
click at [408, 201] on div "JUMP TO LATEST" at bounding box center [409, 198] width 46 height 9
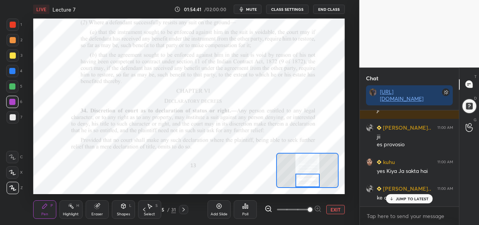
scroll to position [47913, 0]
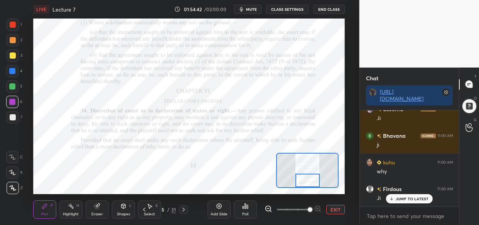
click at [223, 208] on div "Add Slide" at bounding box center [218, 209] width 23 height 19
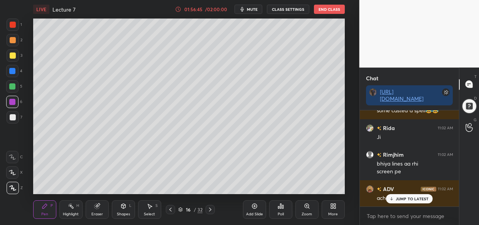
scroll to position [48621, 0]
click at [420, 195] on div "Bhavana 11:01 AM ji [PERSON_NAME] 11:01 AM Ji Neha 11:02 AM Yes Palak 11:02 AM …" at bounding box center [409, 158] width 99 height 96
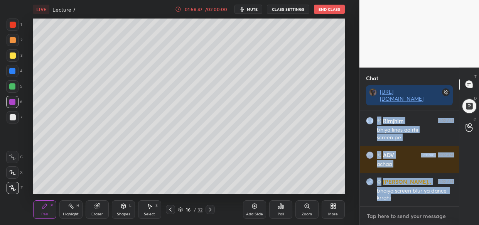
click at [381, 216] on textarea at bounding box center [409, 216] width 87 height 12
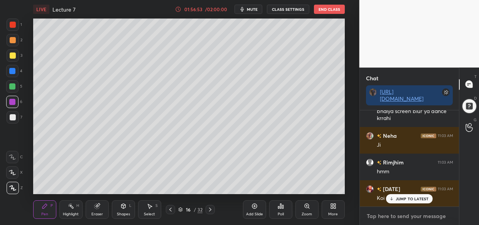
scroll to position [48727, 0]
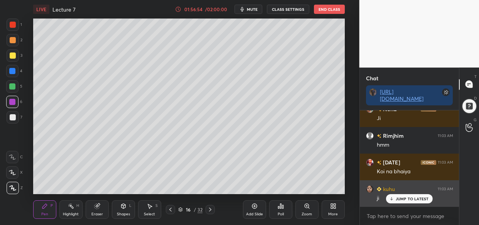
click at [420, 200] on p "JUMP TO LATEST" at bounding box center [412, 198] width 33 height 5
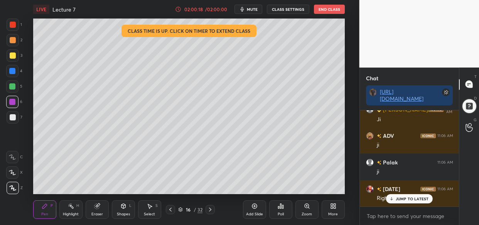
scroll to position [50459, 0]
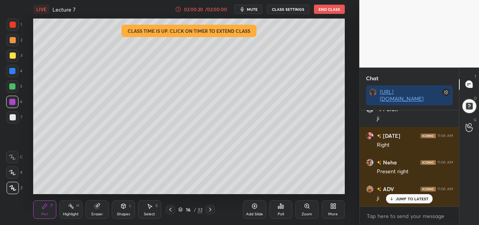
click at [409, 199] on p "JUMP TO LATEST" at bounding box center [412, 198] width 33 height 5
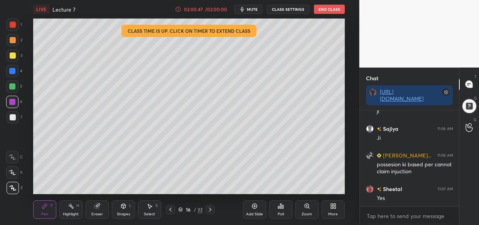
scroll to position [50785, 0]
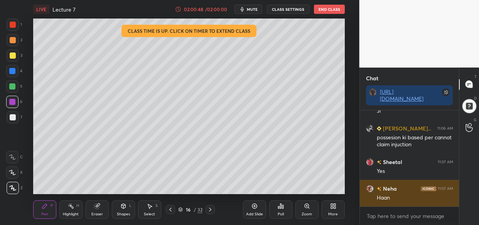
click at [404, 200] on div "Haan" at bounding box center [415, 198] width 76 height 8
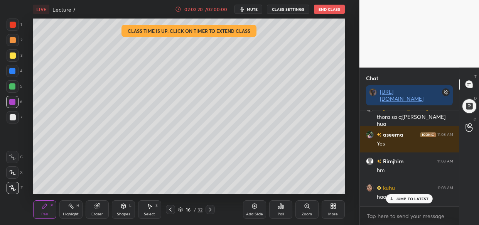
scroll to position [51623, 0]
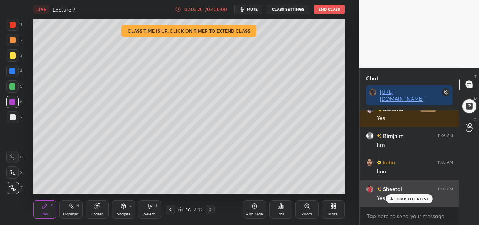
drag, startPoint x: 400, startPoint y: 199, endPoint x: 395, endPoint y: 201, distance: 5.2
click at [399, 199] on p "JUMP TO LATEST" at bounding box center [412, 198] width 33 height 5
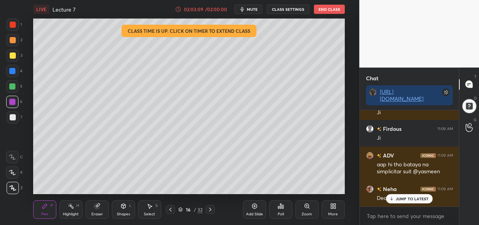
scroll to position [51904, 0]
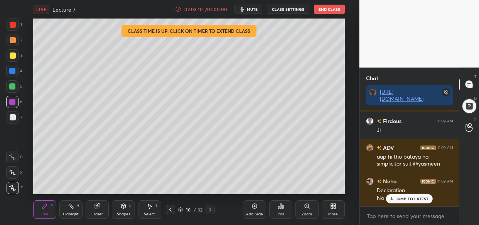
click at [412, 200] on p "JUMP TO LATEST" at bounding box center [412, 198] width 33 height 5
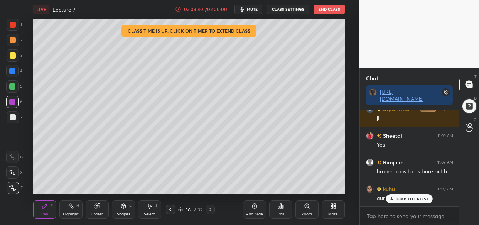
scroll to position [52223, 0]
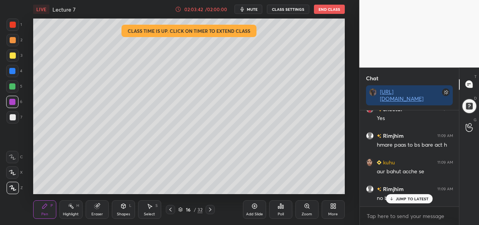
click at [422, 197] on p "JUMP TO LATEST" at bounding box center [412, 198] width 33 height 5
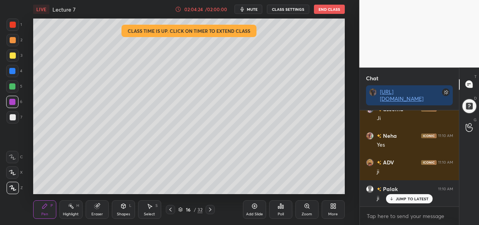
scroll to position [52443, 0]
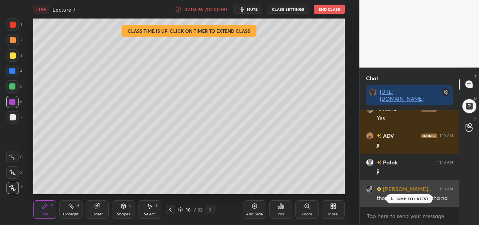
click at [399, 198] on p "JUMP TO LATEST" at bounding box center [412, 198] width 33 height 5
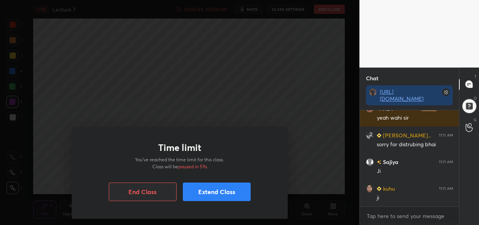
scroll to position [52576, 0]
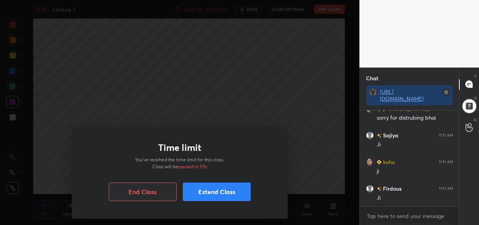
click at [239, 191] on button "Extend Class" at bounding box center [217, 191] width 68 height 19
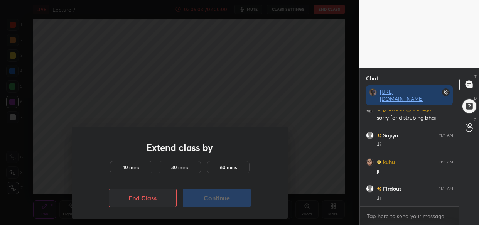
drag, startPoint x: 146, startPoint y: 162, endPoint x: 160, endPoint y: 175, distance: 19.1
click at [146, 163] on div "10 mins" at bounding box center [131, 167] width 42 height 12
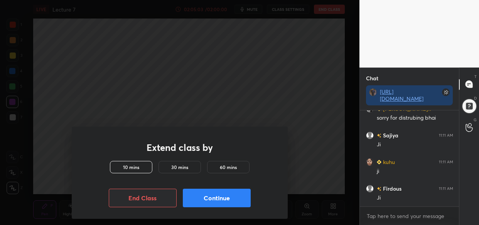
drag, startPoint x: 221, startPoint y: 197, endPoint x: 226, endPoint y: 196, distance: 5.0
click at [221, 196] on button "Continue" at bounding box center [217, 198] width 68 height 19
click at [227, 196] on button "Continue" at bounding box center [217, 198] width 68 height 19
click at [231, 197] on button "Continue" at bounding box center [217, 198] width 68 height 19
click at [233, 196] on button "Continue" at bounding box center [217, 198] width 68 height 19
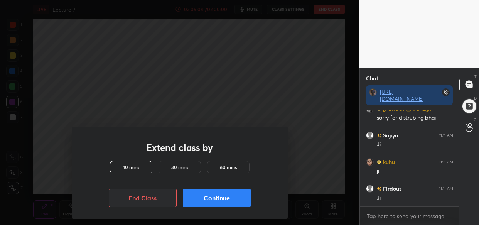
click at [233, 196] on button "Continue" at bounding box center [217, 198] width 68 height 19
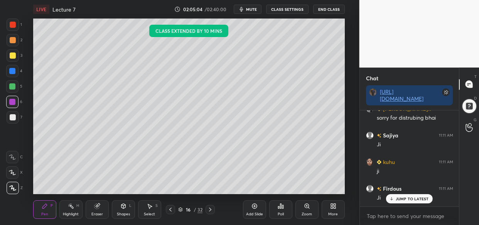
click at [234, 197] on div at bounding box center [179, 112] width 359 height 225
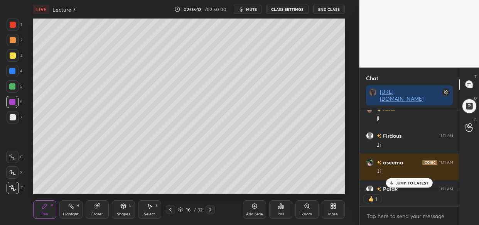
scroll to position [52672, 0]
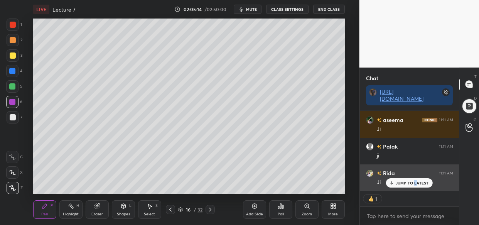
click at [417, 180] on p "JUMP TO LATEST" at bounding box center [412, 182] width 33 height 5
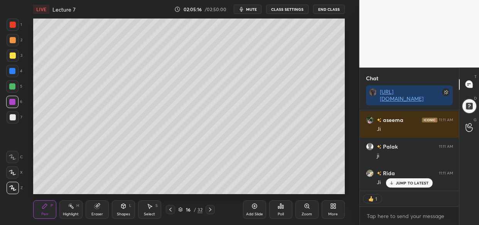
scroll to position [52705, 0]
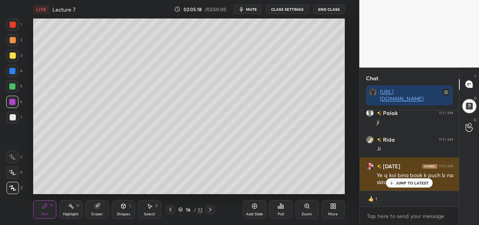
click at [410, 182] on p "JUMP TO LATEST" at bounding box center [412, 182] width 33 height 5
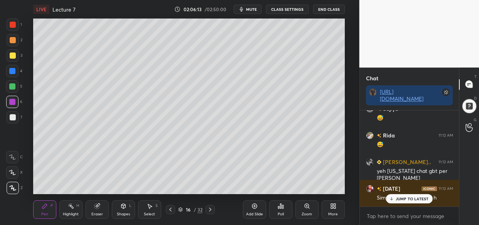
scroll to position [53042, 0]
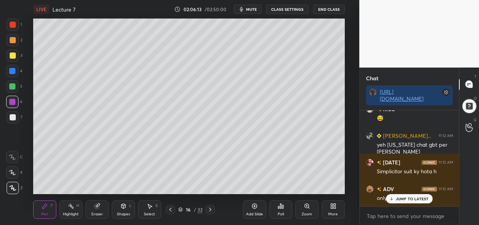
click at [136, 17] on div "LIVE Lecture 7 02:06:13 / 02:50:00 mute CLASS SETTINGS End Class Setting up you…" at bounding box center [189, 112] width 328 height 225
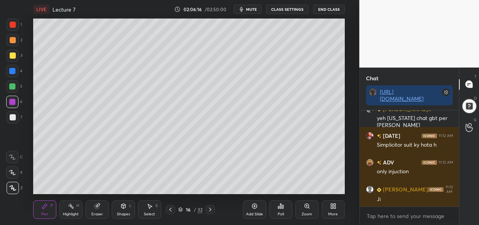
click at [150, 25] on div "LIVE Lecture 7 02:06:16 / 02:50:00 mute CLASS SETTINGS End Class Setting up you…" at bounding box center [189, 112] width 328 height 225
drag, startPoint x: 126, startPoint y: 15, endPoint x: 145, endPoint y: 17, distance: 18.2
click at [145, 16] on div "LIVE Lecture 7" at bounding box center [102, 9] width 138 height 19
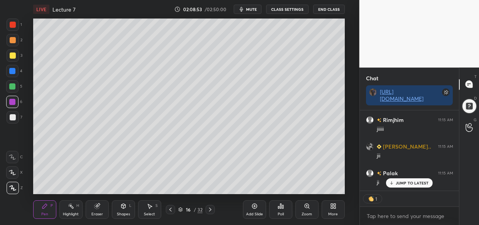
scroll to position [54390, 0]
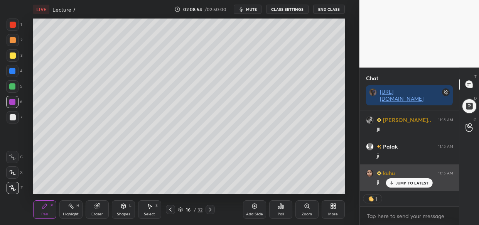
click at [411, 182] on p "JUMP TO LATEST" at bounding box center [412, 182] width 33 height 5
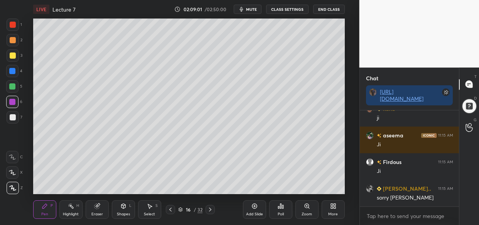
scroll to position [2, 3]
click at [257, 211] on div "Add Slide" at bounding box center [254, 209] width 23 height 19
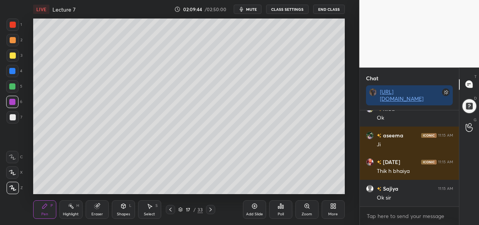
scroll to position [55048, 0]
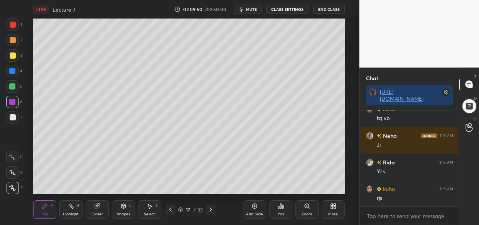
click at [155, 19] on div "LIVE Lecture 7 02:09:50 / 02:50:00 mute CLASS SETTINGS End Class Setting up you…" at bounding box center [189, 112] width 328 height 225
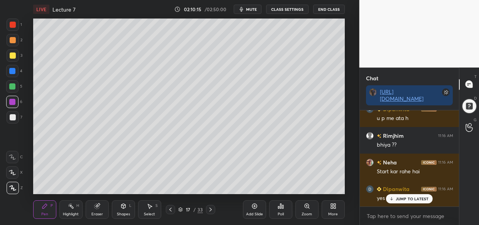
scroll to position [55443, 0]
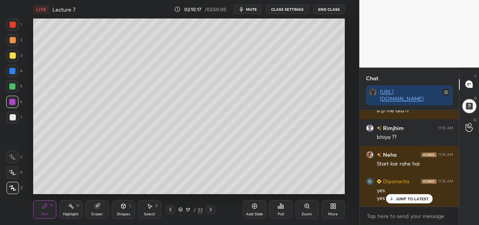
drag, startPoint x: 93, startPoint y: 14, endPoint x: 87, endPoint y: 17, distance: 7.1
click at [102, 13] on div "LIVE Lecture 7" at bounding box center [102, 9] width 138 height 19
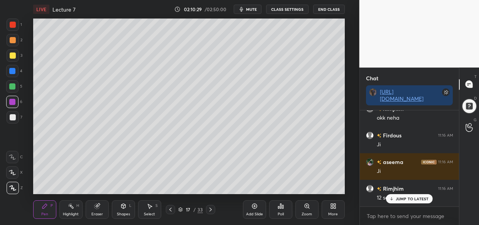
scroll to position [55629, 0]
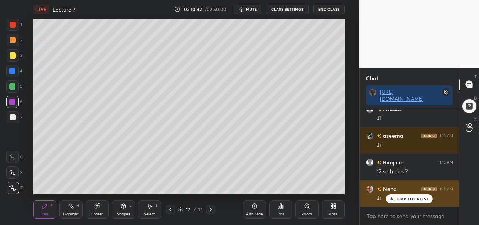
click at [416, 204] on div "Neha 11:16 AM [PERSON_NAME]" at bounding box center [409, 193] width 99 height 27
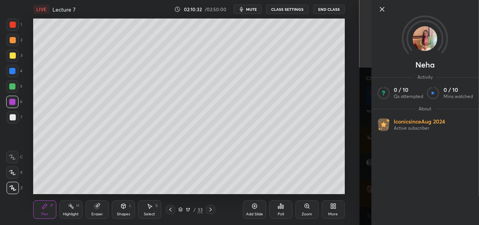
click at [415, 199] on div "Neha Activity 0 / 10 Qs attempted 0 / 10 Mins watched About Iconic since [DATE]…" at bounding box center [425, 112] width 108 height 225
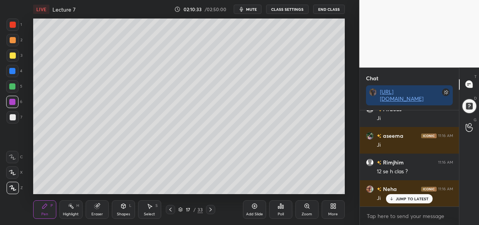
scroll to position [55656, 0]
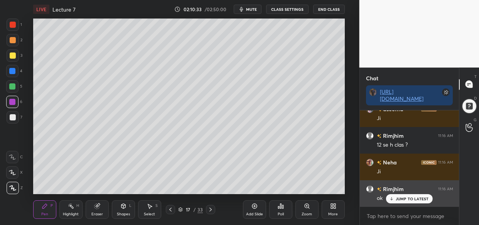
drag, startPoint x: 413, startPoint y: 195, endPoint x: 406, endPoint y: 201, distance: 9.0
click at [411, 195] on div "JUMP TO LATEST" at bounding box center [409, 198] width 46 height 9
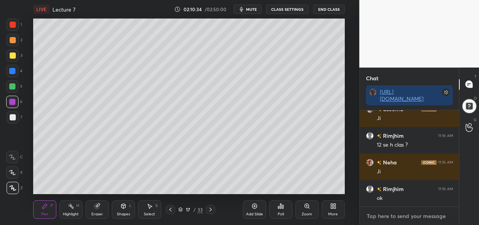
type textarea "x"
click at [386, 215] on textarea at bounding box center [409, 216] width 87 height 12
paste textarea "[URL][DOMAIN_NAME]"
type textarea "[URL][DOMAIN_NAME]"
type textarea "x"
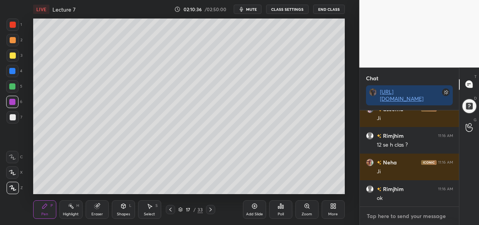
scroll to position [55699, 0]
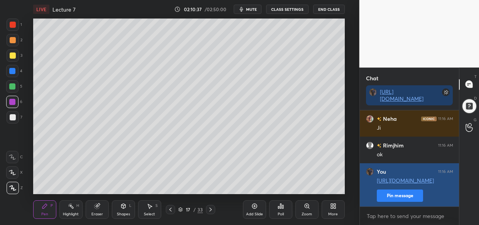
drag, startPoint x: 399, startPoint y: 194, endPoint x: 401, endPoint y: 197, distance: 4.0
click at [399, 194] on button "Pin message" at bounding box center [400, 195] width 46 height 12
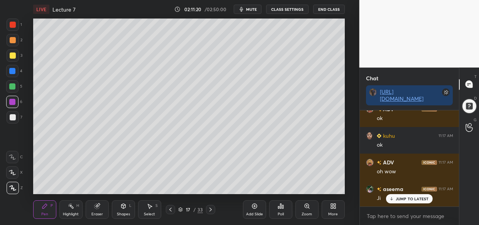
scroll to position [56018, 0]
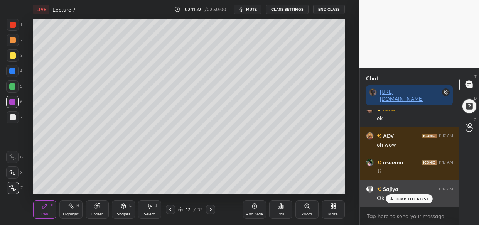
drag, startPoint x: 405, startPoint y: 195, endPoint x: 396, endPoint y: 200, distance: 9.9
click at [402, 194] on div "JUMP TO LATEST" at bounding box center [409, 198] width 46 height 9
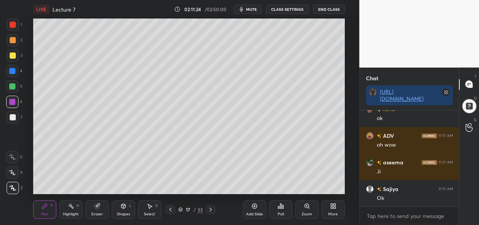
scroll to position [56052, 0]
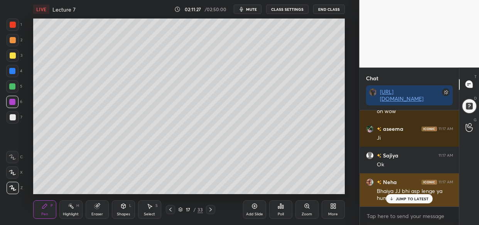
click at [411, 203] on div "JUMP TO LATEST" at bounding box center [409, 198] width 46 height 9
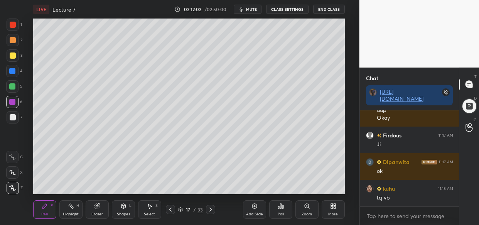
scroll to position [56180, 0]
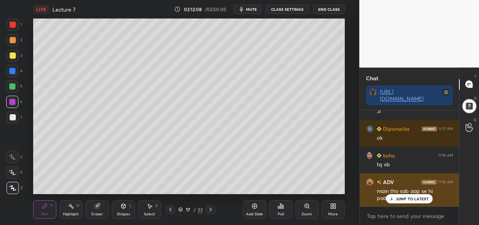
drag, startPoint x: 397, startPoint y: 200, endPoint x: 385, endPoint y: 197, distance: 12.1
click at [396, 202] on div "JUMP TO LATEST" at bounding box center [409, 198] width 46 height 9
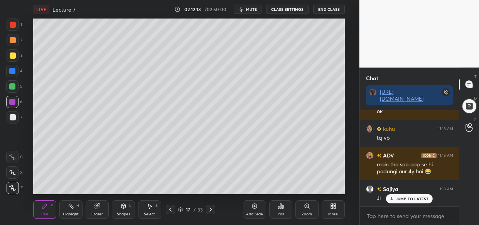
scroll to position [56234, 0]
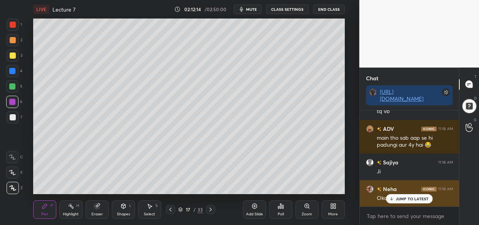
click at [406, 200] on div "JUMP TO LATEST" at bounding box center [409, 198] width 46 height 9
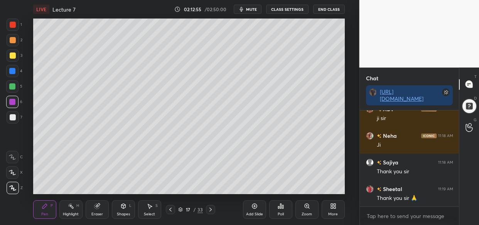
scroll to position [56473, 0]
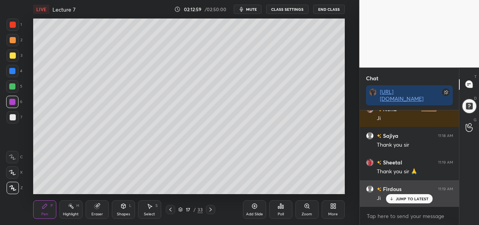
drag, startPoint x: 411, startPoint y: 195, endPoint x: 406, endPoint y: 200, distance: 7.7
click at [409, 195] on div "JUMP TO LATEST" at bounding box center [409, 198] width 46 height 9
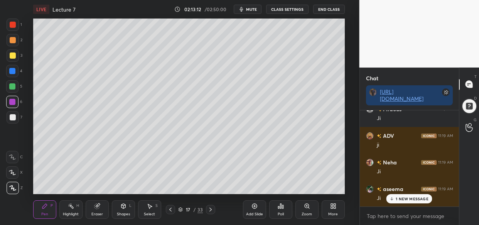
scroll to position [56580, 0]
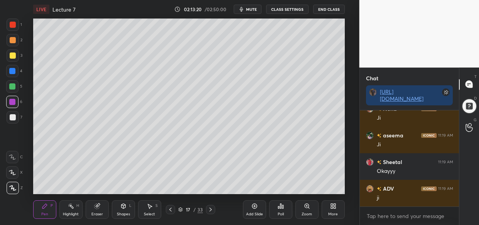
click at [326, 9] on button "End Class" at bounding box center [329, 9] width 32 height 9
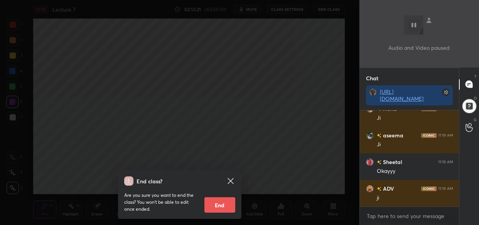
scroll to position [56633, 0]
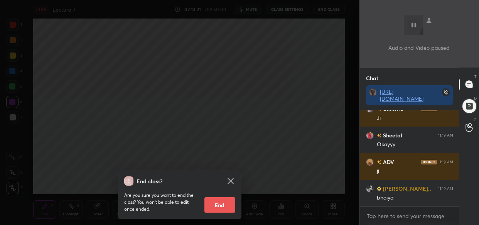
drag, startPoint x: 212, startPoint y: 206, endPoint x: 216, endPoint y: 209, distance: 4.9
click at [211, 207] on button "End" at bounding box center [219, 204] width 31 height 15
type textarea "x"
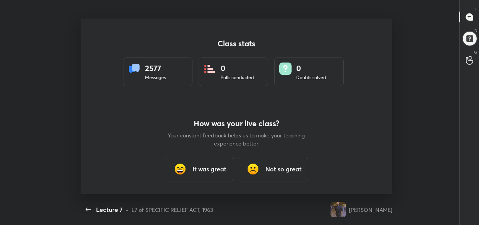
scroll to position [0, 0]
